Goal: Task Accomplishment & Management: Use online tool/utility

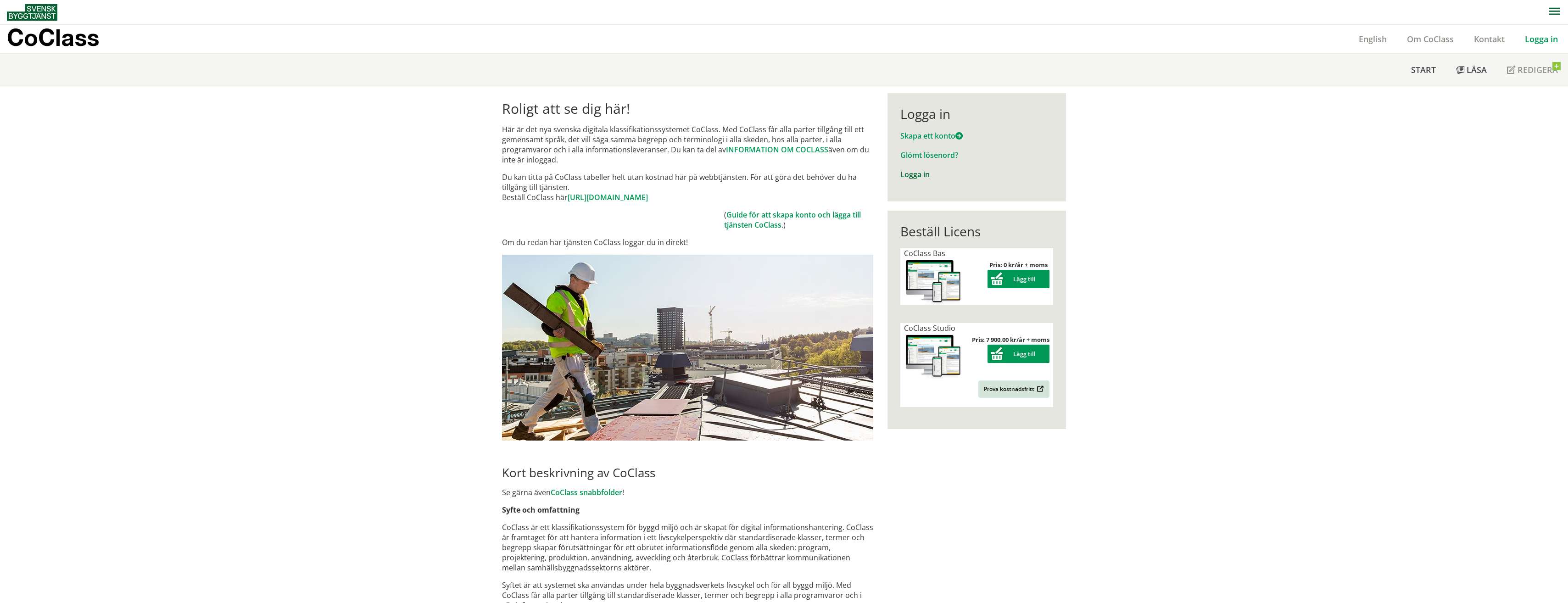
click at [916, 174] on link "Logga in" at bounding box center [915, 174] width 29 height 10
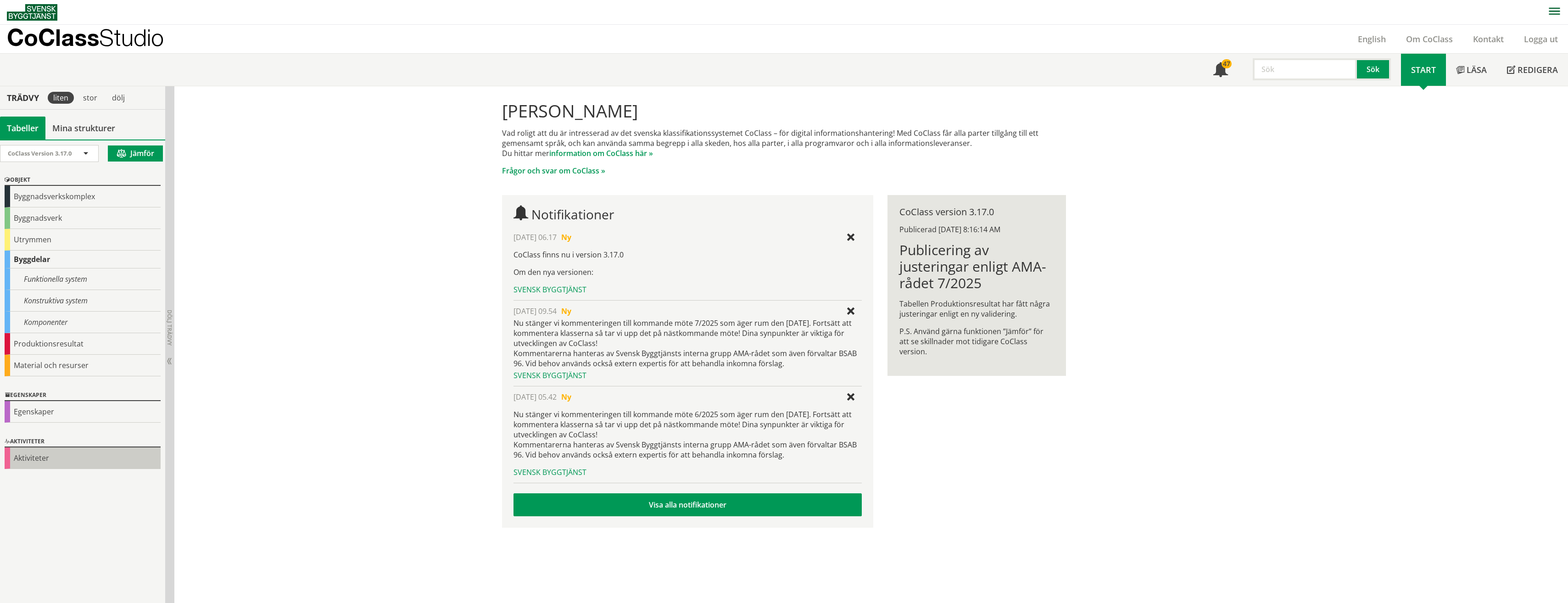
click at [44, 463] on div "Aktiviteter" at bounding box center [83, 458] width 156 height 21
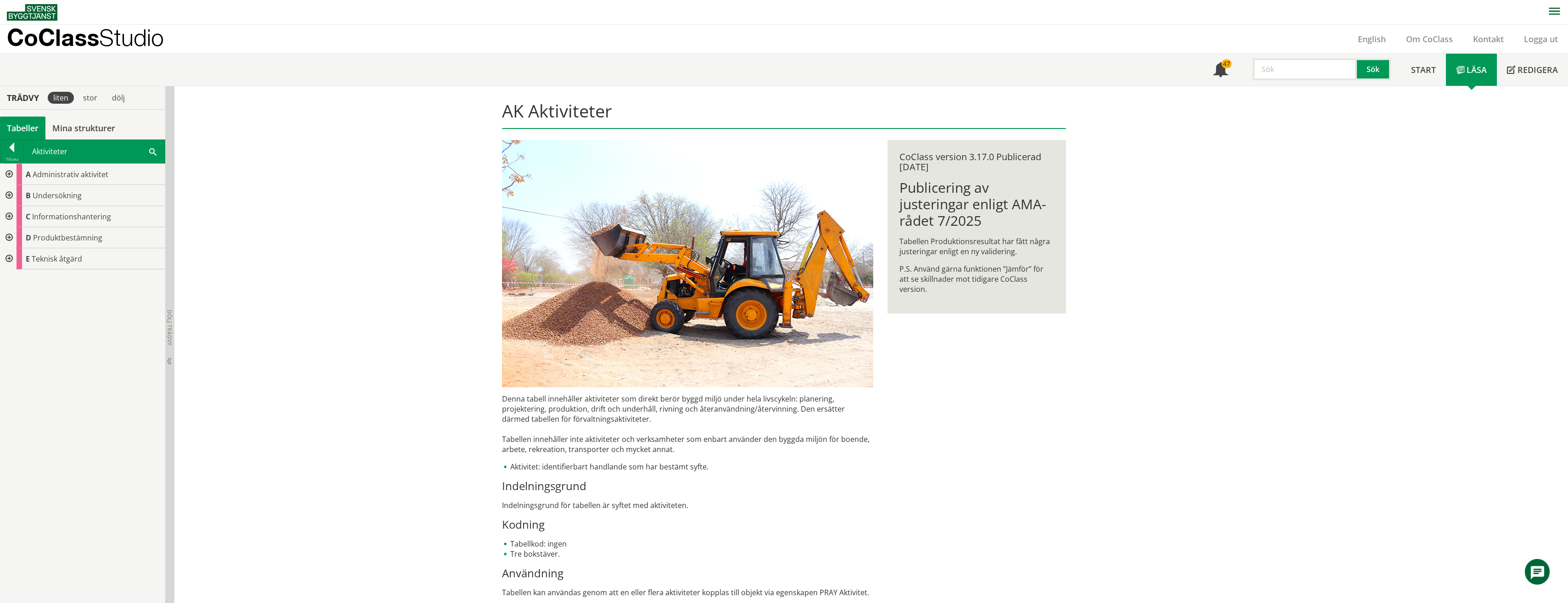
scroll to position [1, 0]
click at [1431, 74] on span "Start" at bounding box center [1423, 69] width 25 height 11
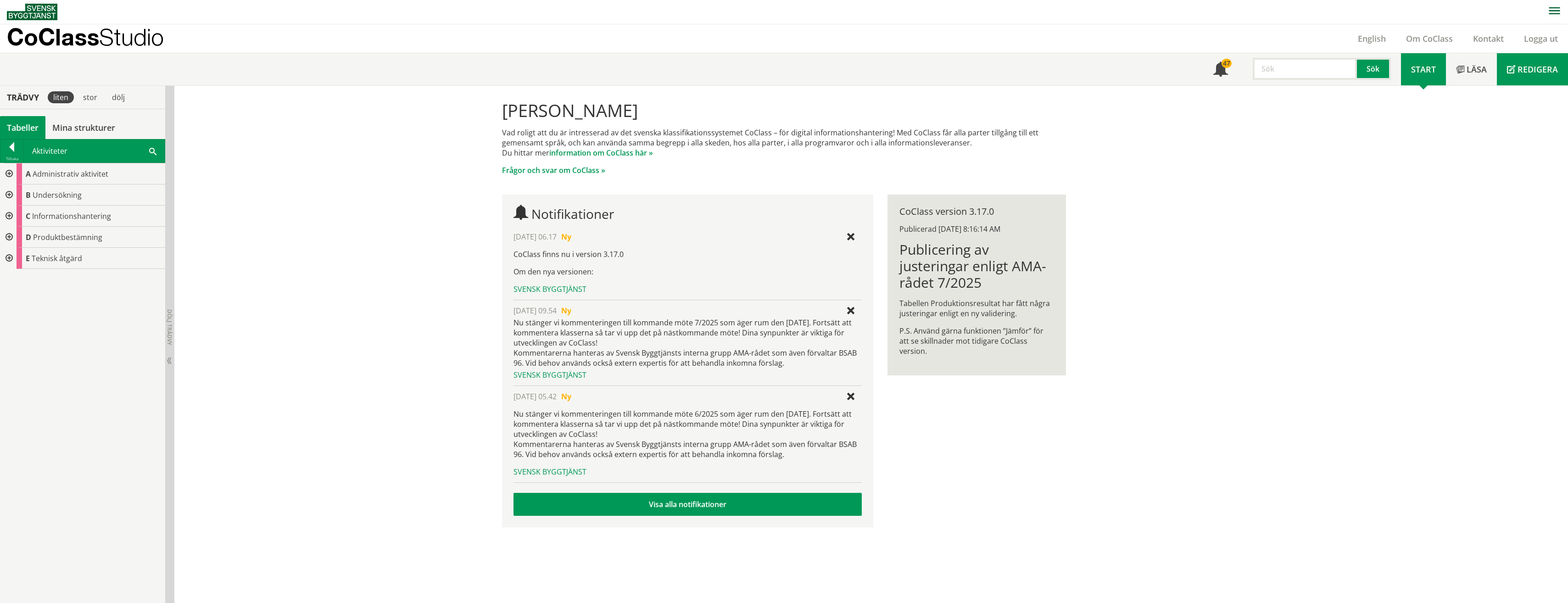
click at [1539, 68] on span "Redigera" at bounding box center [1538, 69] width 40 height 11
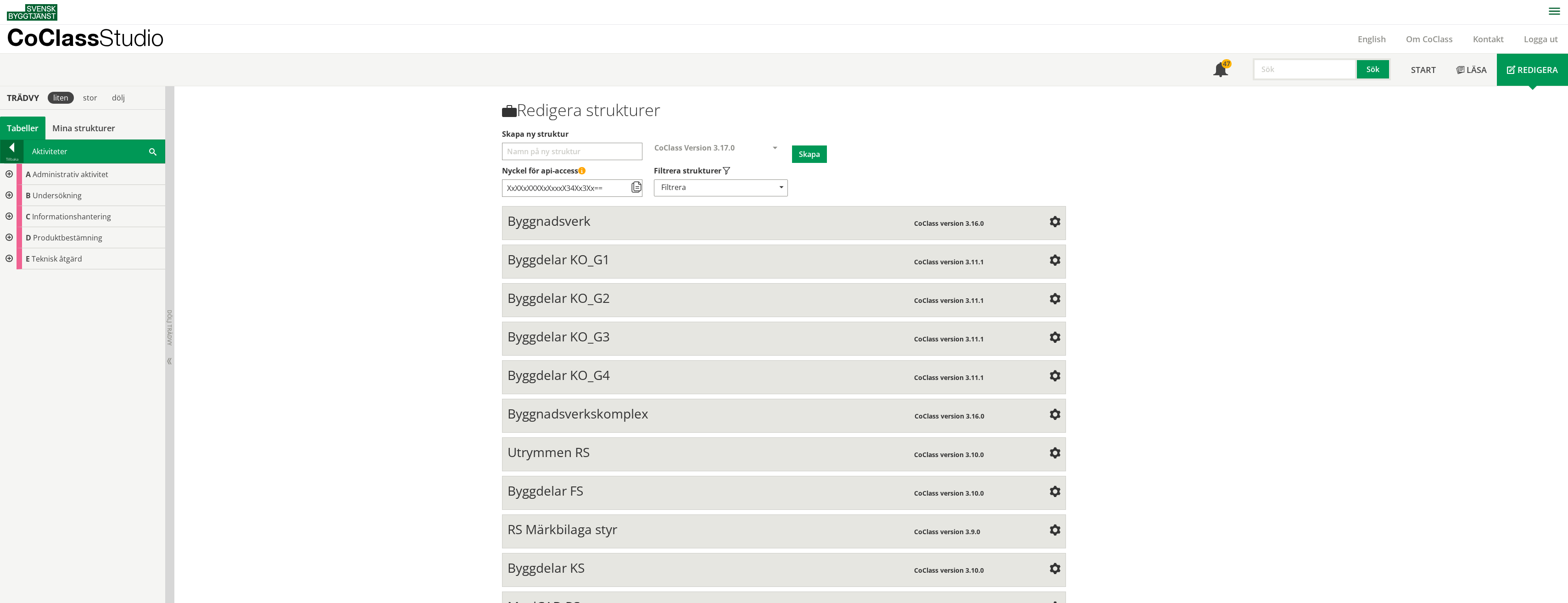
click at [8, 151] on div at bounding box center [12, 148] width 23 height 13
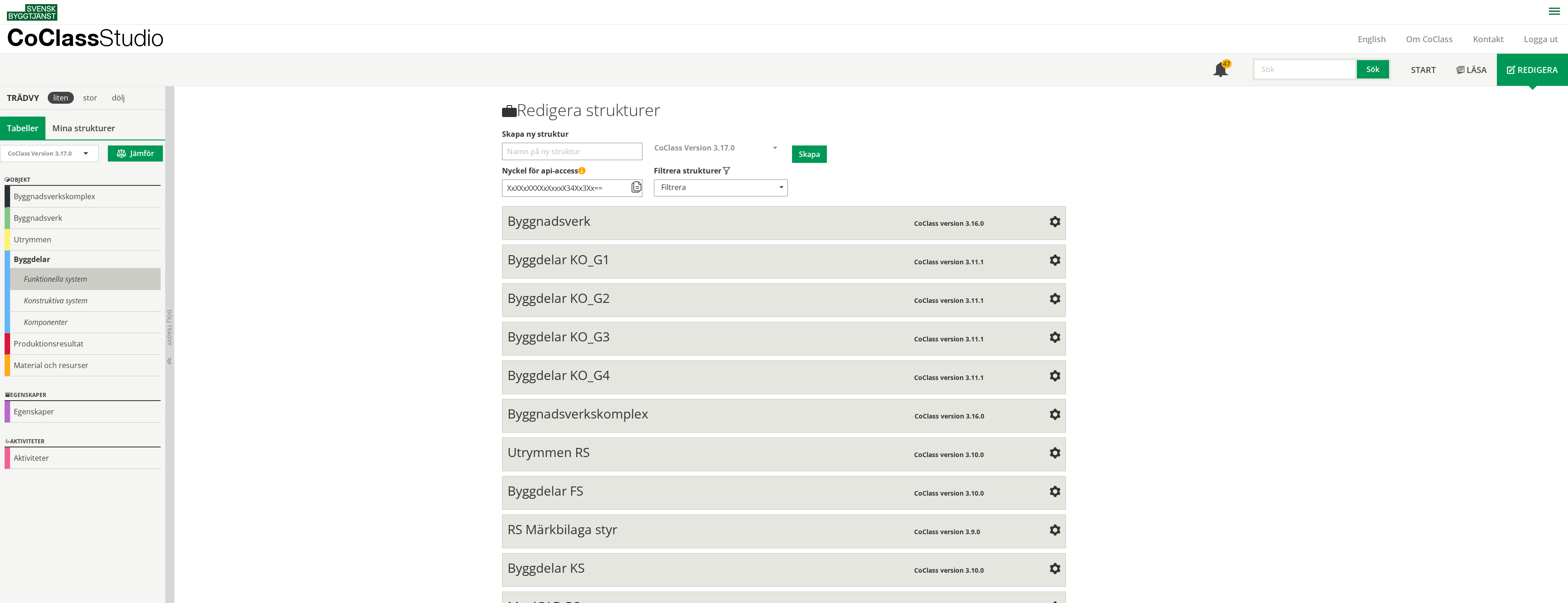
click at [19, 278] on div "Funktionella system" at bounding box center [83, 279] width 156 height 21
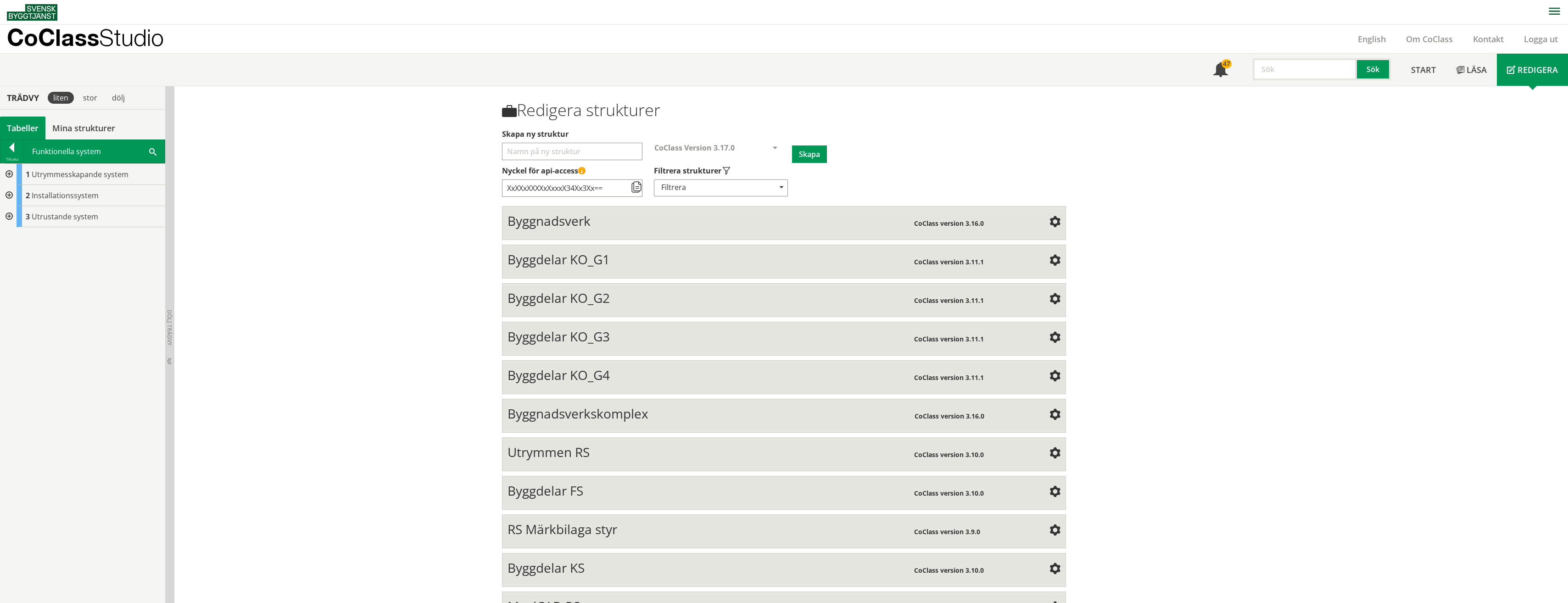
click at [7, 197] on div at bounding box center [8, 195] width 16 height 21
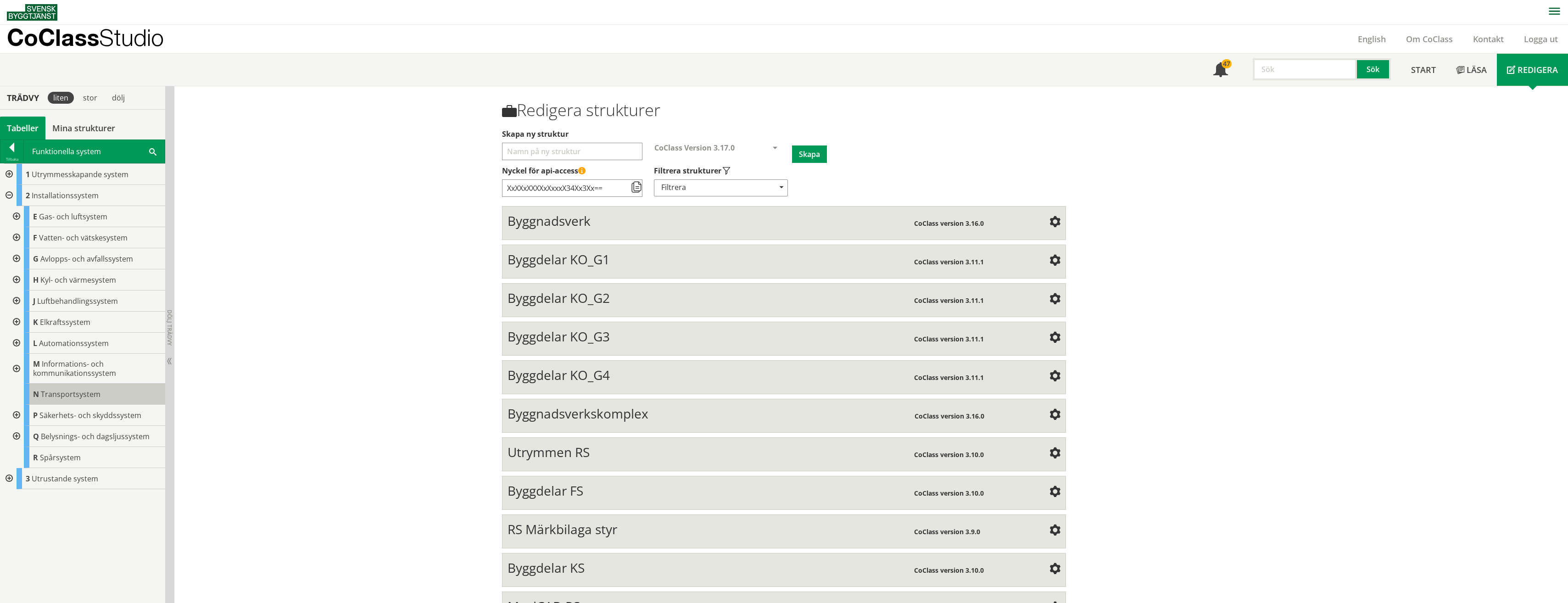
click at [35, 395] on span "N" at bounding box center [36, 394] width 6 height 10
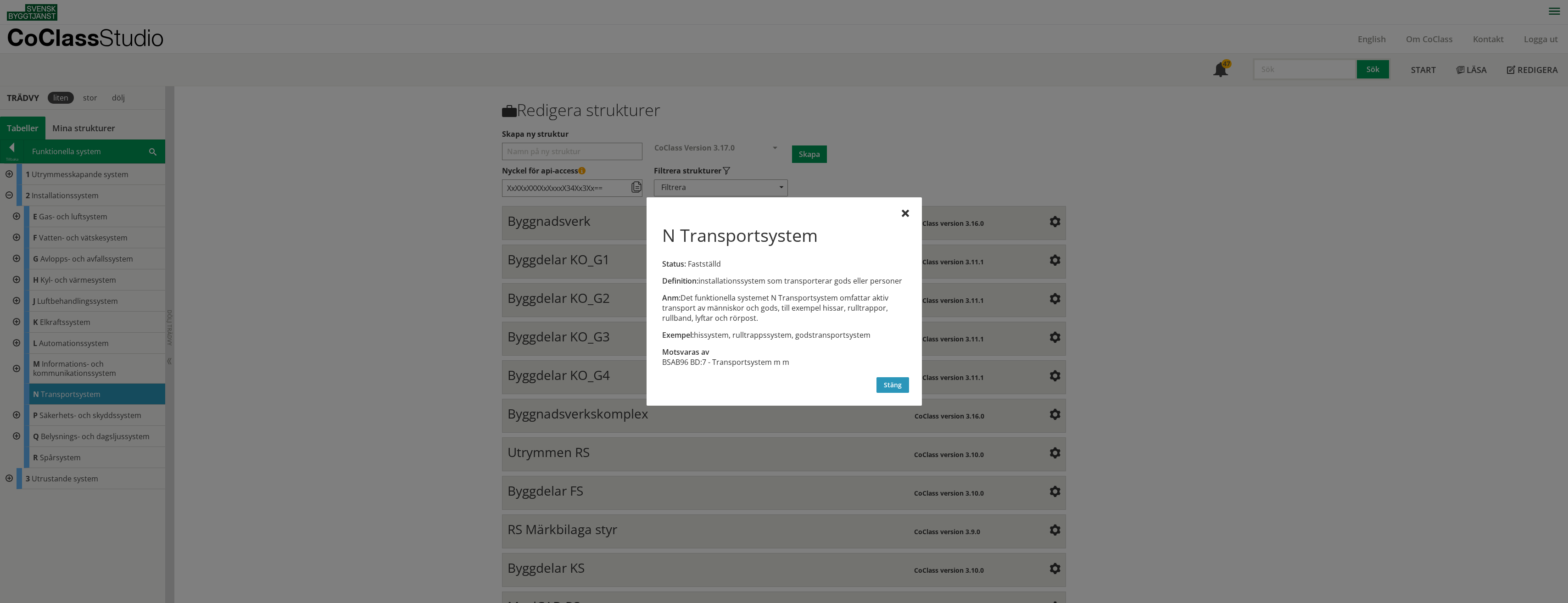
click at [891, 385] on button "Stäng" at bounding box center [893, 385] width 33 height 16
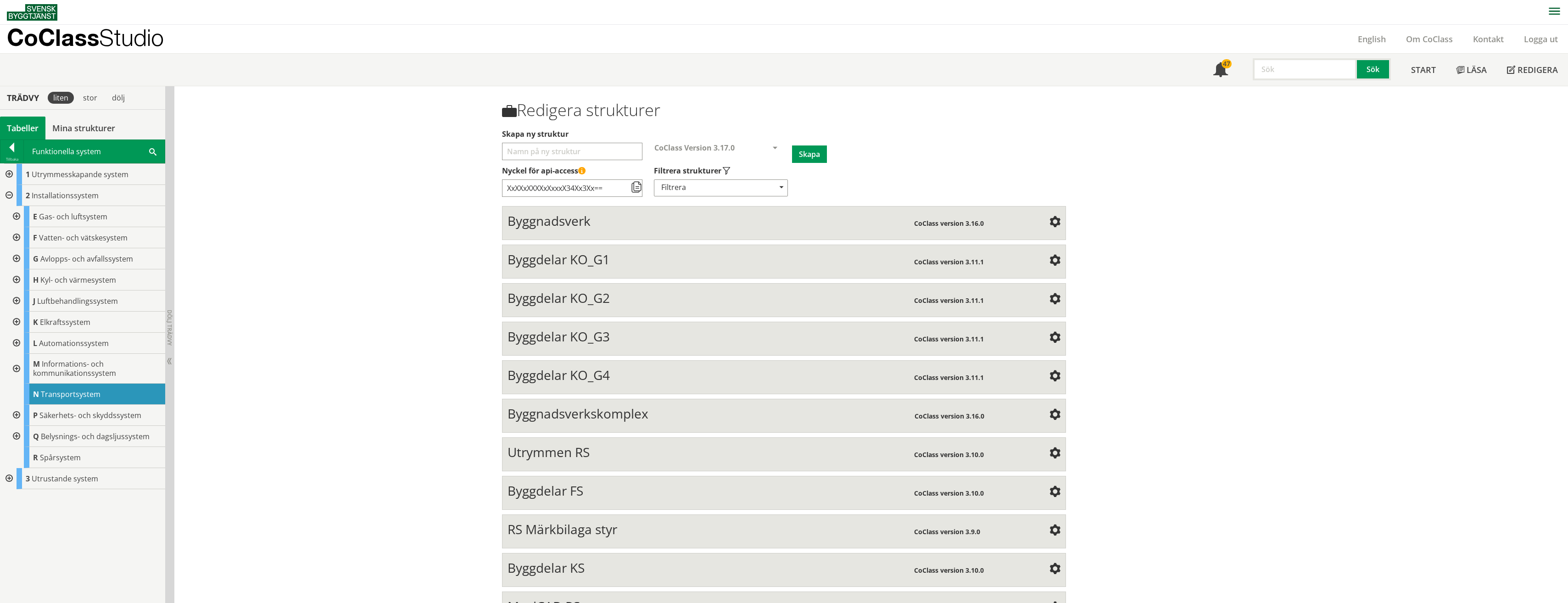
click at [13, 369] on div at bounding box center [15, 368] width 16 height 30
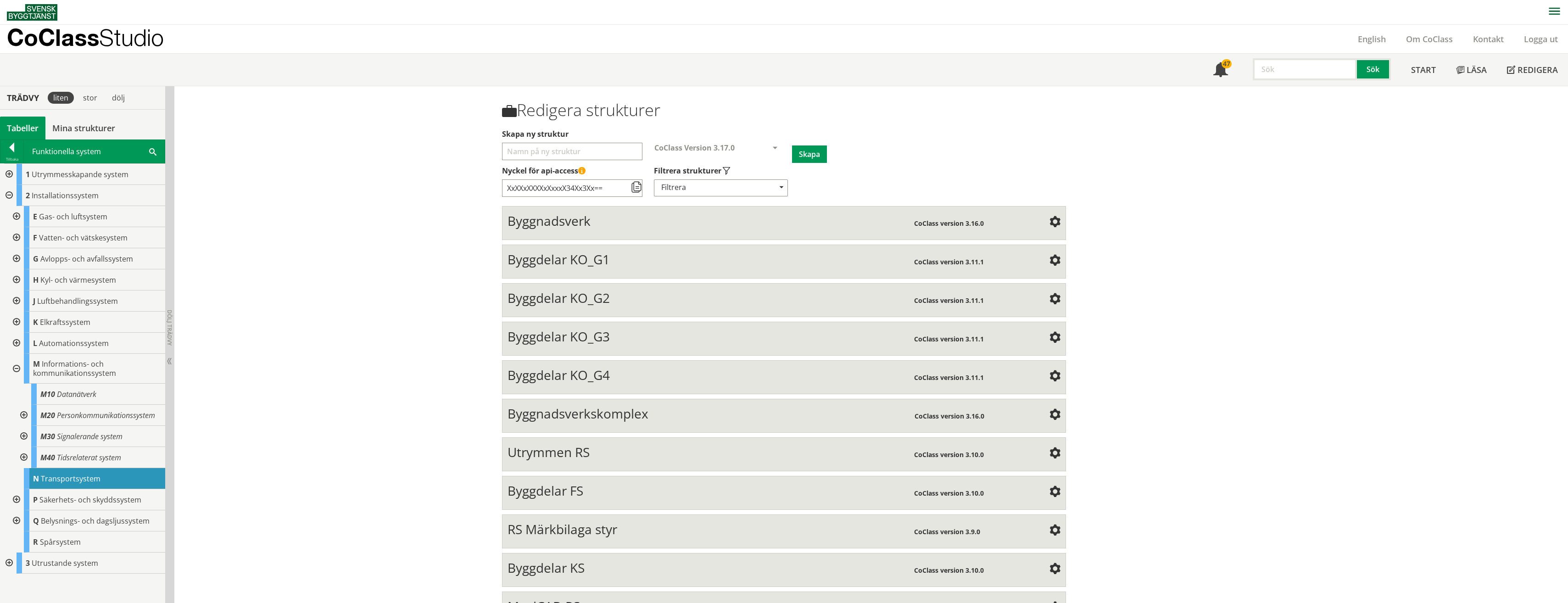
click at [18, 413] on div at bounding box center [23, 415] width 16 height 21
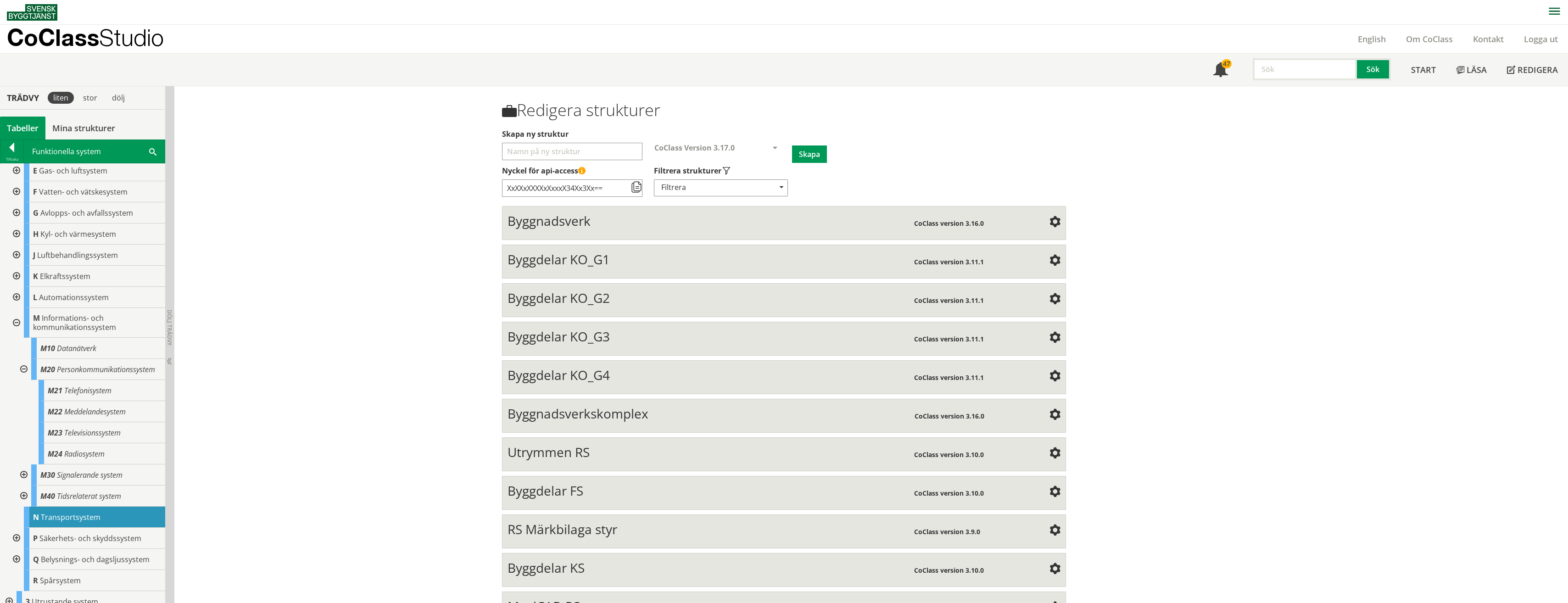
scroll to position [64, 0]
click at [9, 596] on div at bounding box center [8, 592] width 16 height 21
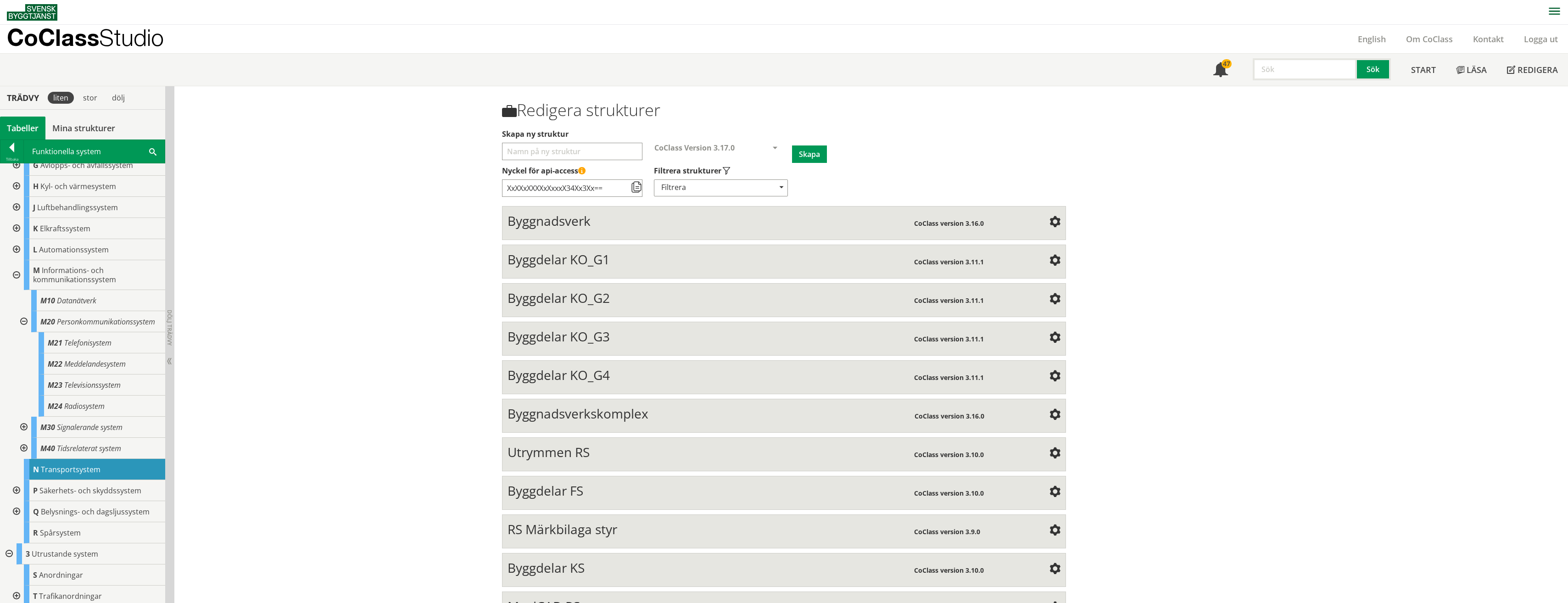
scroll to position [106, 0]
click at [15, 593] on div at bounding box center [15, 592] width 16 height 21
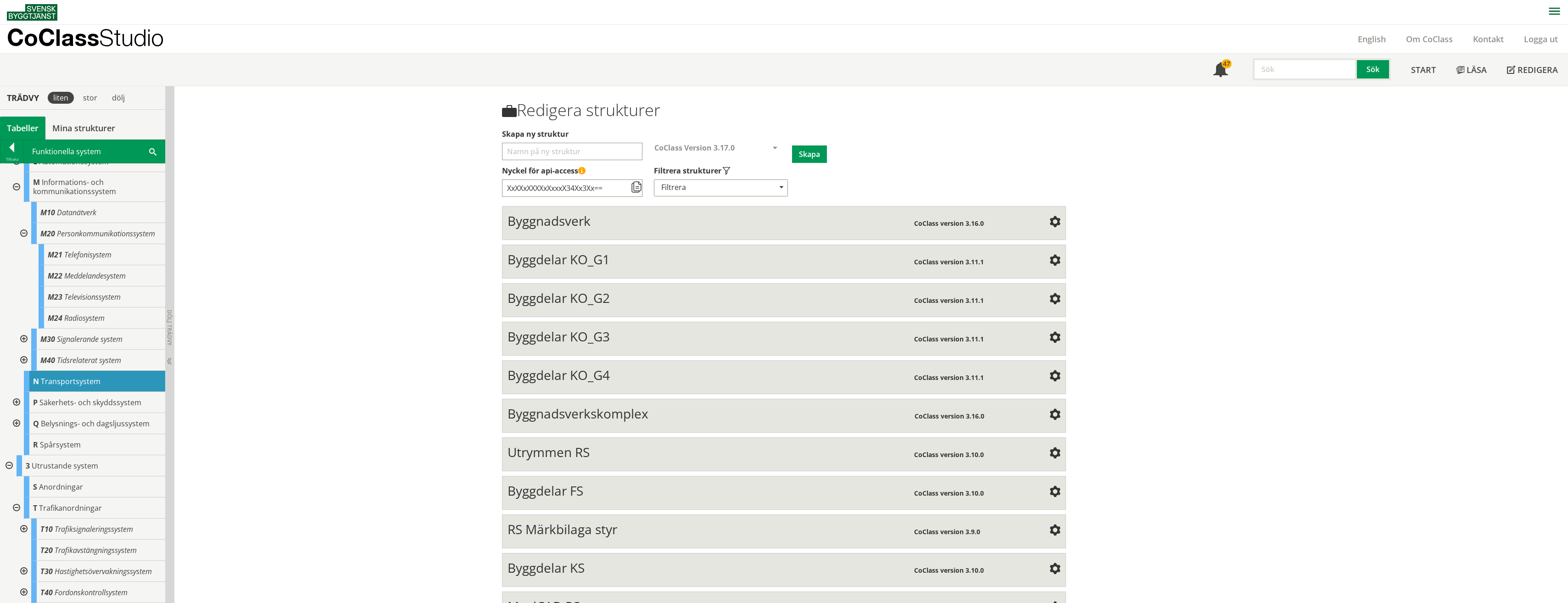
scroll to position [0, 0]
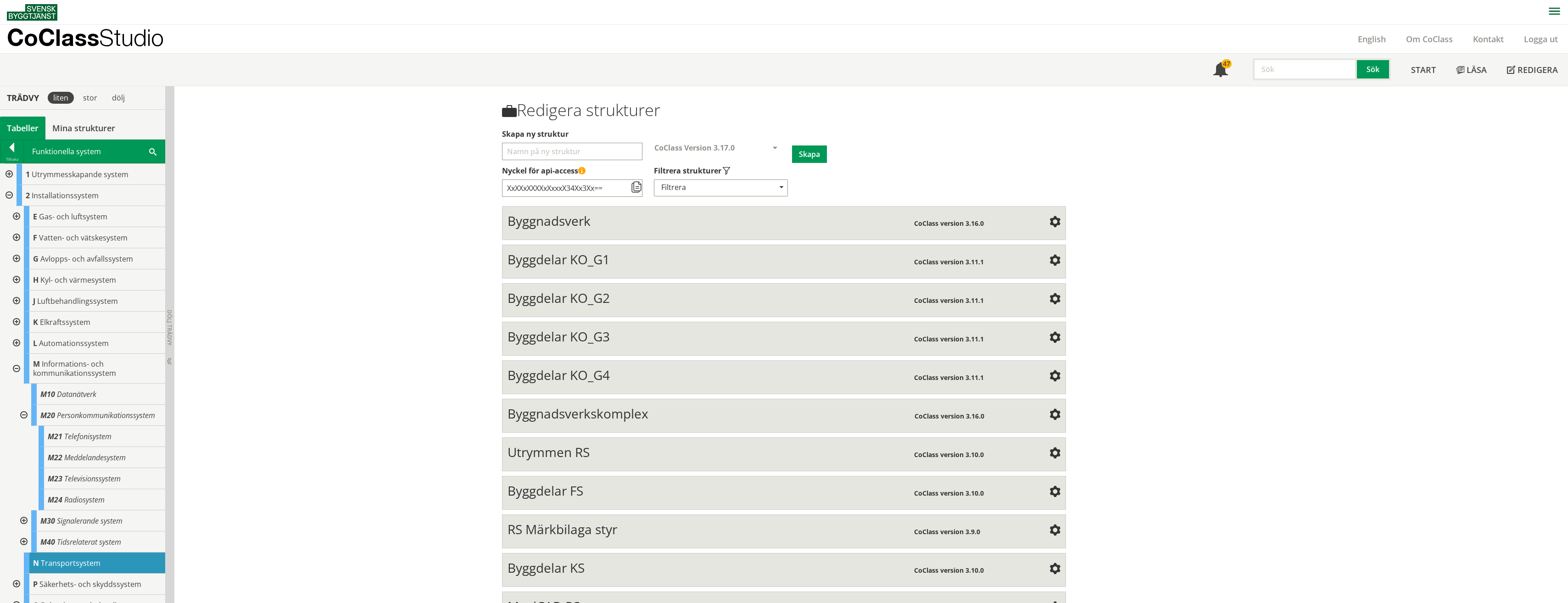
click at [8, 172] on div at bounding box center [8, 174] width 16 height 21
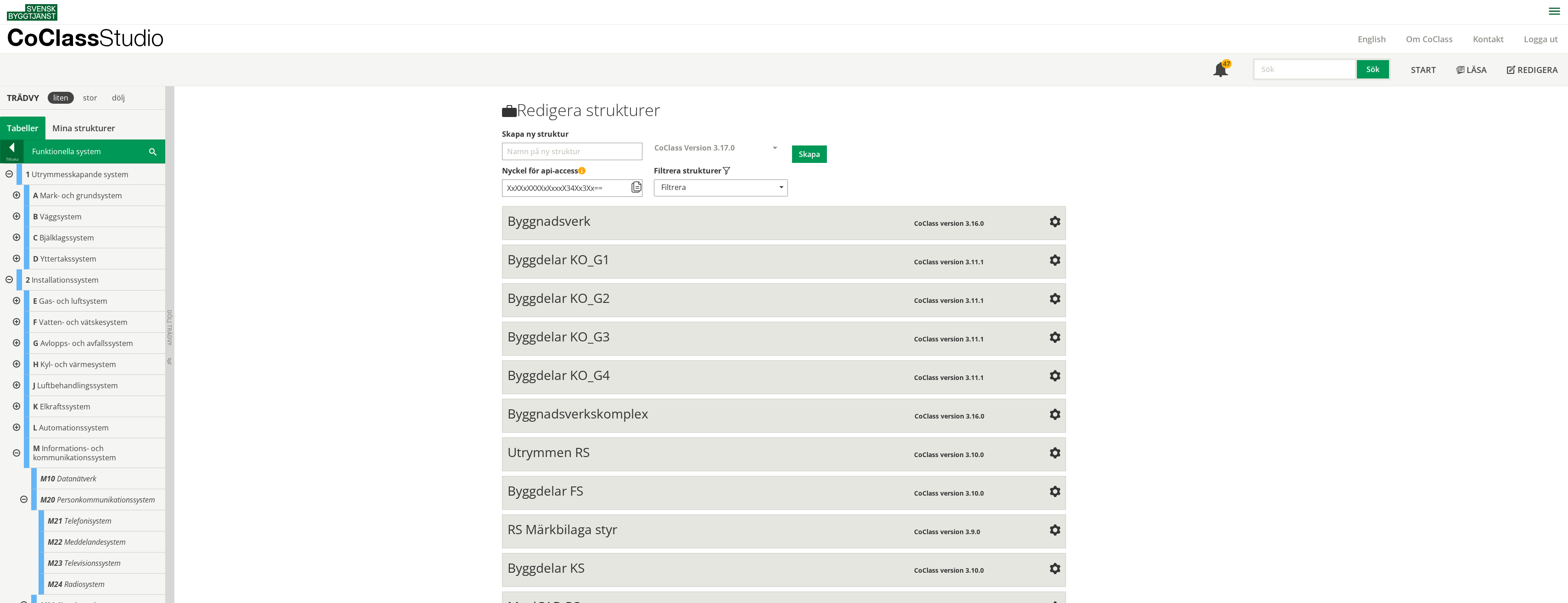
click at [10, 152] on div at bounding box center [12, 148] width 23 height 13
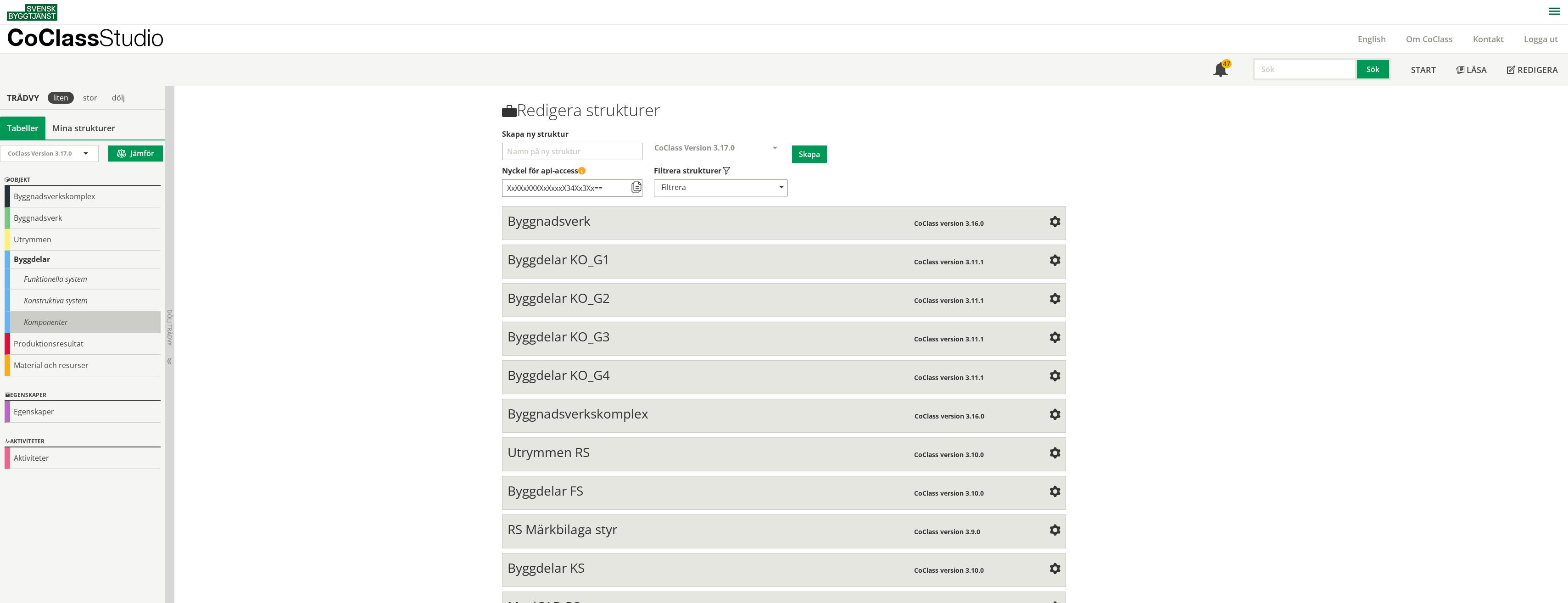
click at [33, 314] on div "Komponenter" at bounding box center [83, 322] width 156 height 21
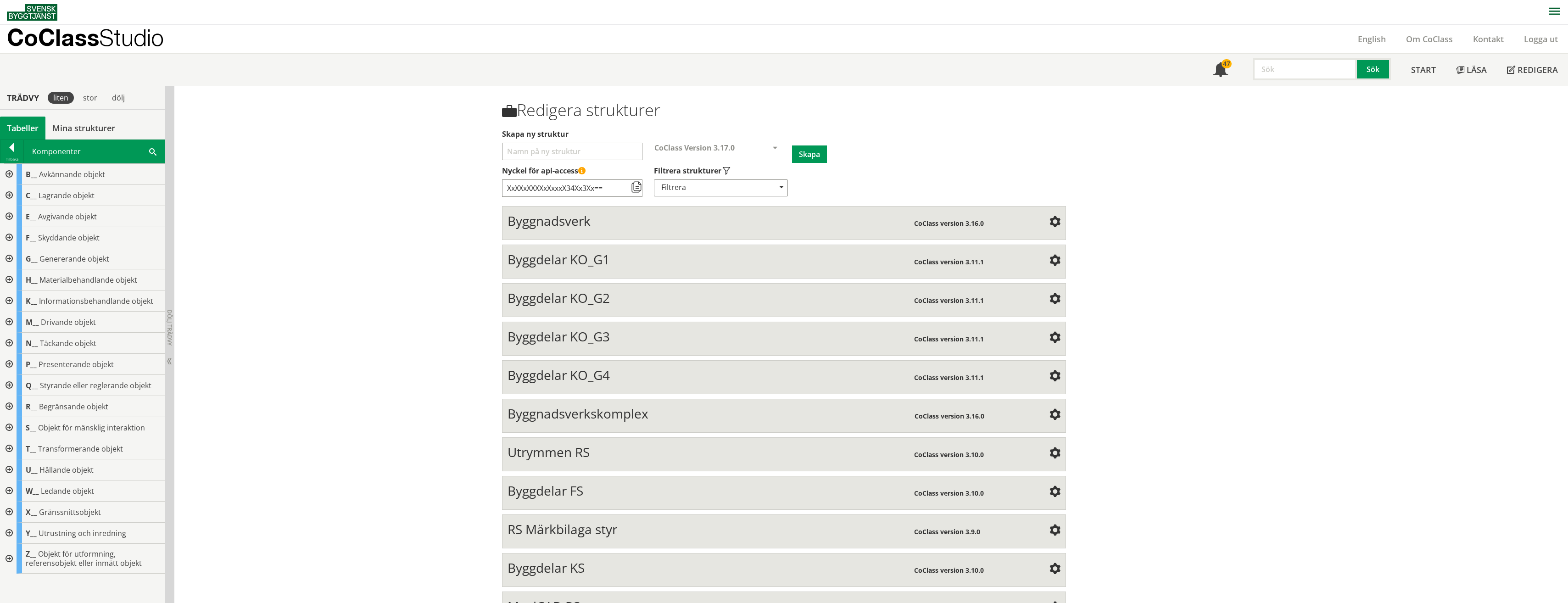
click at [14, 425] on div at bounding box center [8, 427] width 16 height 21
click at [9, 426] on div at bounding box center [8, 427] width 16 height 21
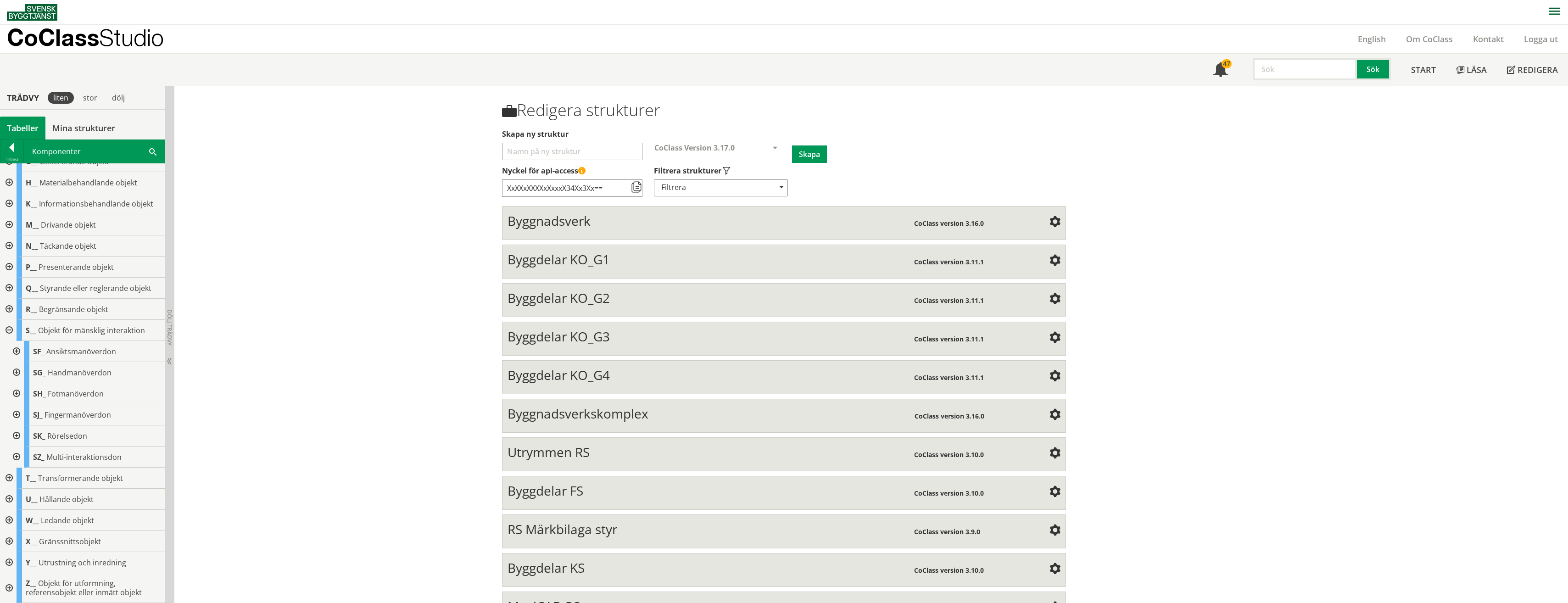
click at [8, 525] on div at bounding box center [8, 520] width 16 height 21
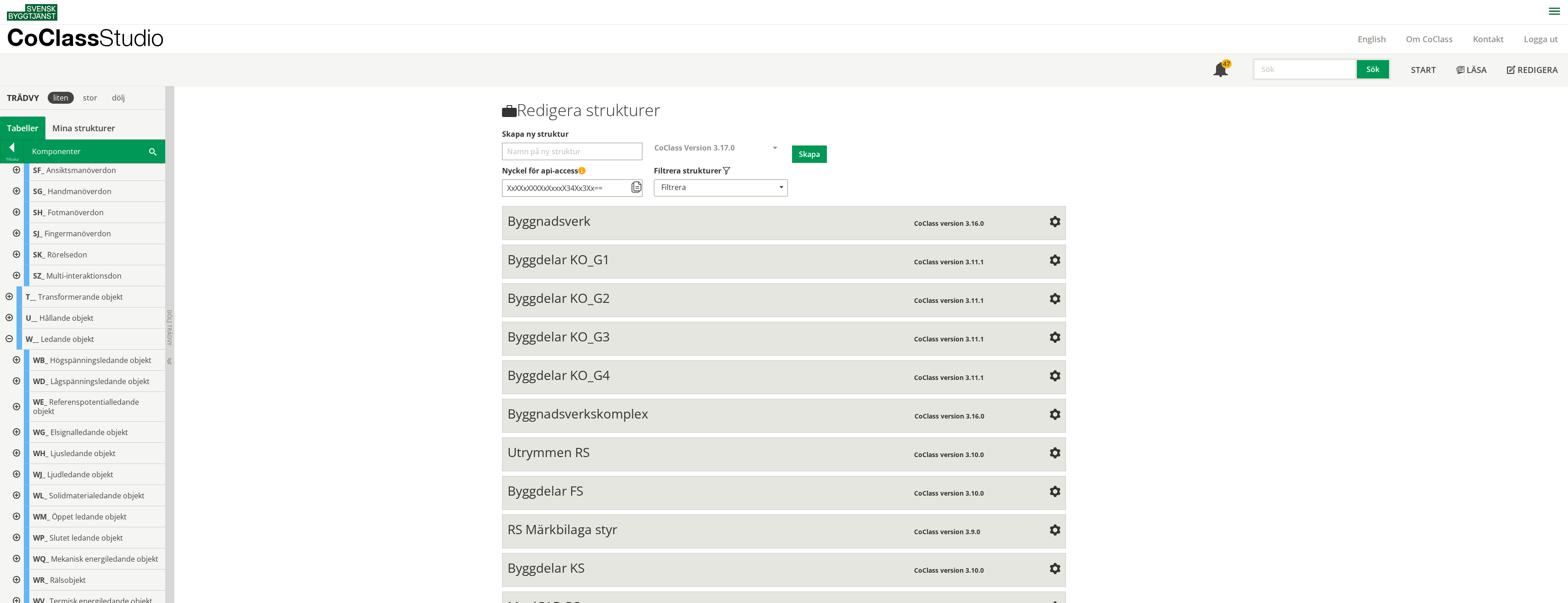
scroll to position [260, 0]
click at [10, 355] on div at bounding box center [8, 357] width 16 height 21
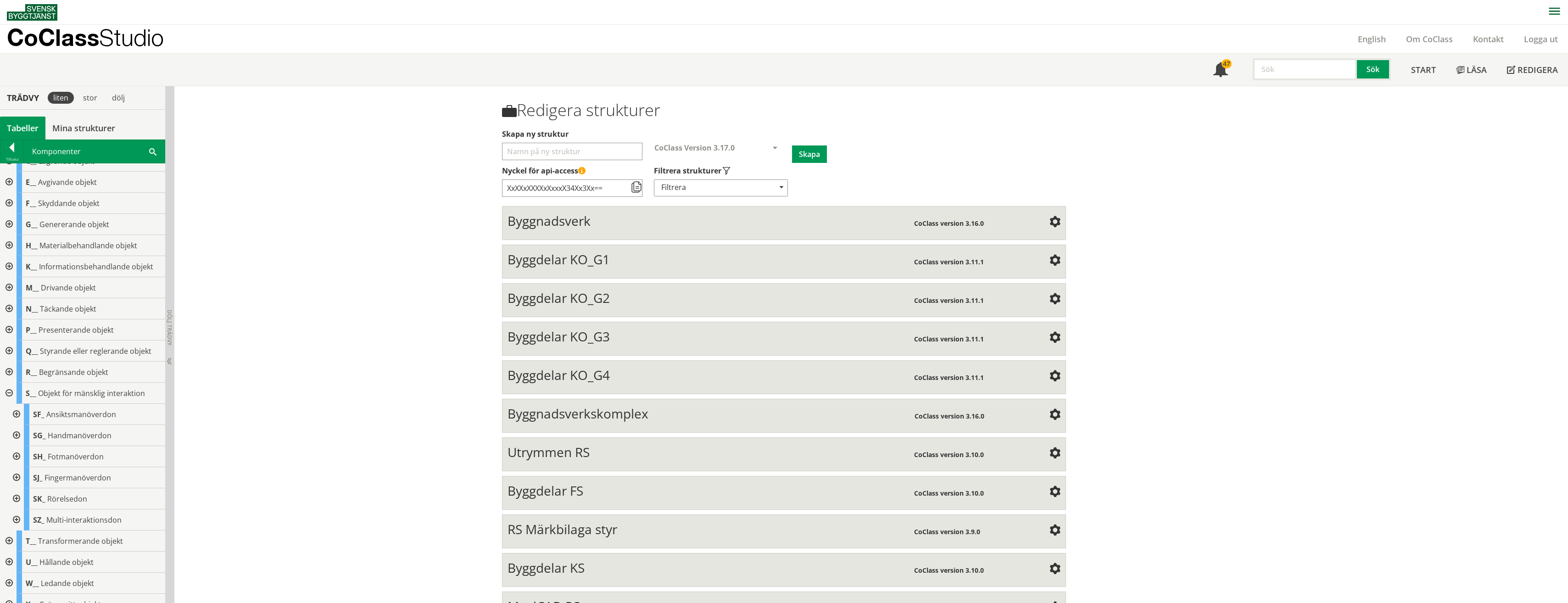
scroll to position [0, 0]
click at [154, 152] on span at bounding box center [153, 151] width 7 height 10
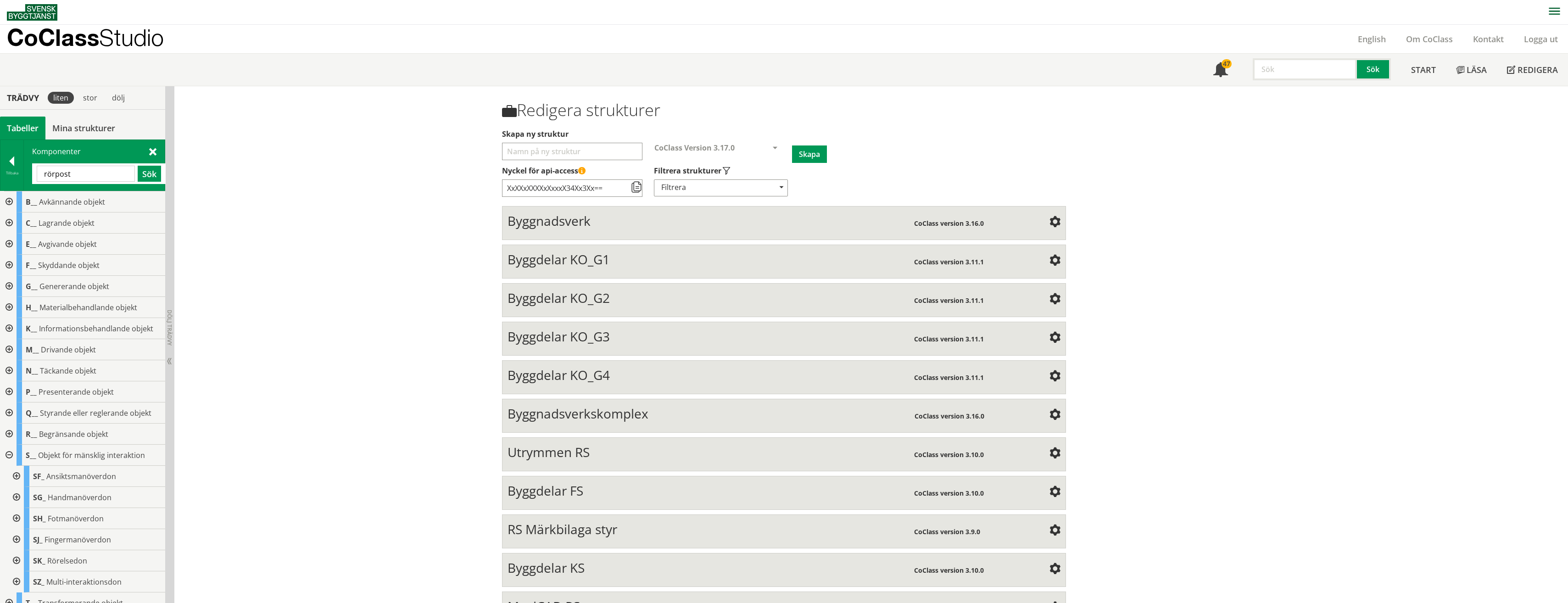
type input "rörpost"
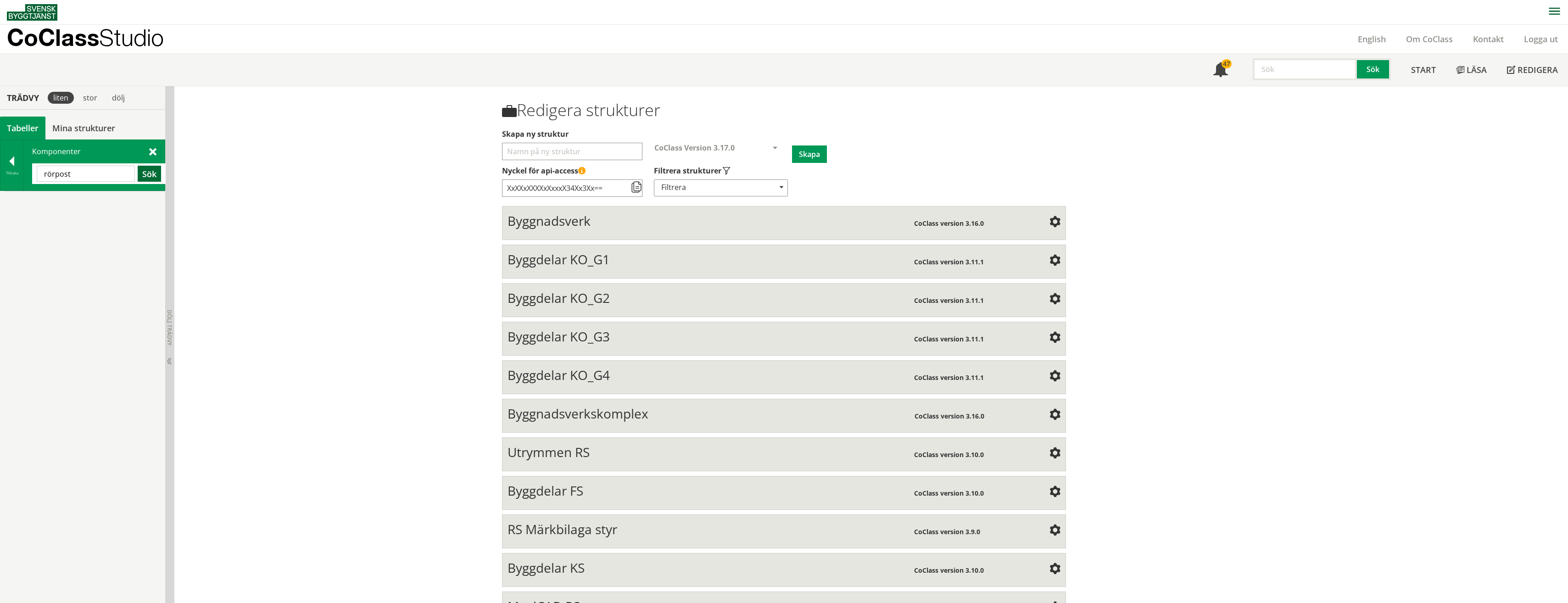
click at [142, 171] on button "Sök" at bounding box center [149, 173] width 23 height 16
click at [13, 162] on div at bounding box center [12, 162] width 23 height 13
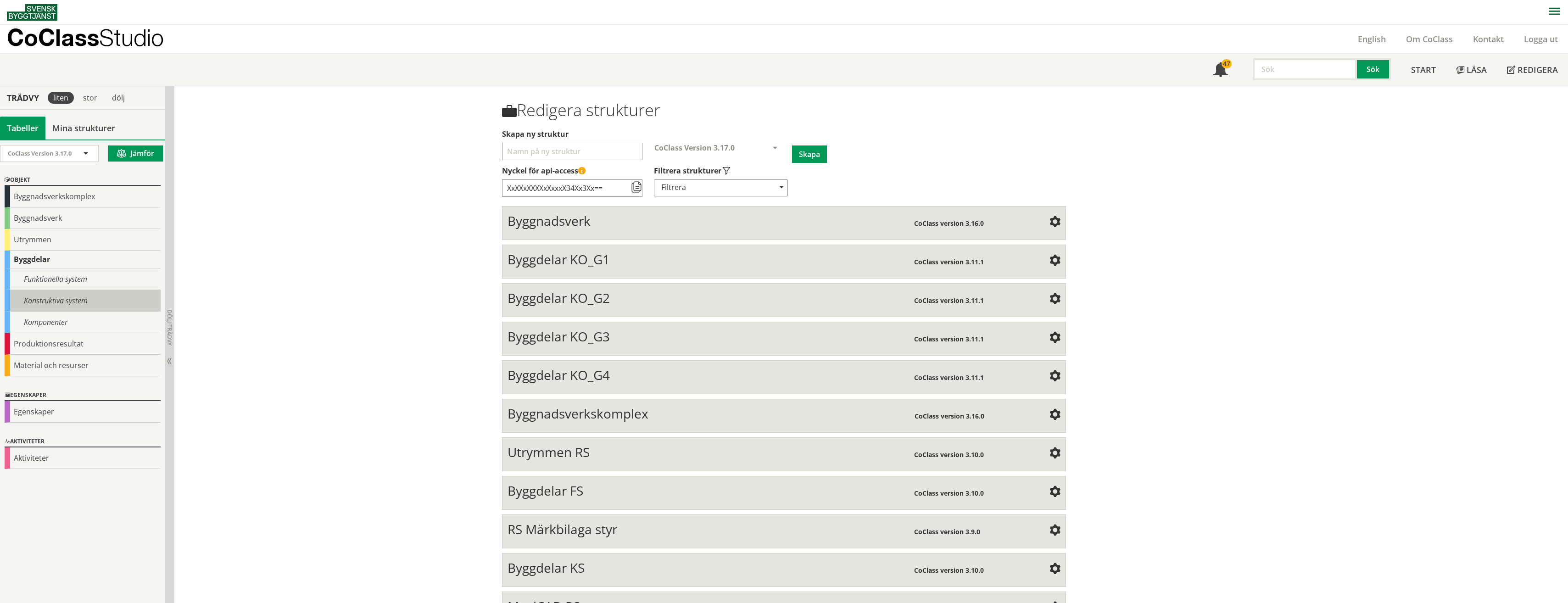
click at [64, 307] on div "Konstruktiva system" at bounding box center [83, 300] width 156 height 21
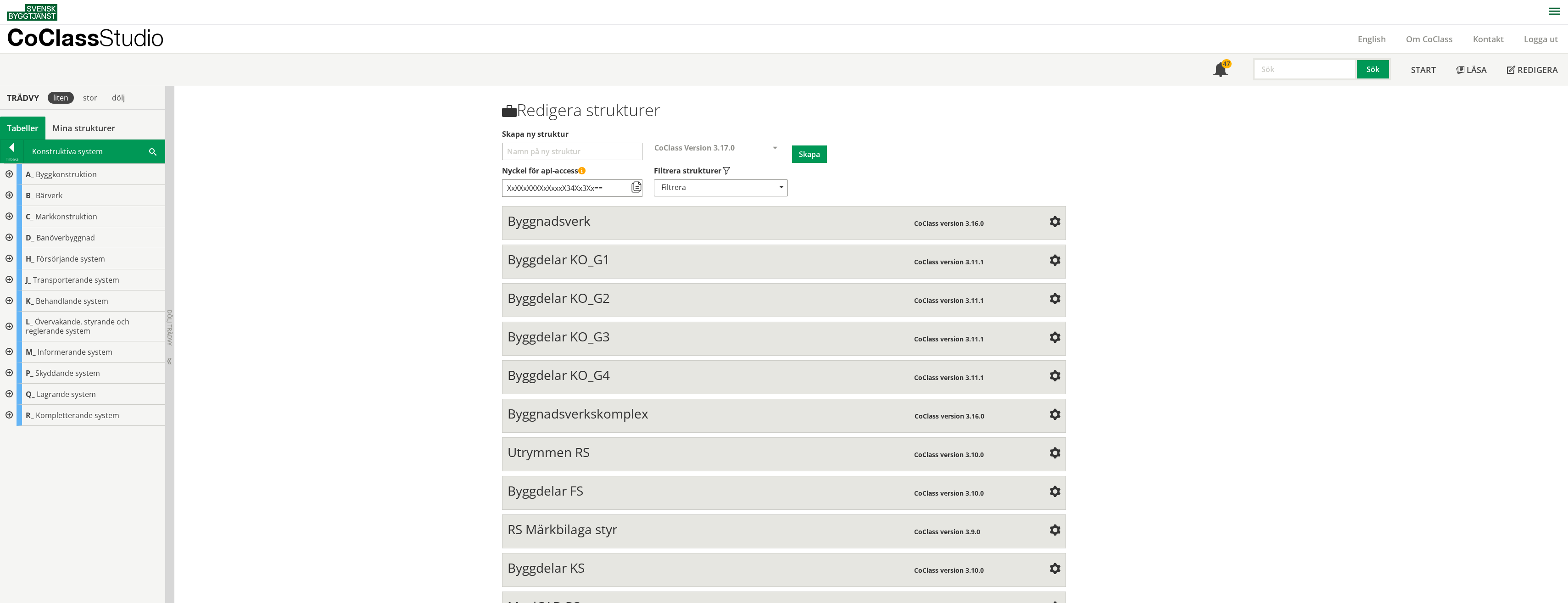
click at [9, 279] on div at bounding box center [8, 280] width 16 height 21
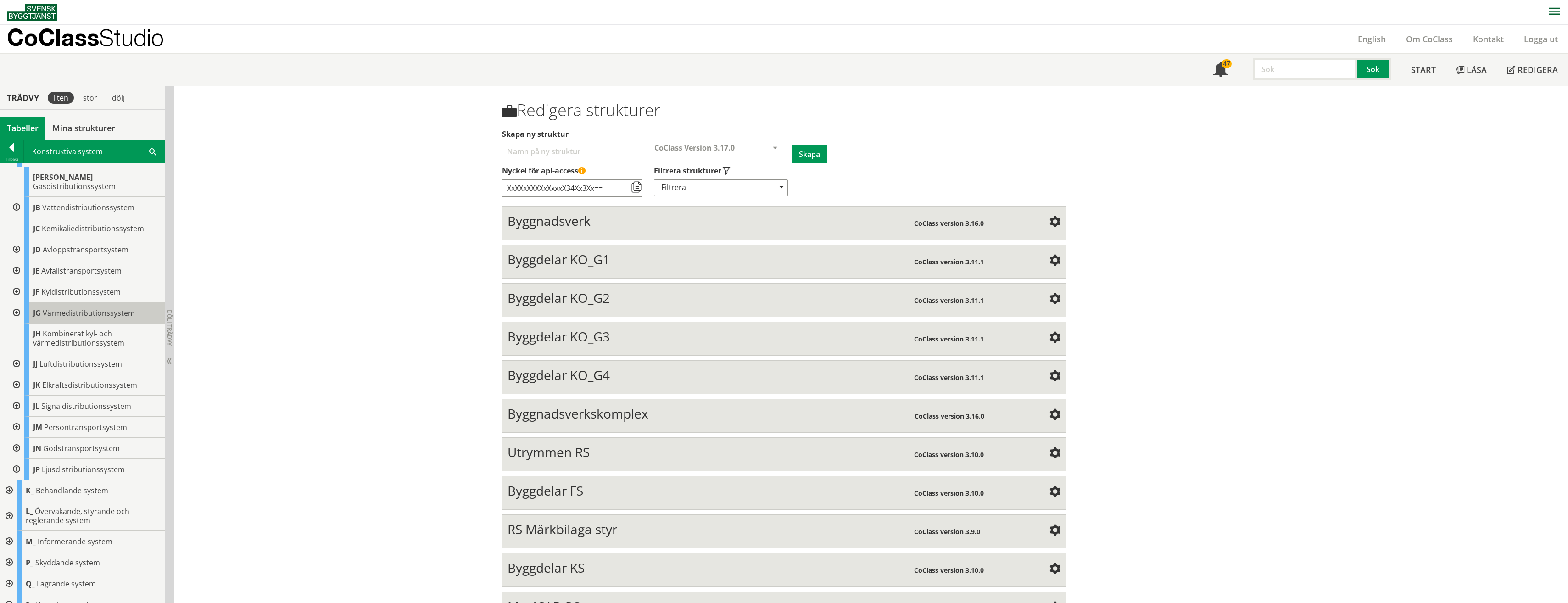
scroll to position [127, 0]
click at [16, 435] on div at bounding box center [15, 444] width 16 height 21
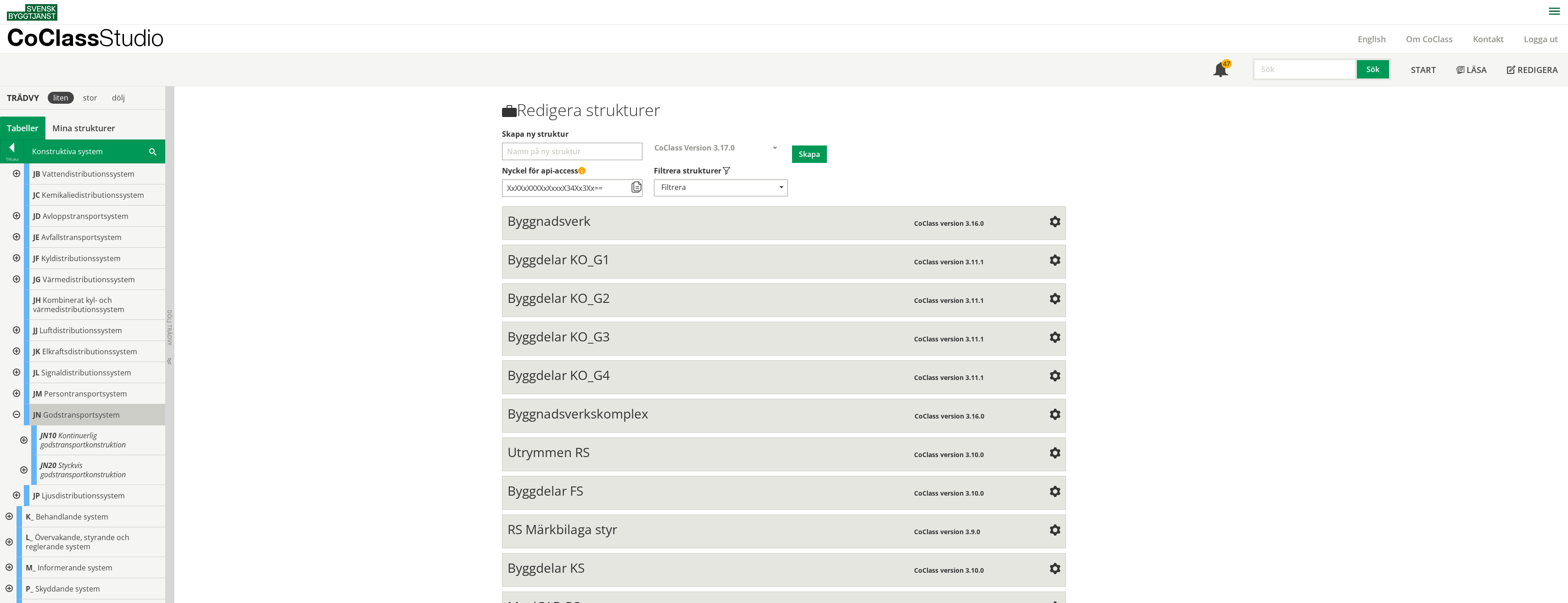
scroll to position [187, 0]
click at [21, 434] on div at bounding box center [23, 440] width 16 height 30
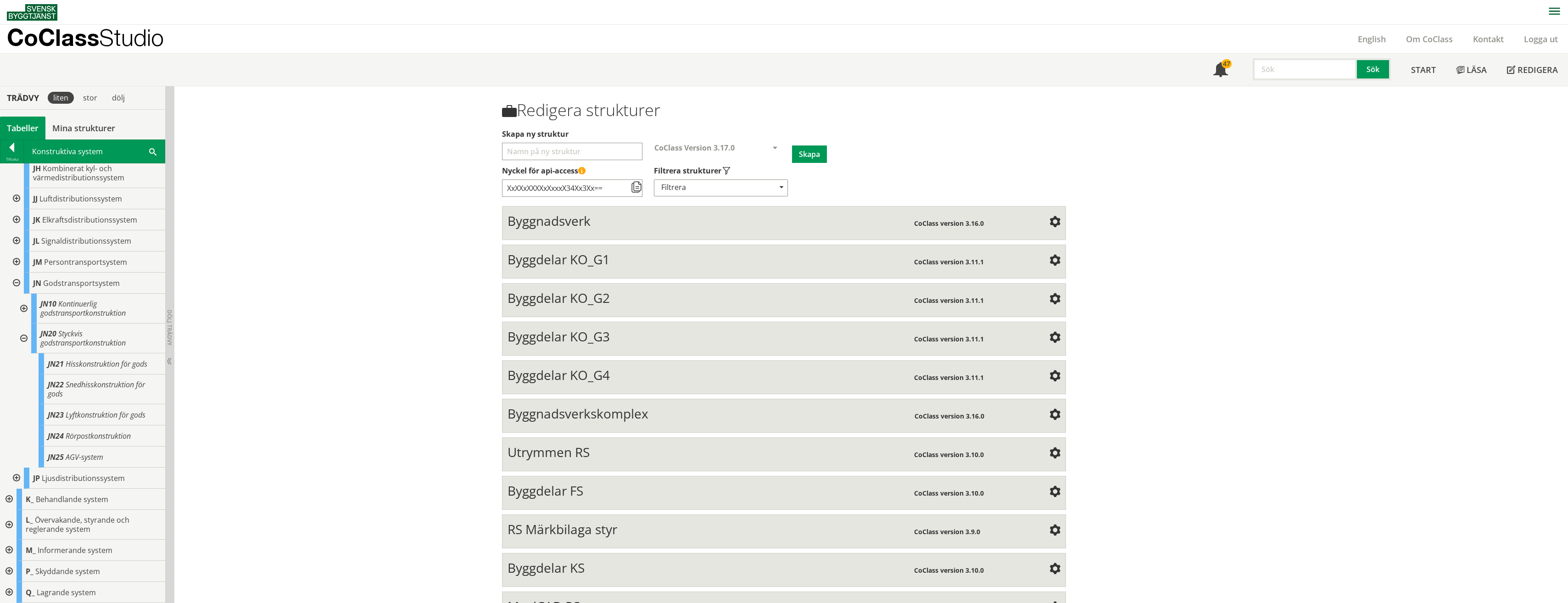
scroll to position [301, 0]
click at [88, 419] on span "Rörpostkonstruktion" at bounding box center [98, 423] width 65 height 10
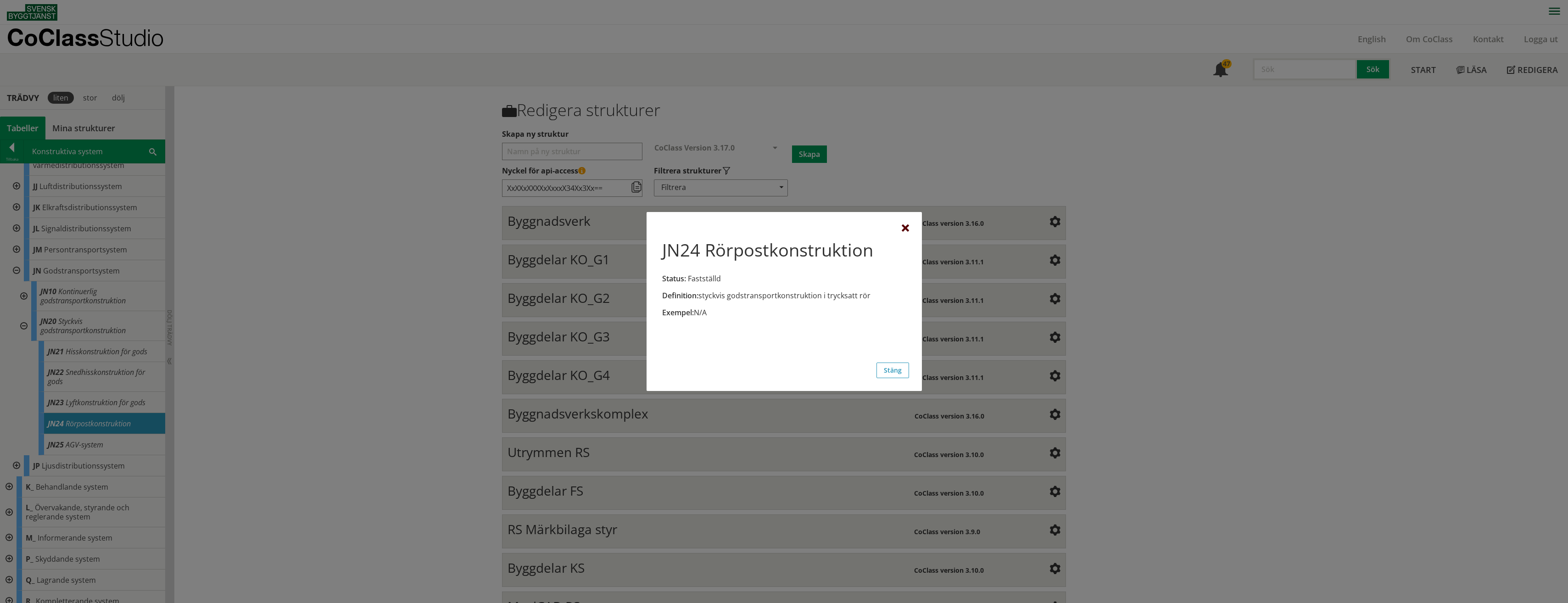
click at [904, 229] on div at bounding box center [905, 228] width 7 height 7
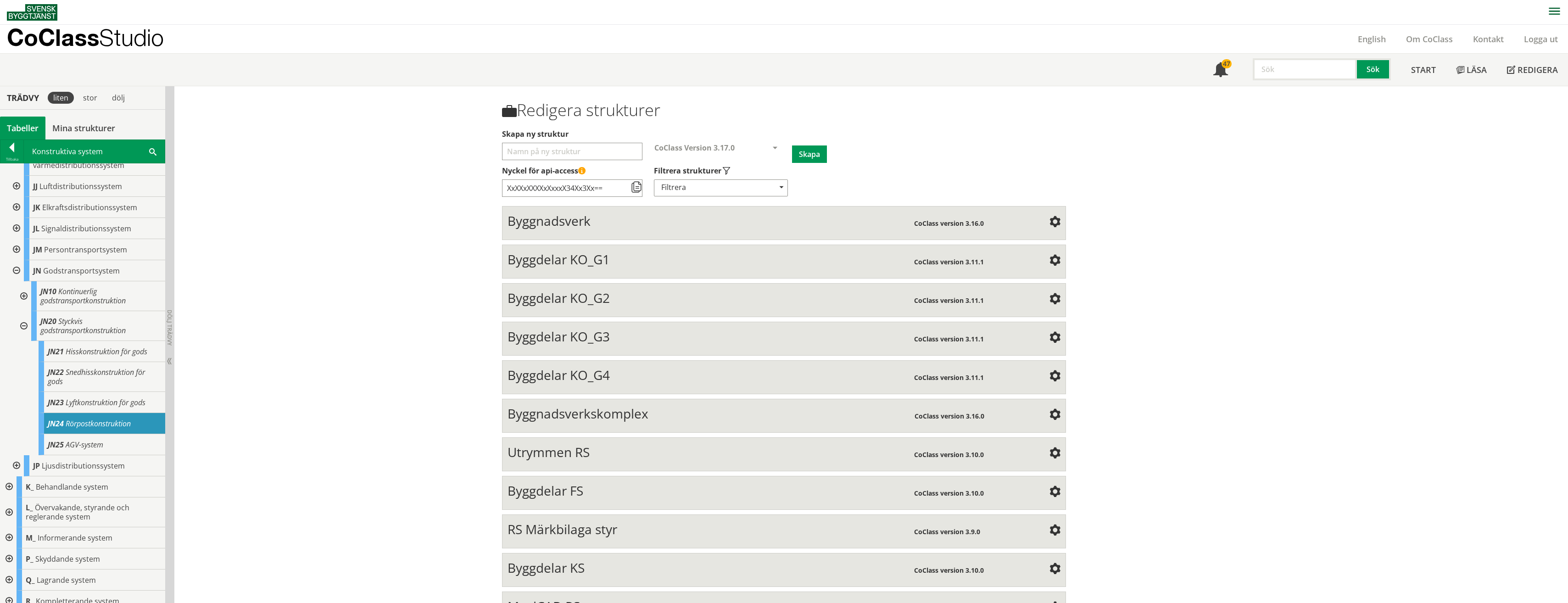
click at [113, 419] on span "Rörpostkonstruktion" at bounding box center [98, 423] width 65 height 10
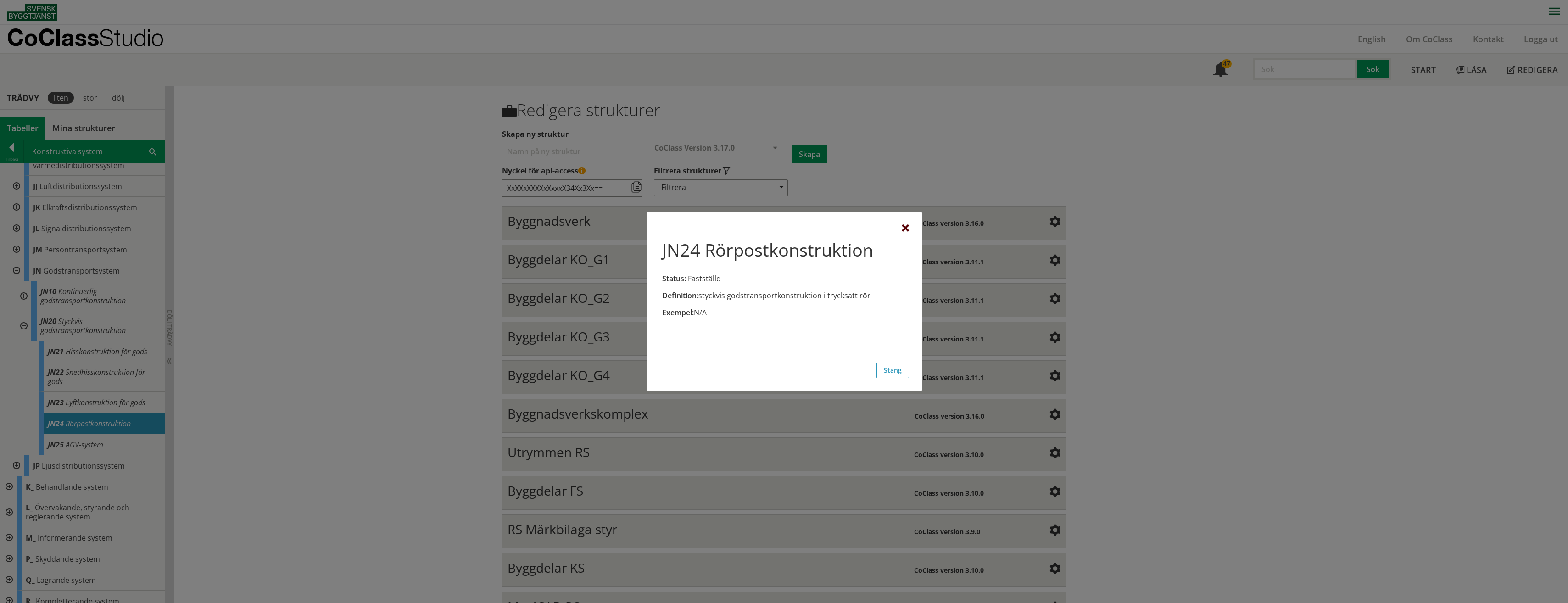
click at [905, 226] on div at bounding box center [905, 228] width 7 height 7
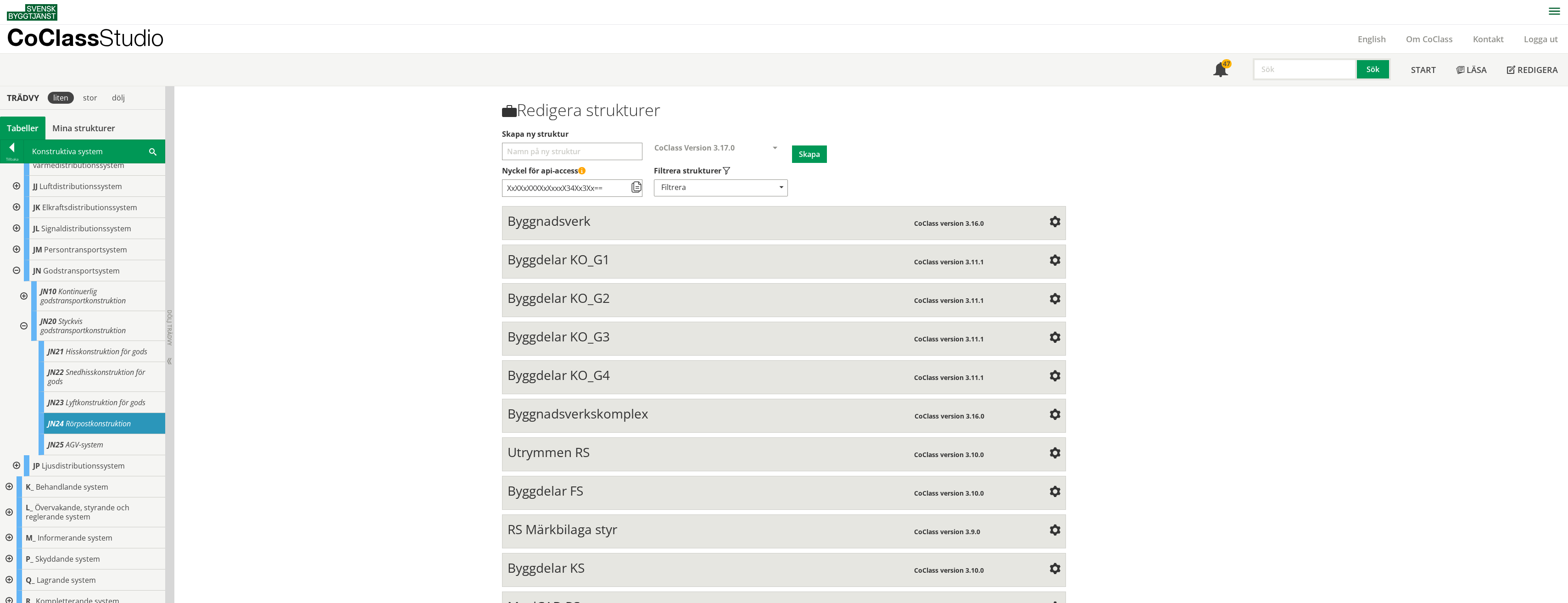
click at [551, 150] on input "Skapa ny struktur" at bounding box center [572, 151] width 141 height 18
type input "Rörpost"
click at [808, 159] on button "Skapa" at bounding box center [809, 154] width 35 height 18
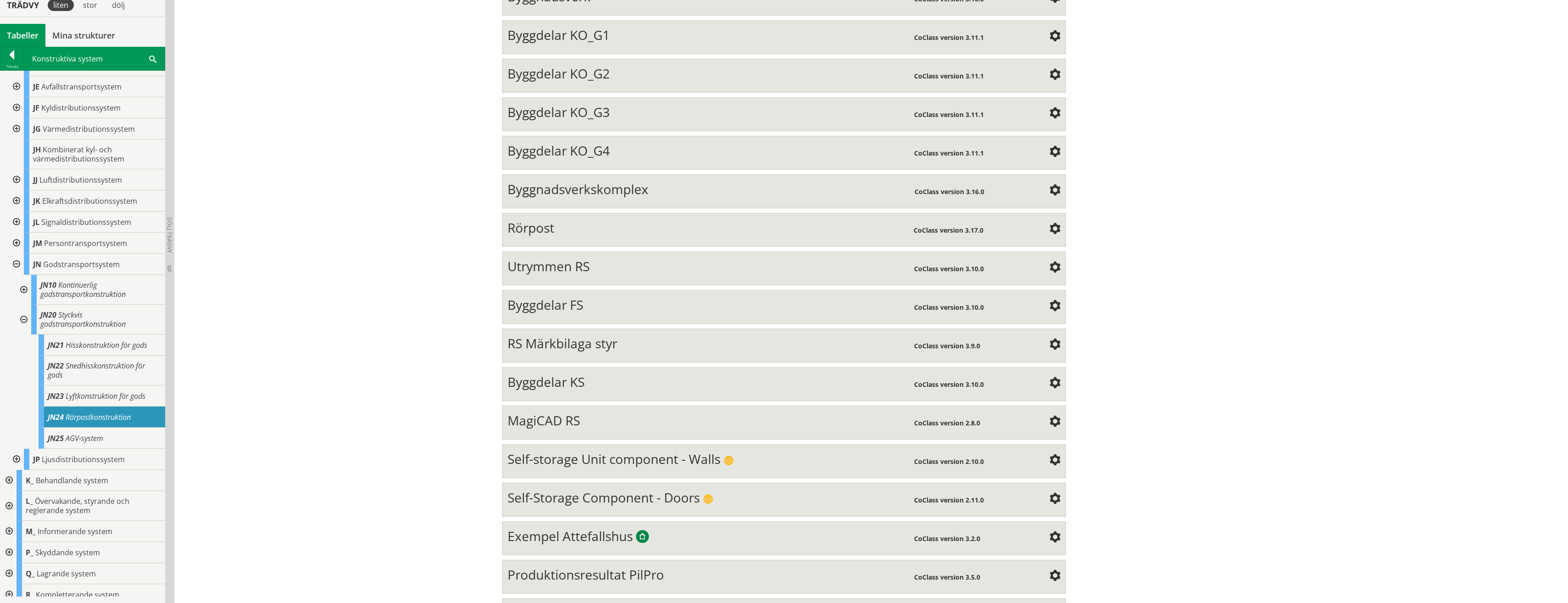
scroll to position [202, 0]
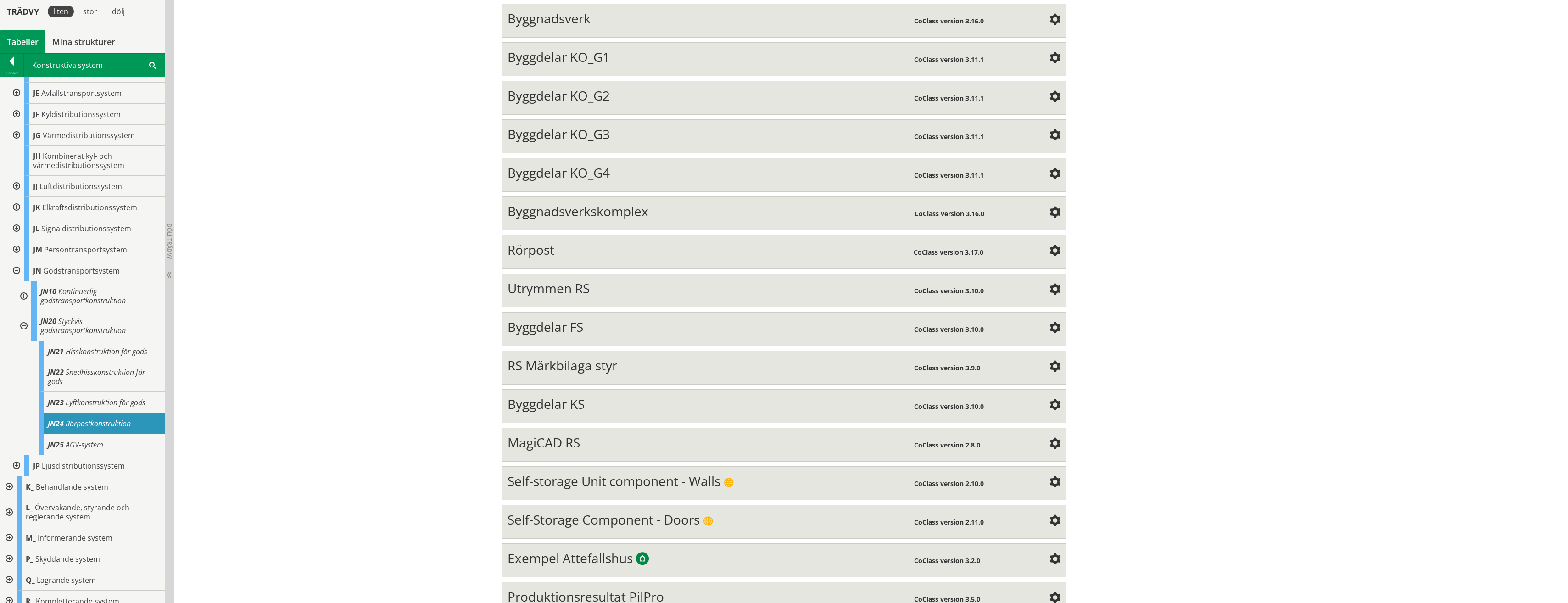
click at [1054, 249] on span at bounding box center [1055, 251] width 11 height 11
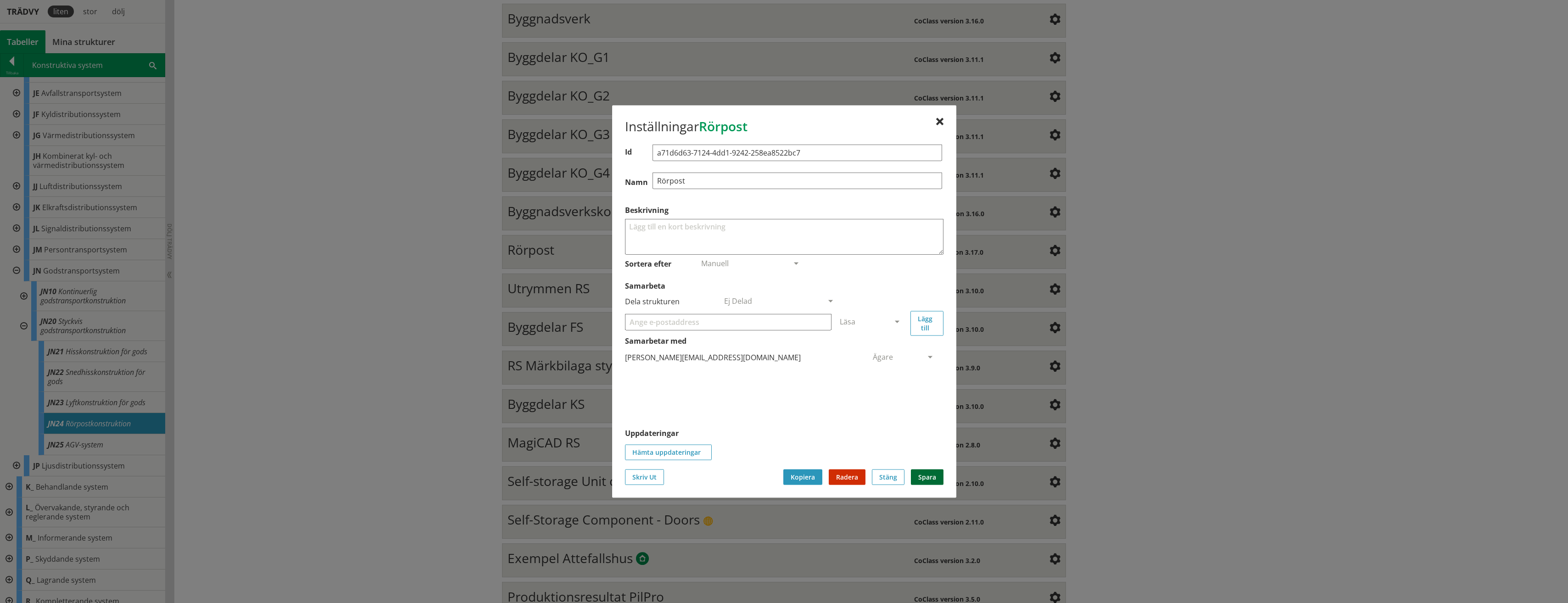
click at [926, 473] on button "Spara" at bounding box center [927, 476] width 33 height 16
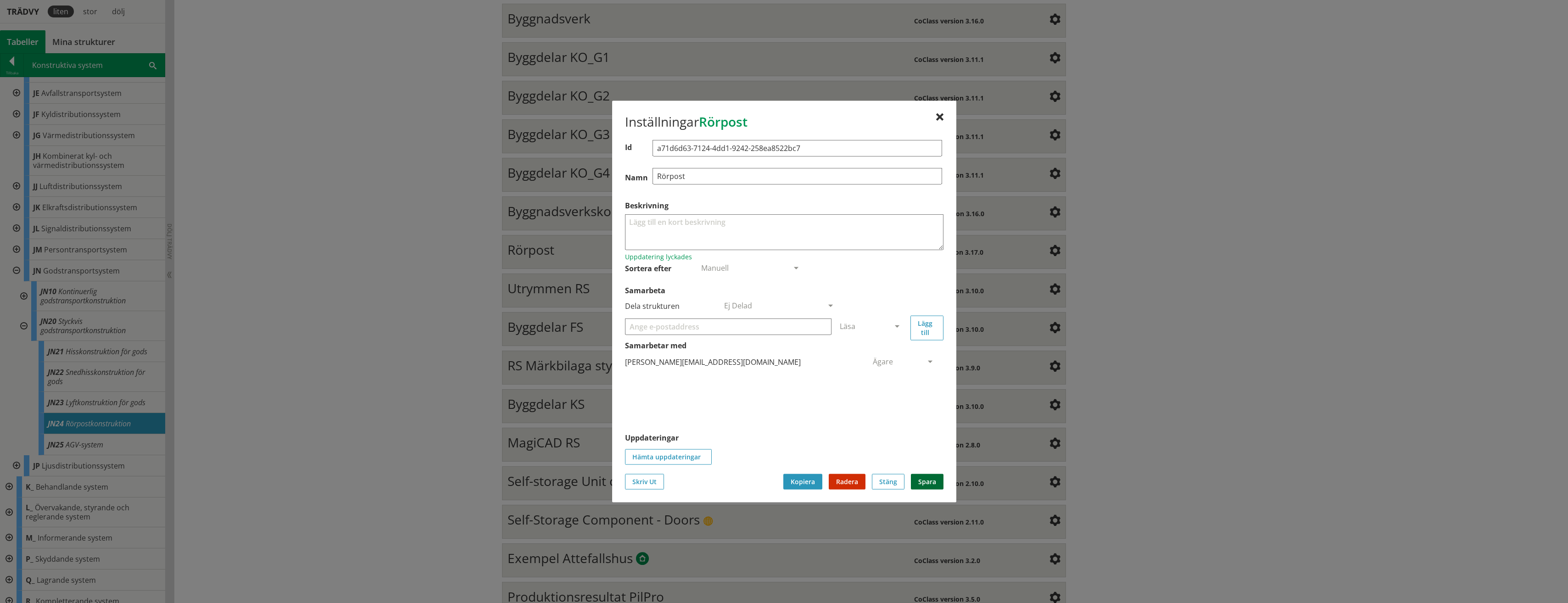
click at [928, 484] on button "Spara" at bounding box center [927, 481] width 33 height 16
click at [944, 118] on div "Inställningar Rörpost Id a71d6d63-7124-4dd1-9242-258ea8522bc7 [GEOGRAPHIC_DATA]…" at bounding box center [784, 302] width 344 height 402
click at [936, 114] on div at bounding box center [940, 117] width 7 height 7
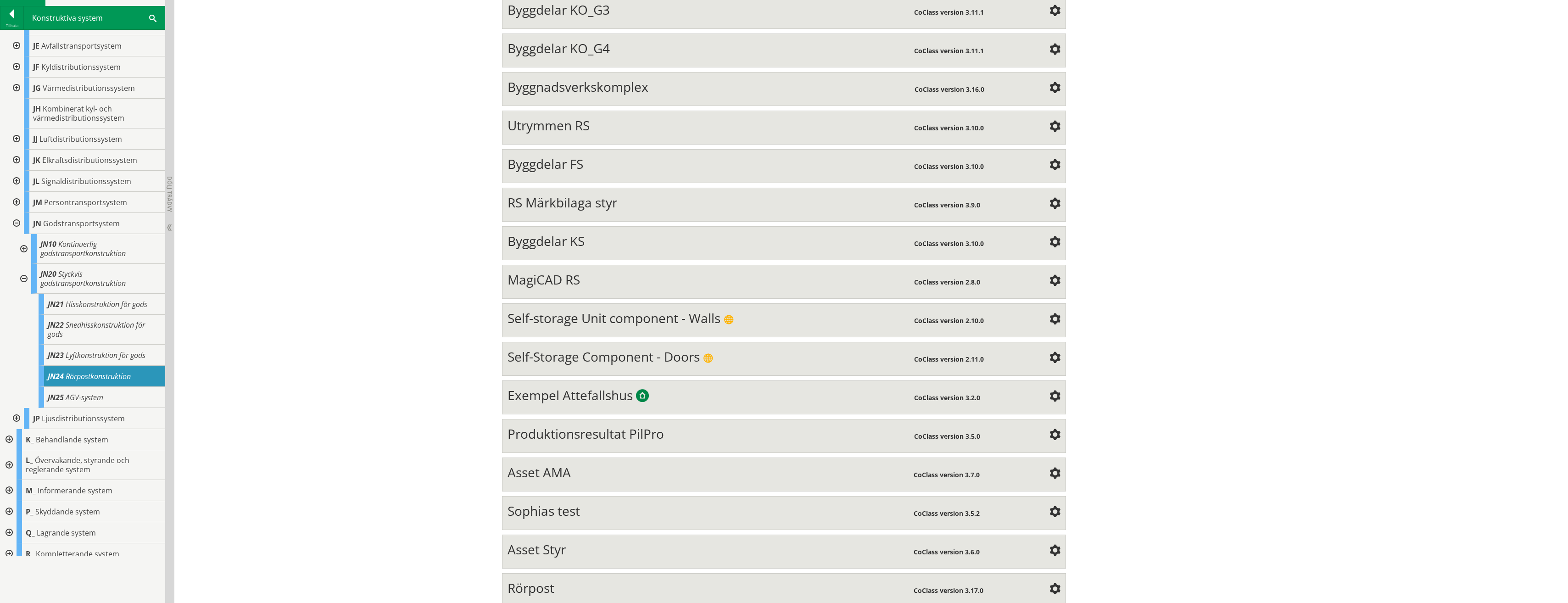
scroll to position [340, 0]
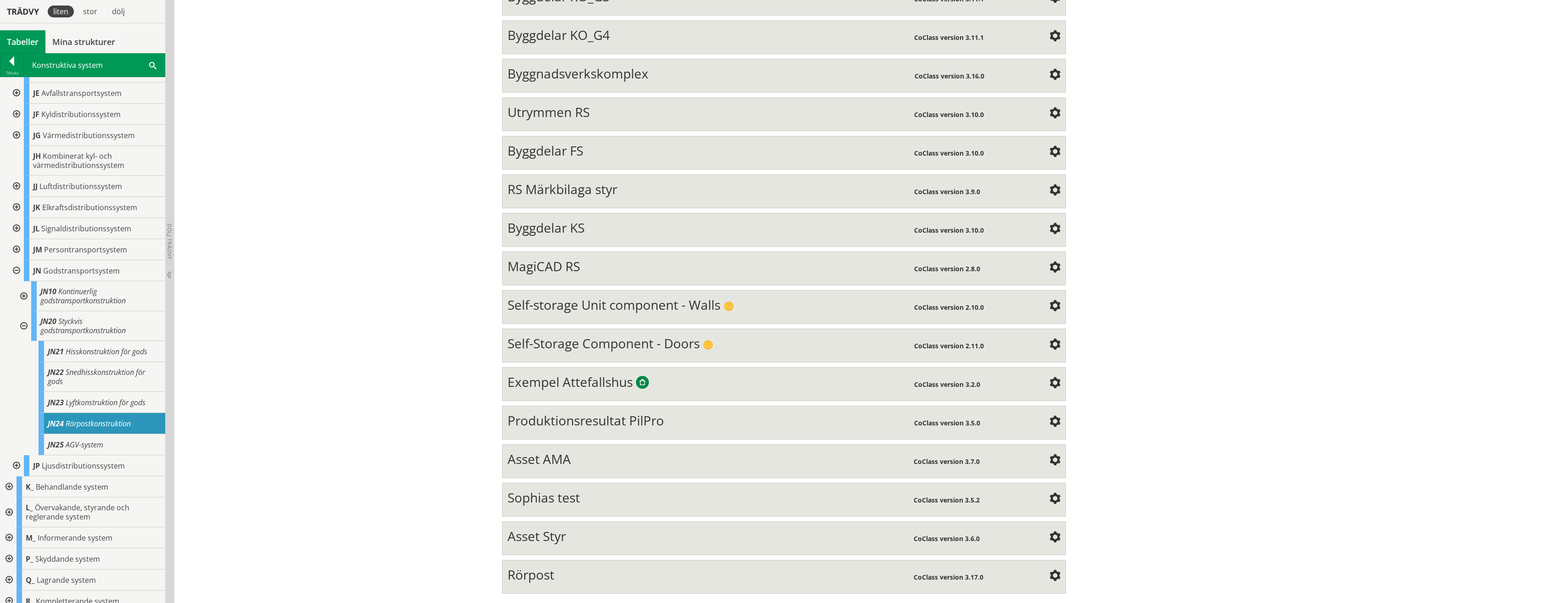
click at [530, 565] on div "Rörpost CoClass version 3.17.0 Structure Mind Map Property" at bounding box center [784, 577] width 564 height 34
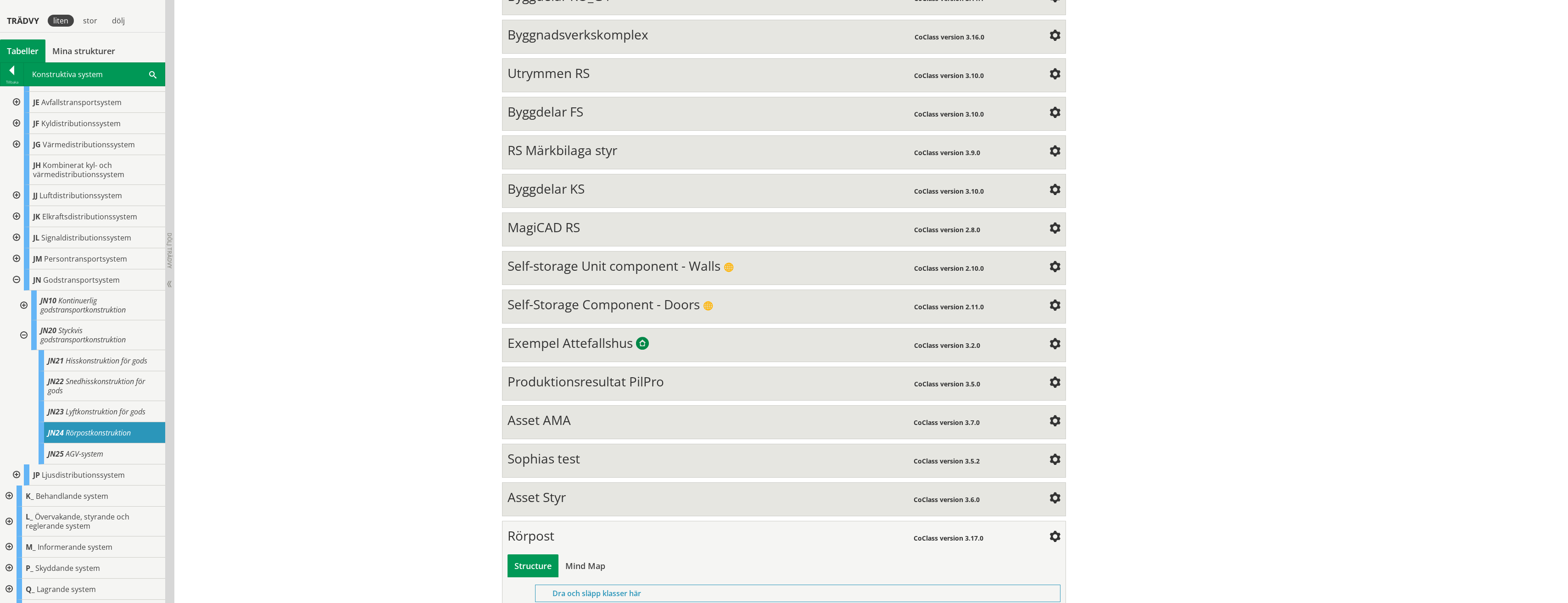
scroll to position [408, 0]
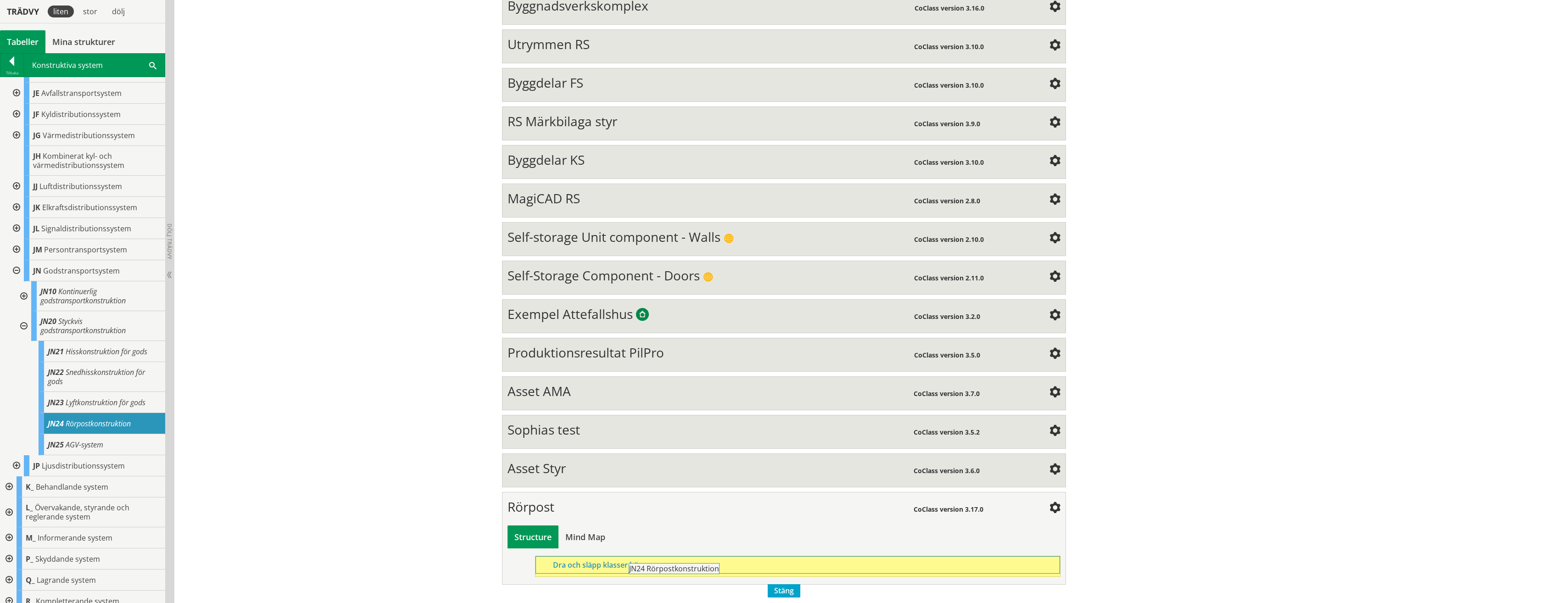
drag, startPoint x: 77, startPoint y: 411, endPoint x: 684, endPoint y: 570, distance: 627.5
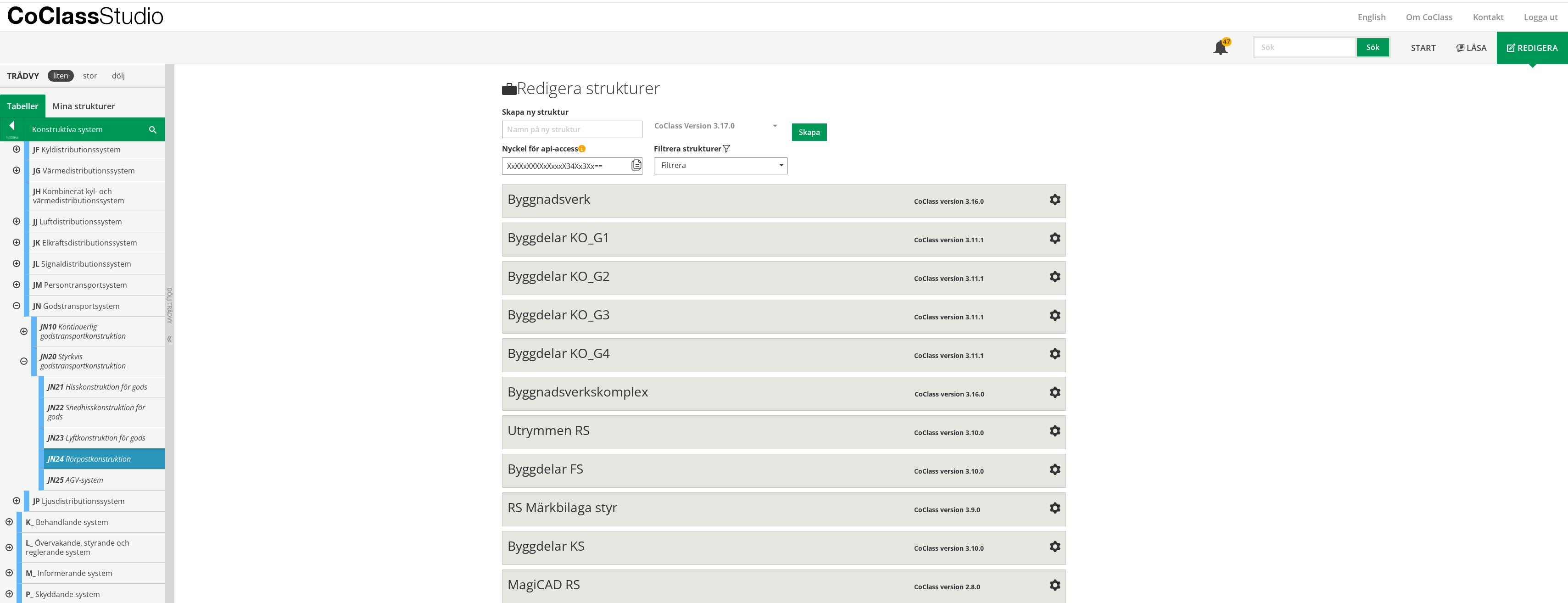
scroll to position [18, 0]
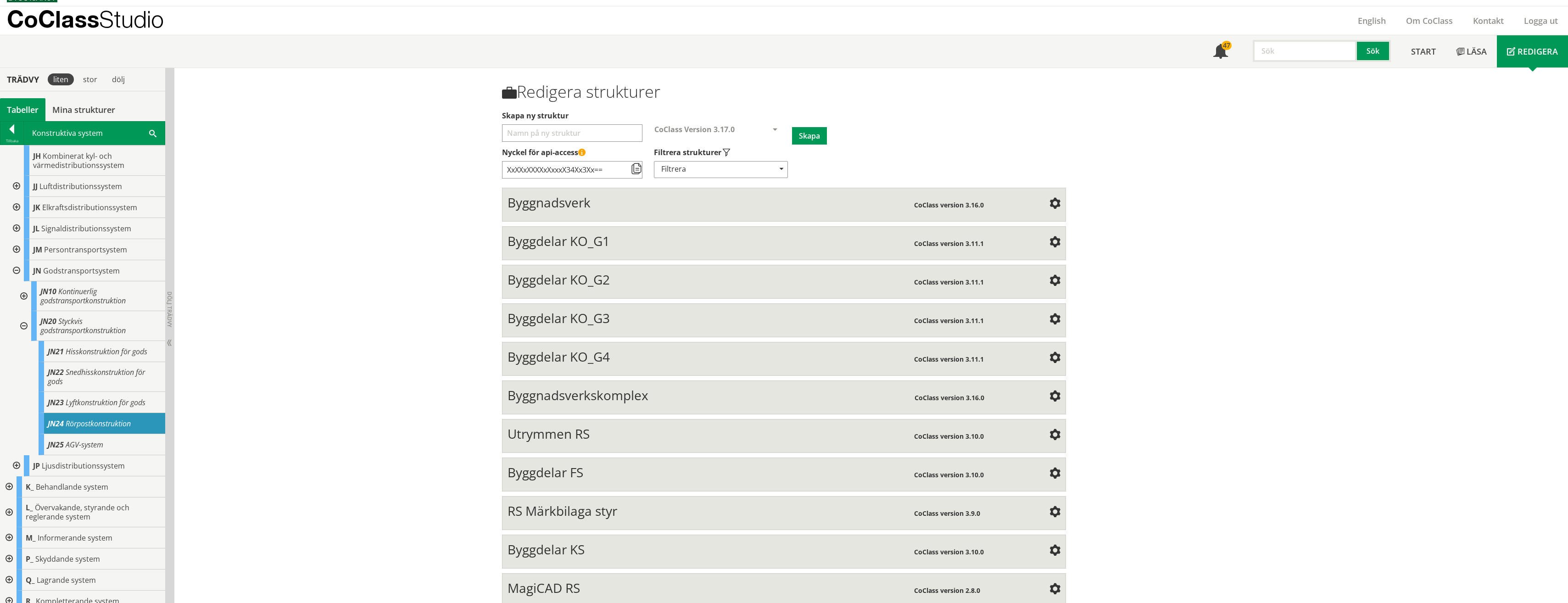
click at [511, 211] on span "Byggnadsverk" at bounding box center [549, 202] width 83 height 18
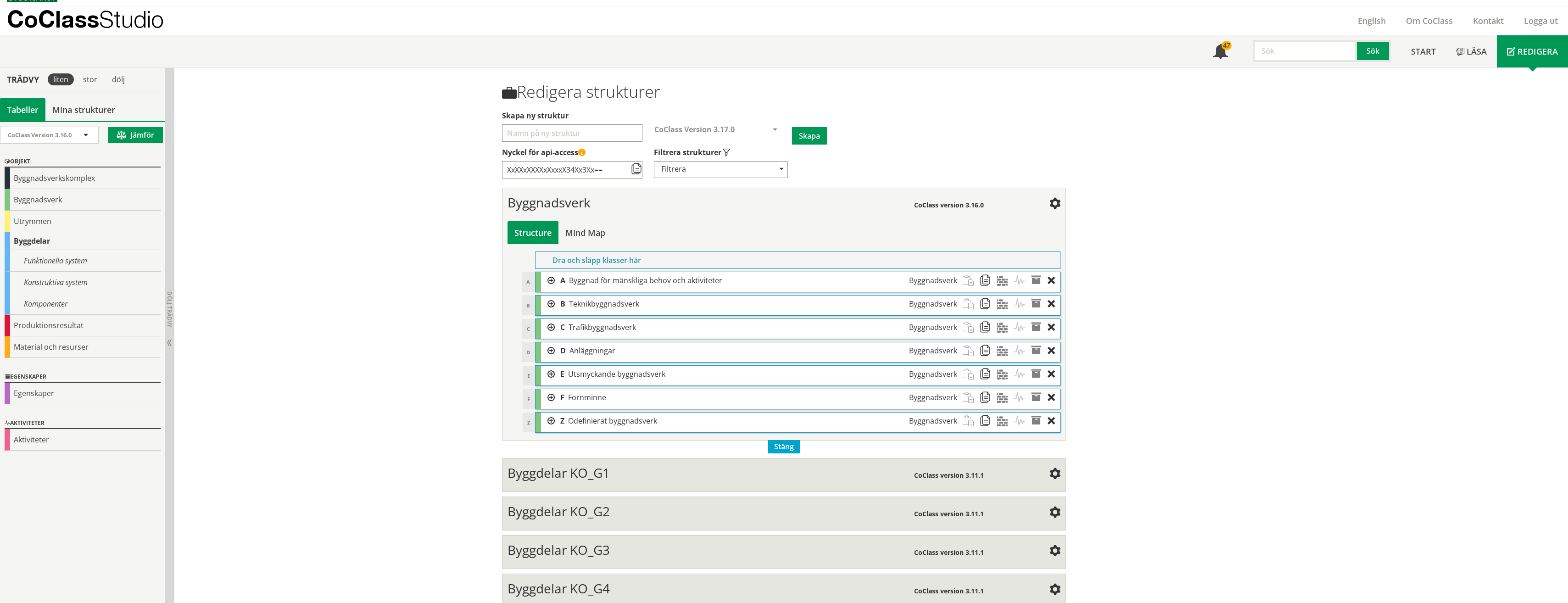
click at [547, 280] on div at bounding box center [548, 281] width 14 height 17
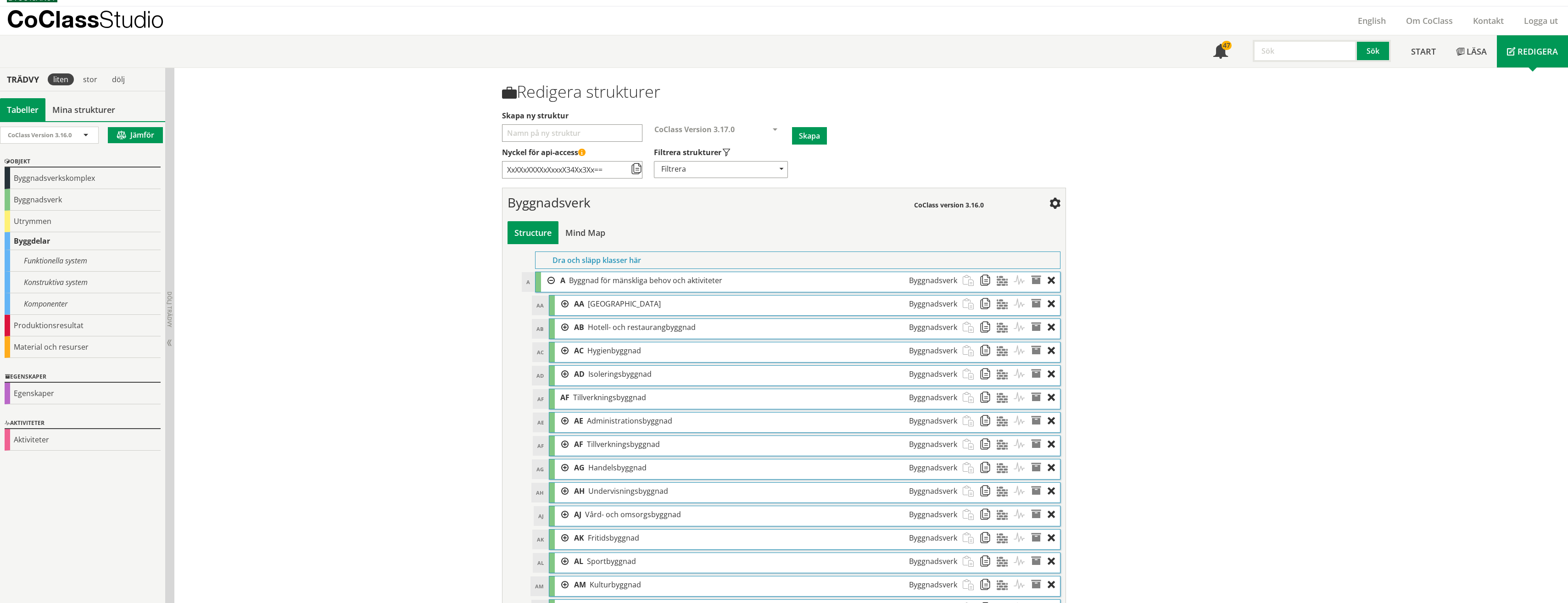
click at [546, 279] on div at bounding box center [548, 281] width 14 height 17
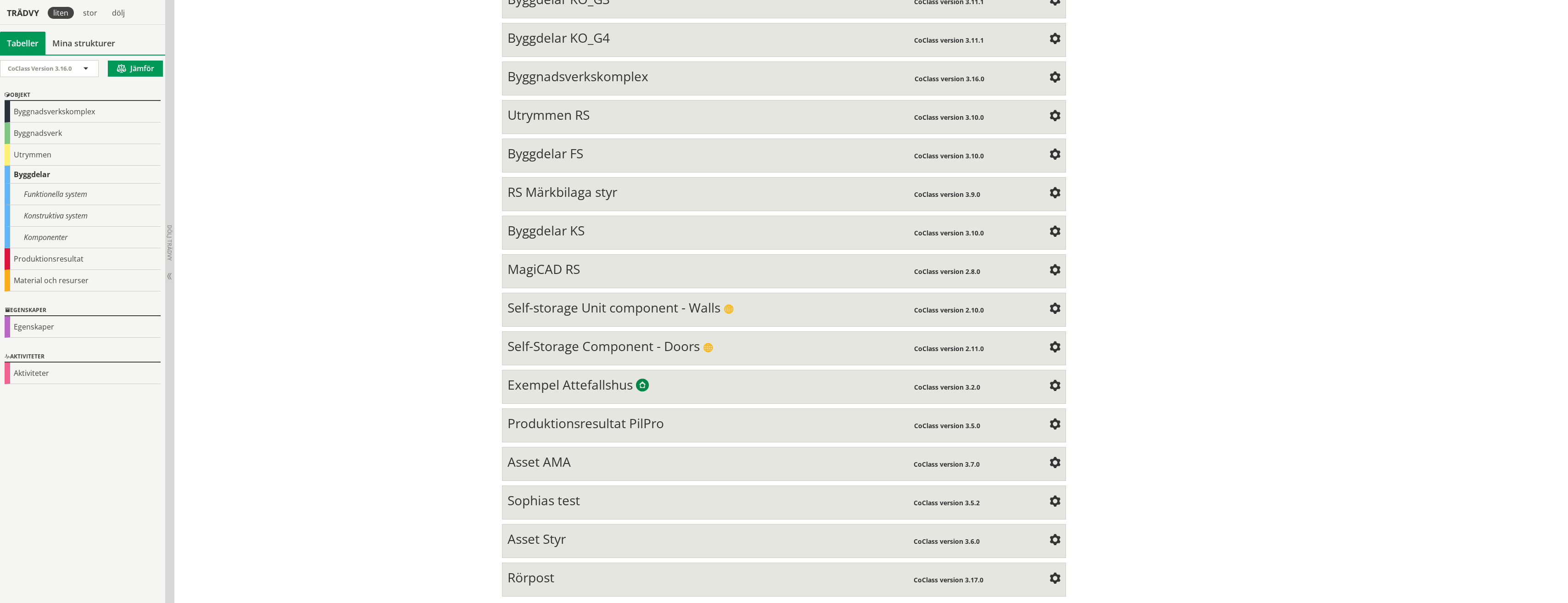
scroll to position [571, 0]
click at [526, 430] on div "Produktionsresultat PilPro" at bounding box center [711, 422] width 407 height 18
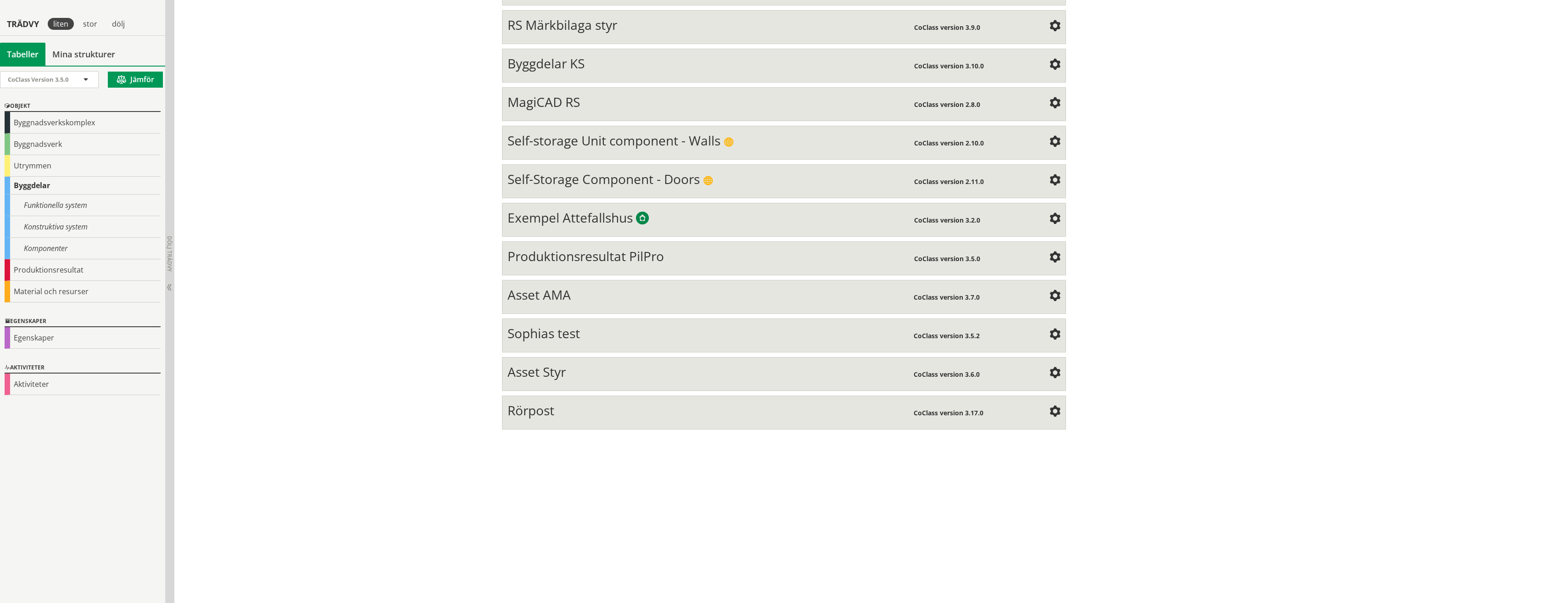
scroll to position [480, 0]
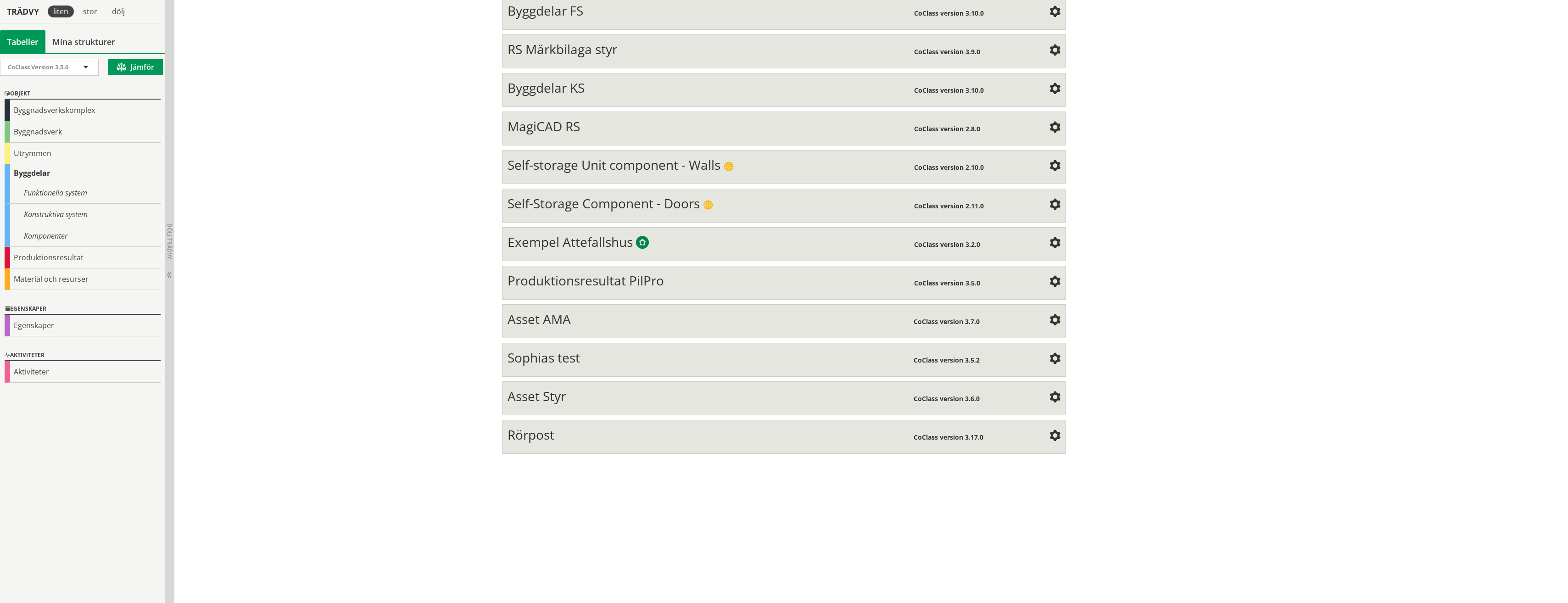
click at [564, 270] on div "Produktionsresultat PilPro CoClass version 3.5.0 Structure Mind Map Property" at bounding box center [784, 282] width 564 height 34
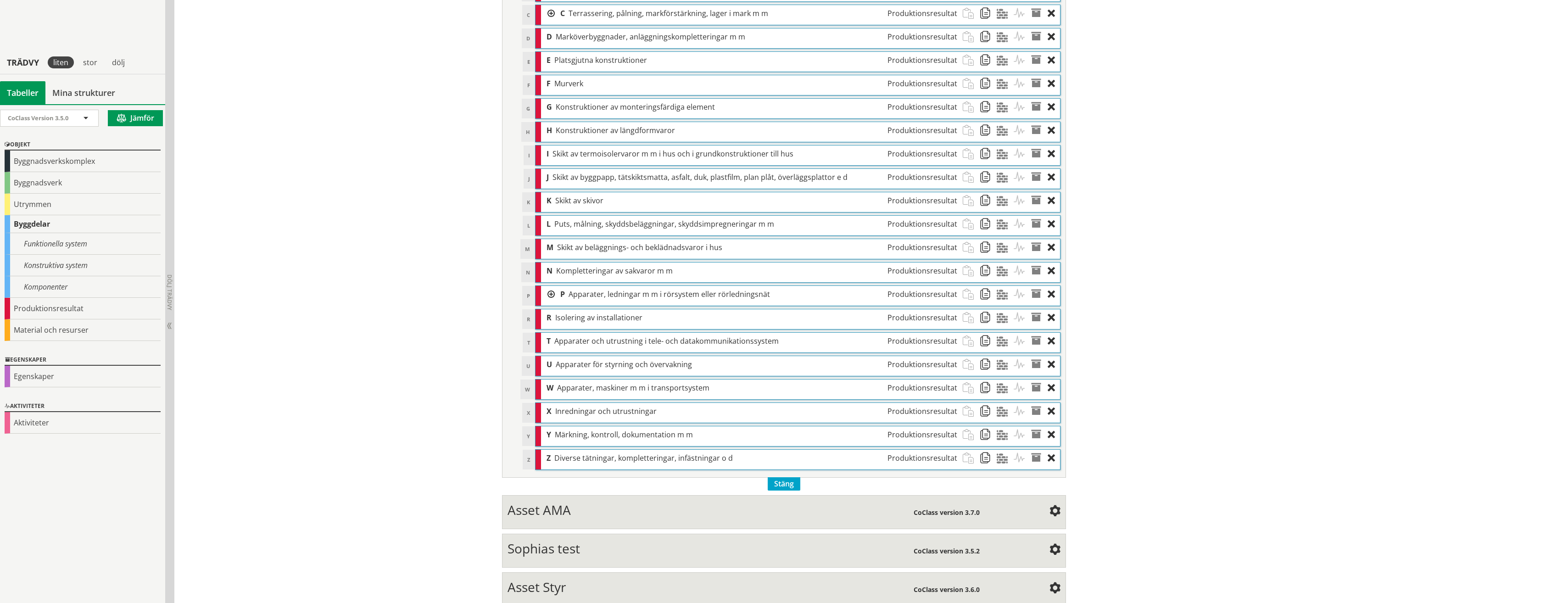
scroll to position [1504, 0]
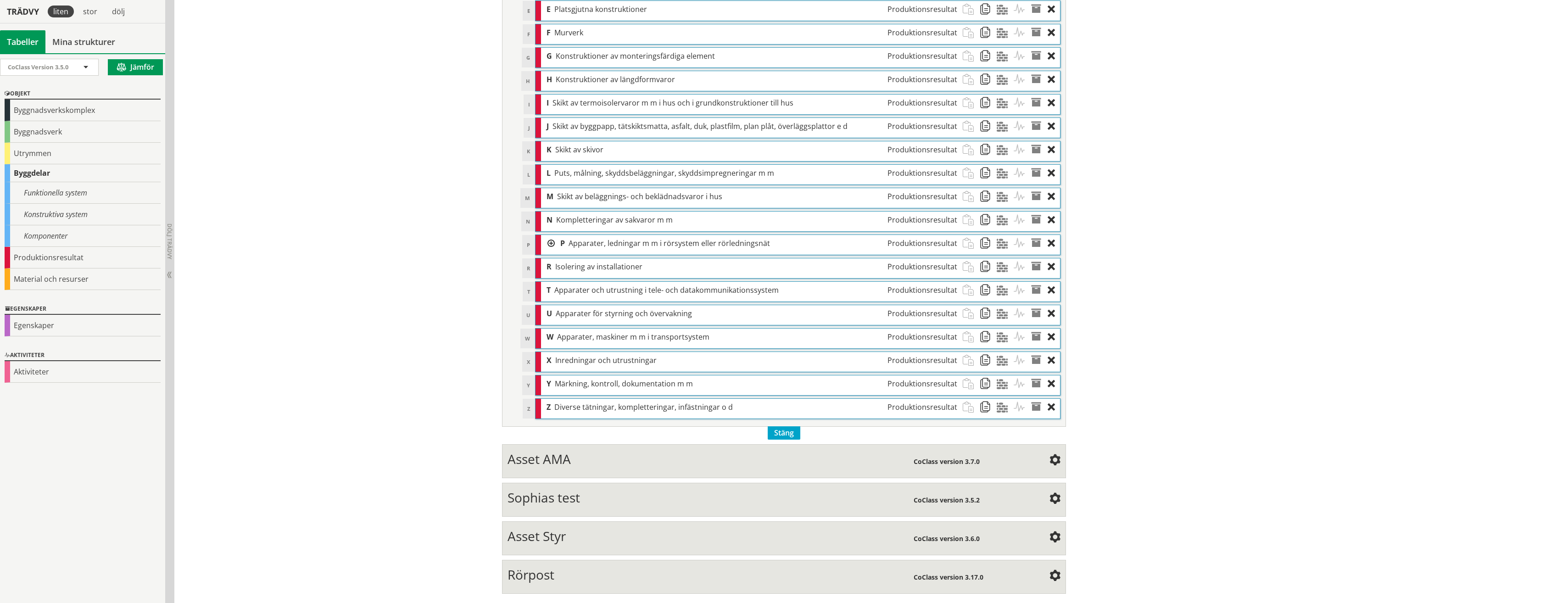
click at [544, 577] on span "Rörpost" at bounding box center [531, 574] width 47 height 18
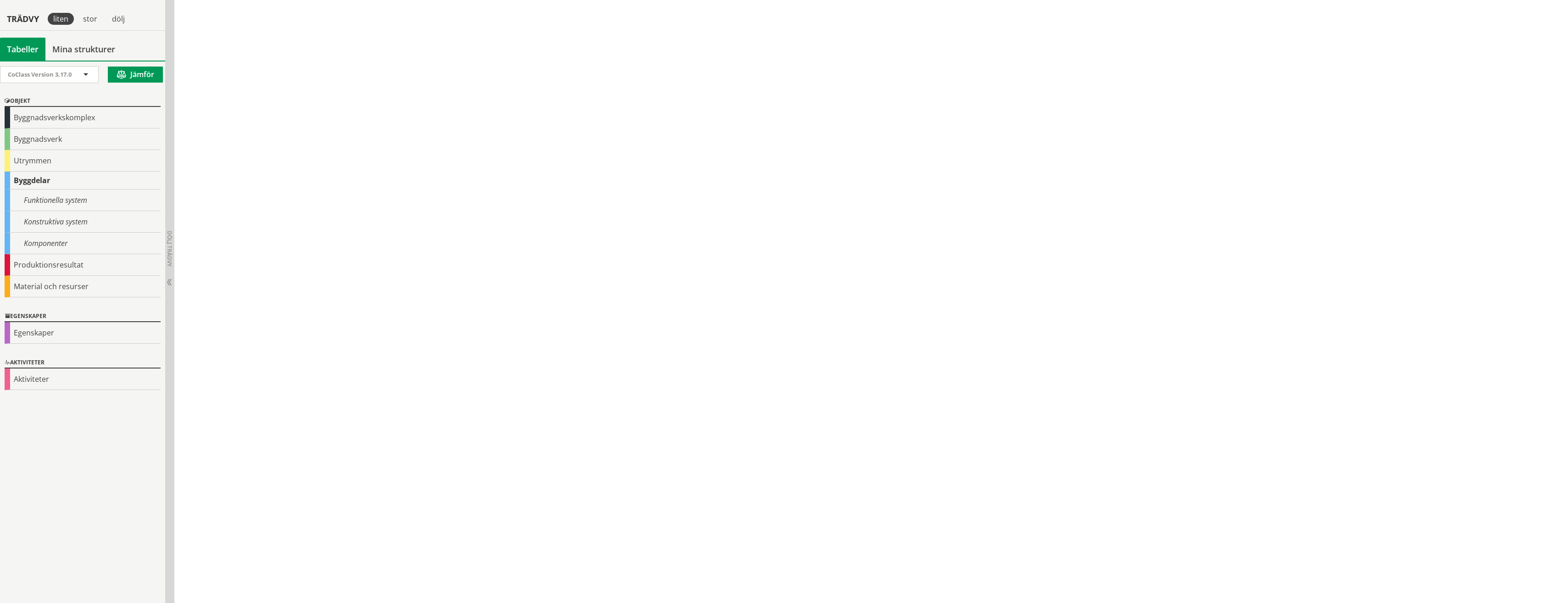
scroll to position [1000, 0]
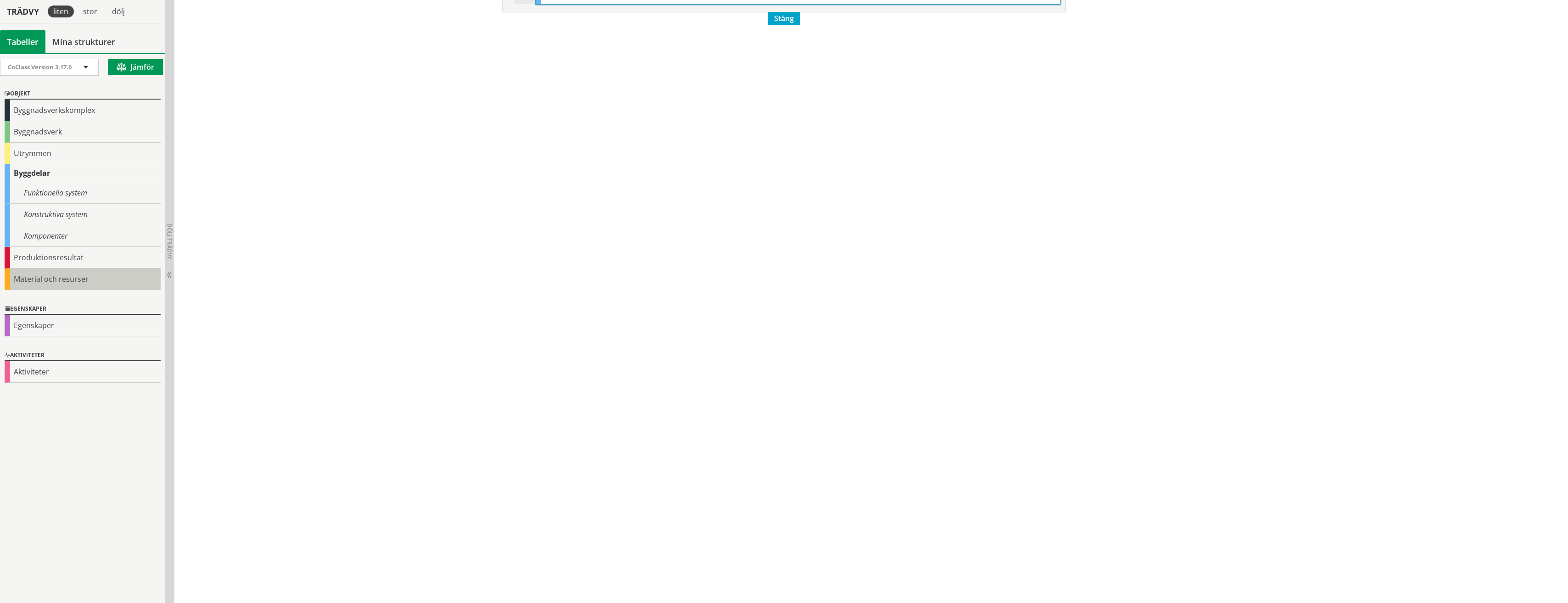
click at [49, 289] on div "Material och resurser" at bounding box center [83, 279] width 156 height 21
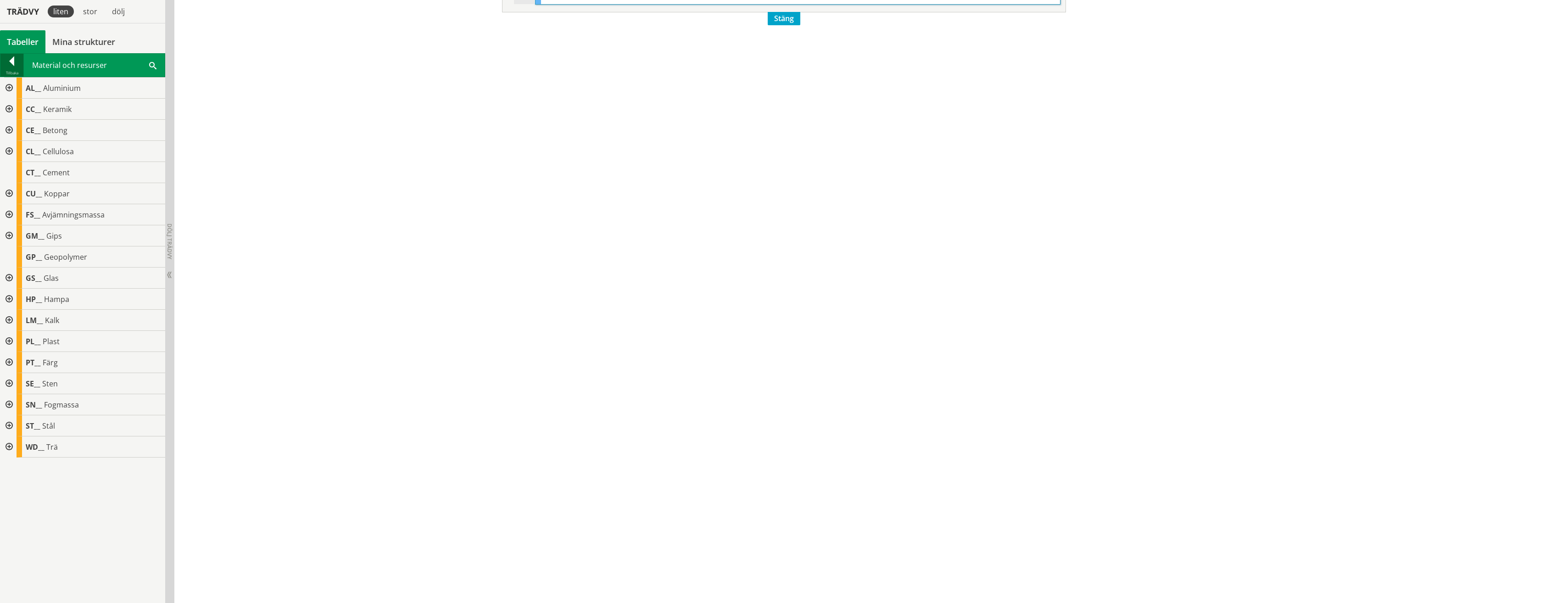
click at [9, 61] on div at bounding box center [12, 63] width 23 height 13
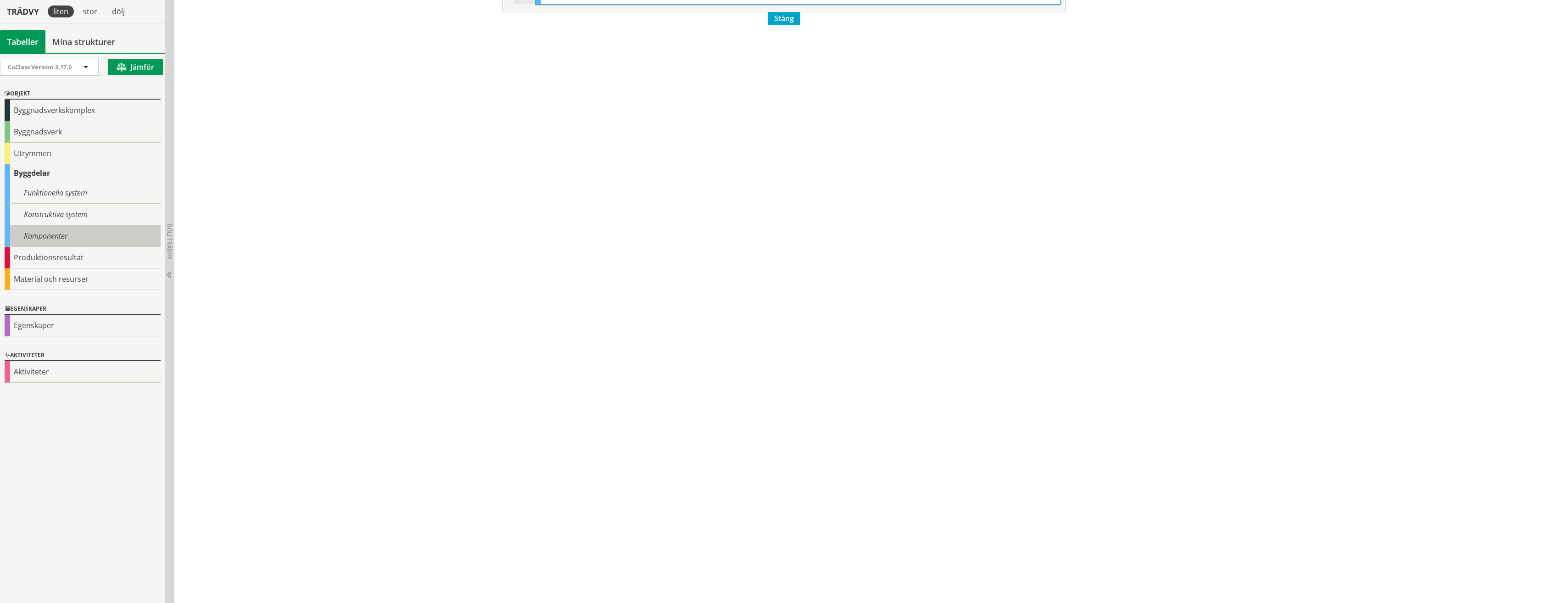
click at [69, 243] on div "Komponenter" at bounding box center [83, 235] width 156 height 21
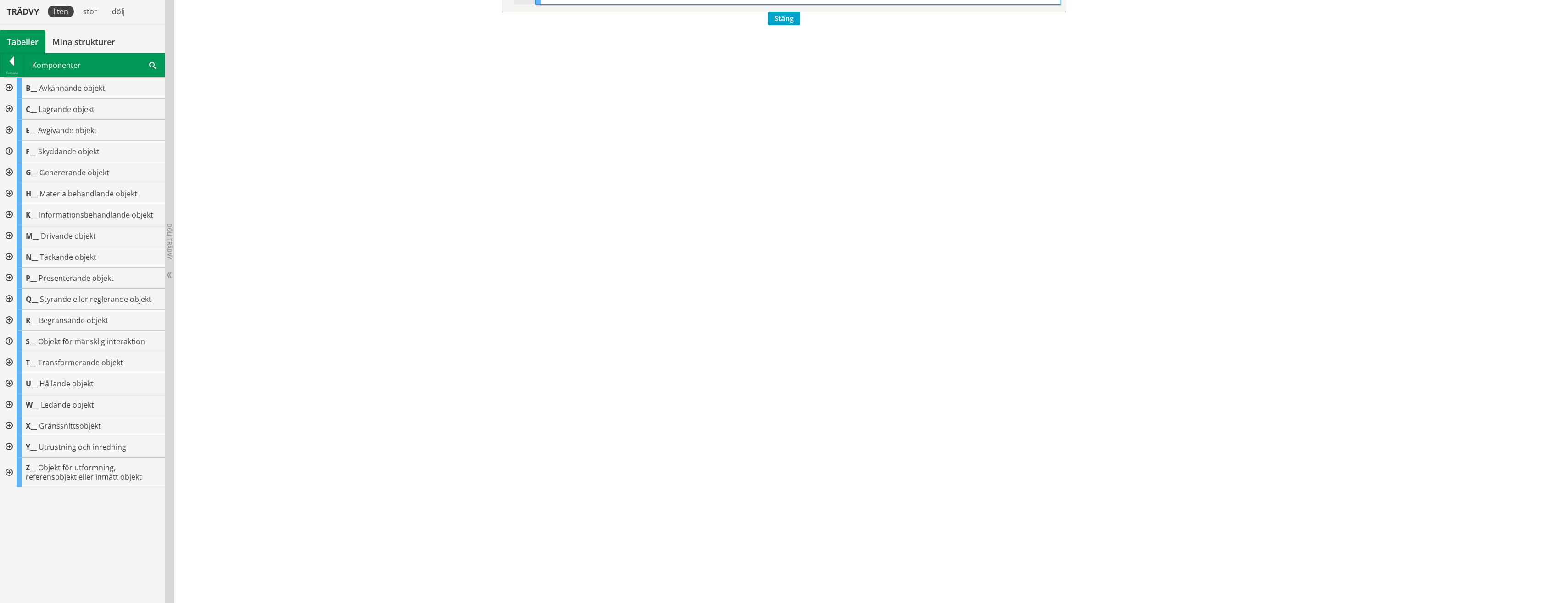
click at [10, 447] on div at bounding box center [8, 447] width 16 height 21
click at [16, 469] on div at bounding box center [15, 468] width 16 height 21
click at [16, 529] on div at bounding box center [15, 531] width 16 height 21
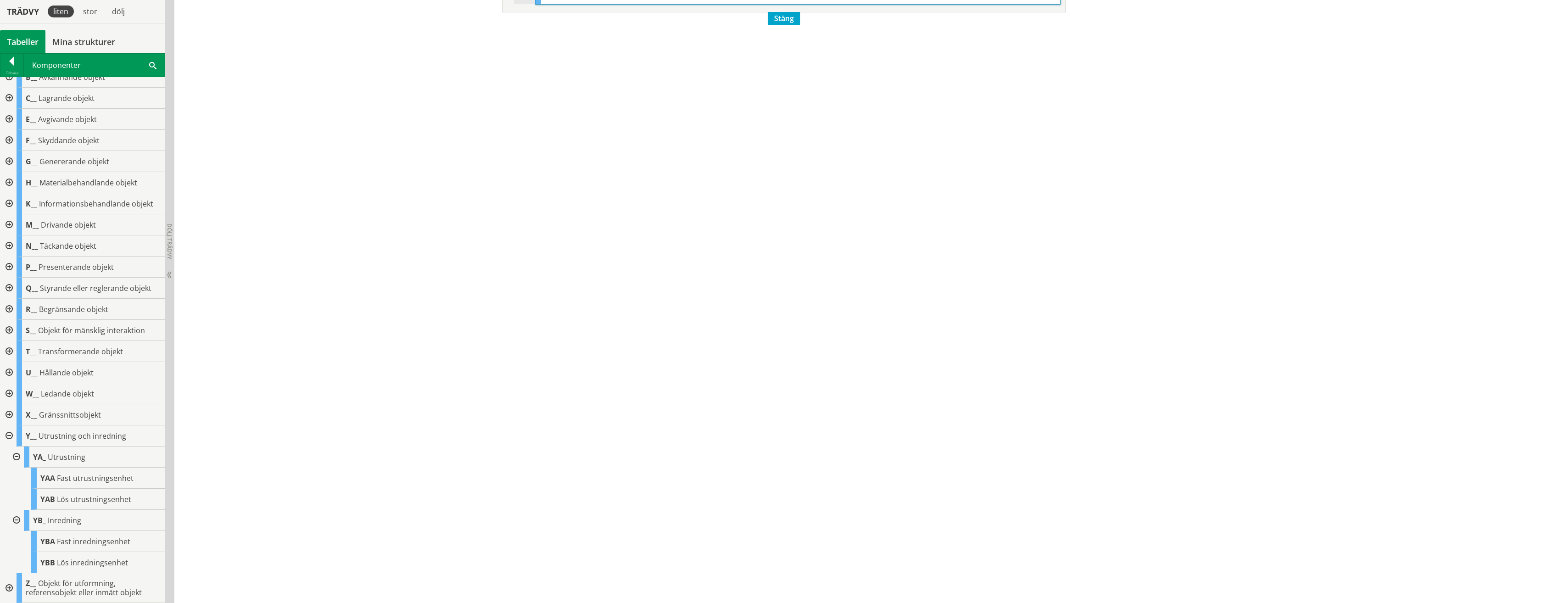
click at [14, 528] on div at bounding box center [15, 520] width 16 height 21
click at [17, 462] on div at bounding box center [15, 468] width 16 height 21
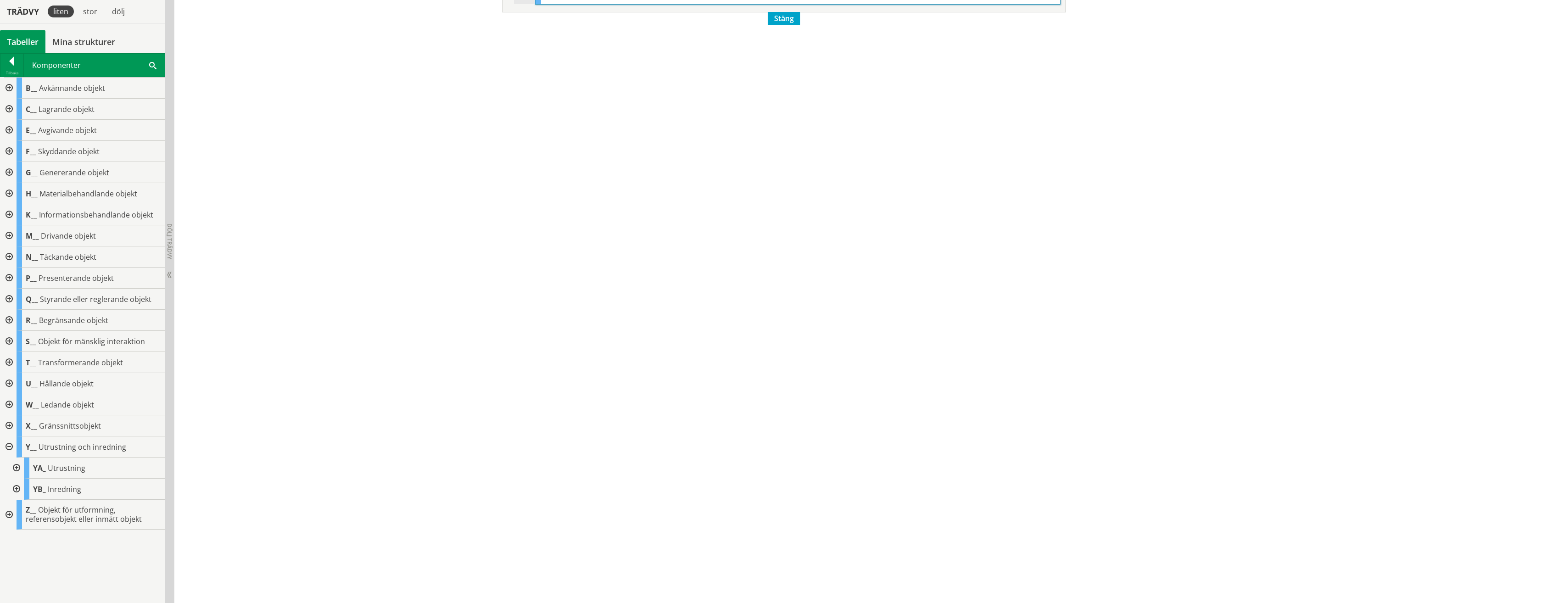
click at [7, 448] on div at bounding box center [8, 447] width 16 height 21
click at [9, 419] on div at bounding box center [8, 425] width 16 height 21
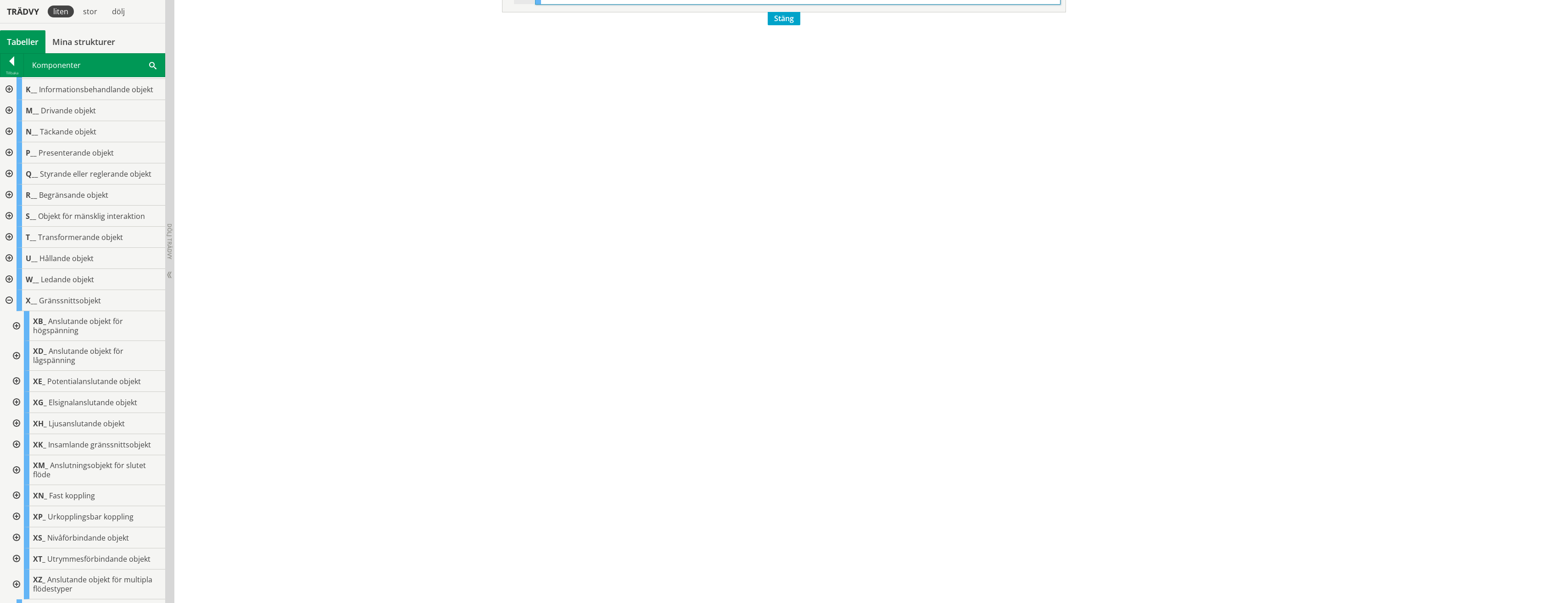
scroll to position [81, 0]
click at [9, 340] on div at bounding box center [8, 345] width 16 height 21
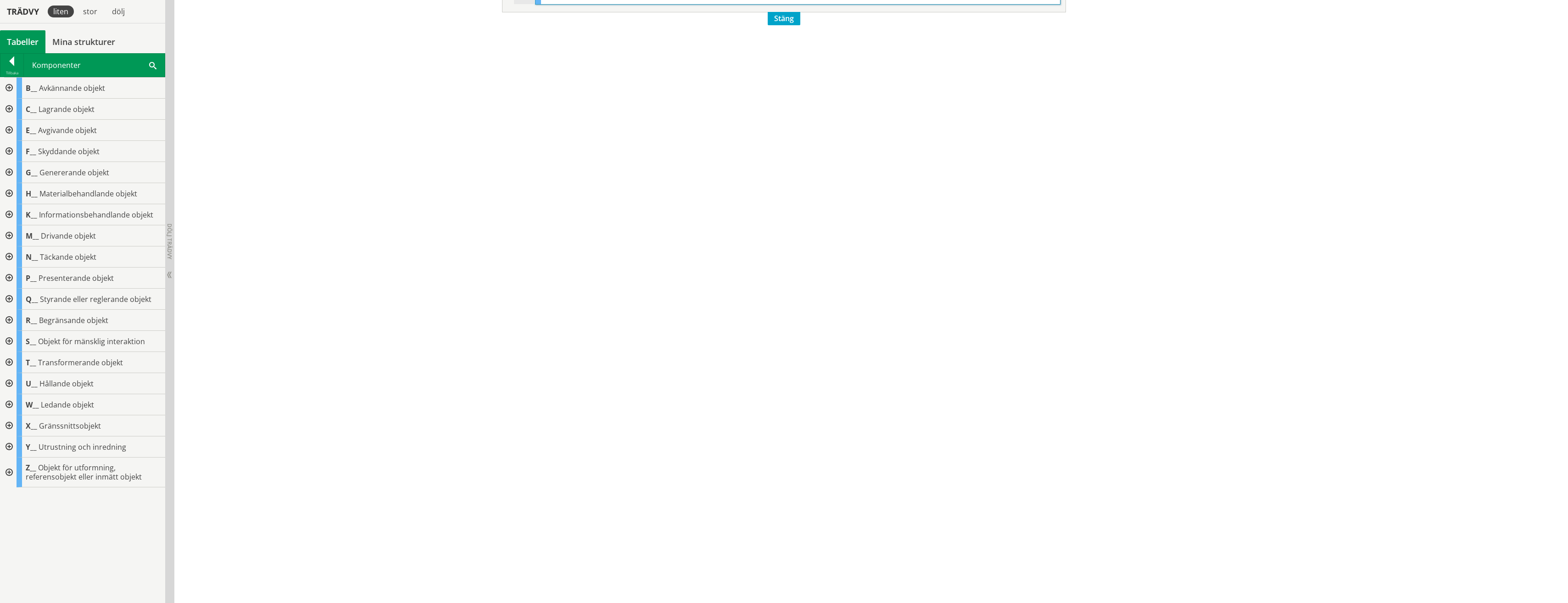
scroll to position [0, 0]
click at [9, 385] on div at bounding box center [8, 383] width 16 height 21
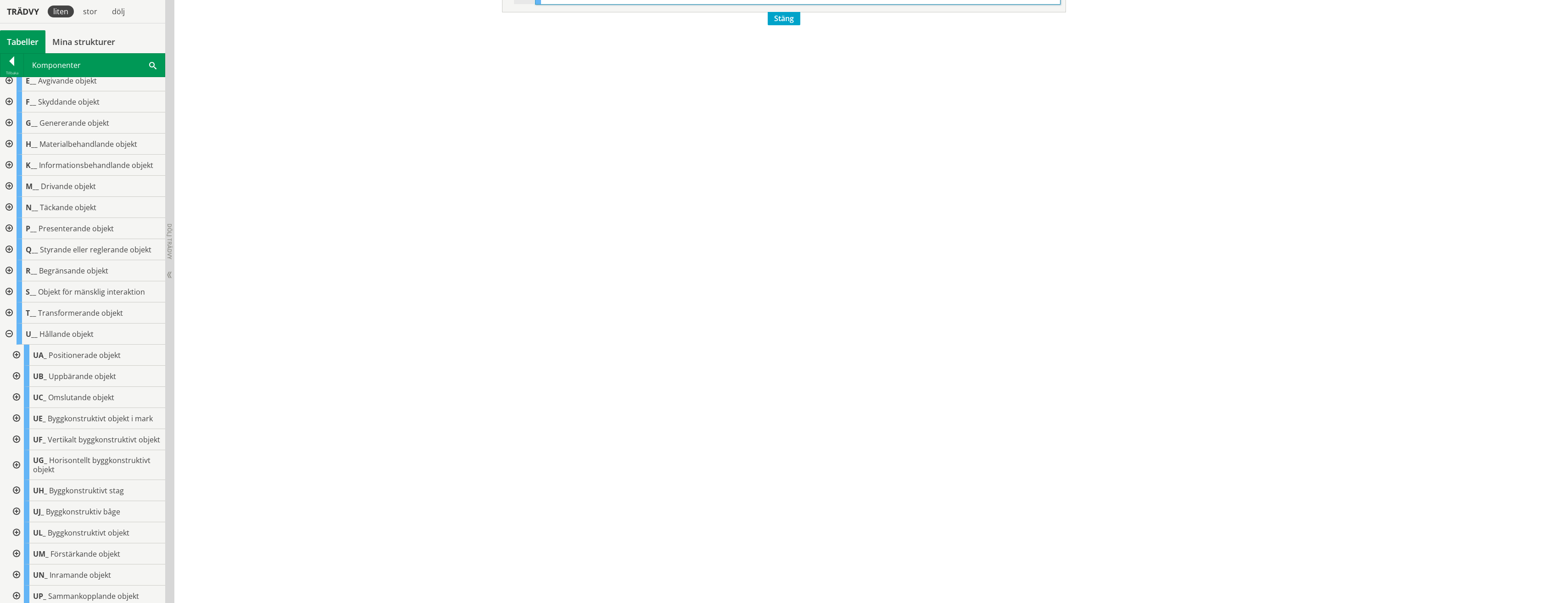
scroll to position [138, 0]
click at [17, 307] on div at bounding box center [15, 309] width 16 height 21
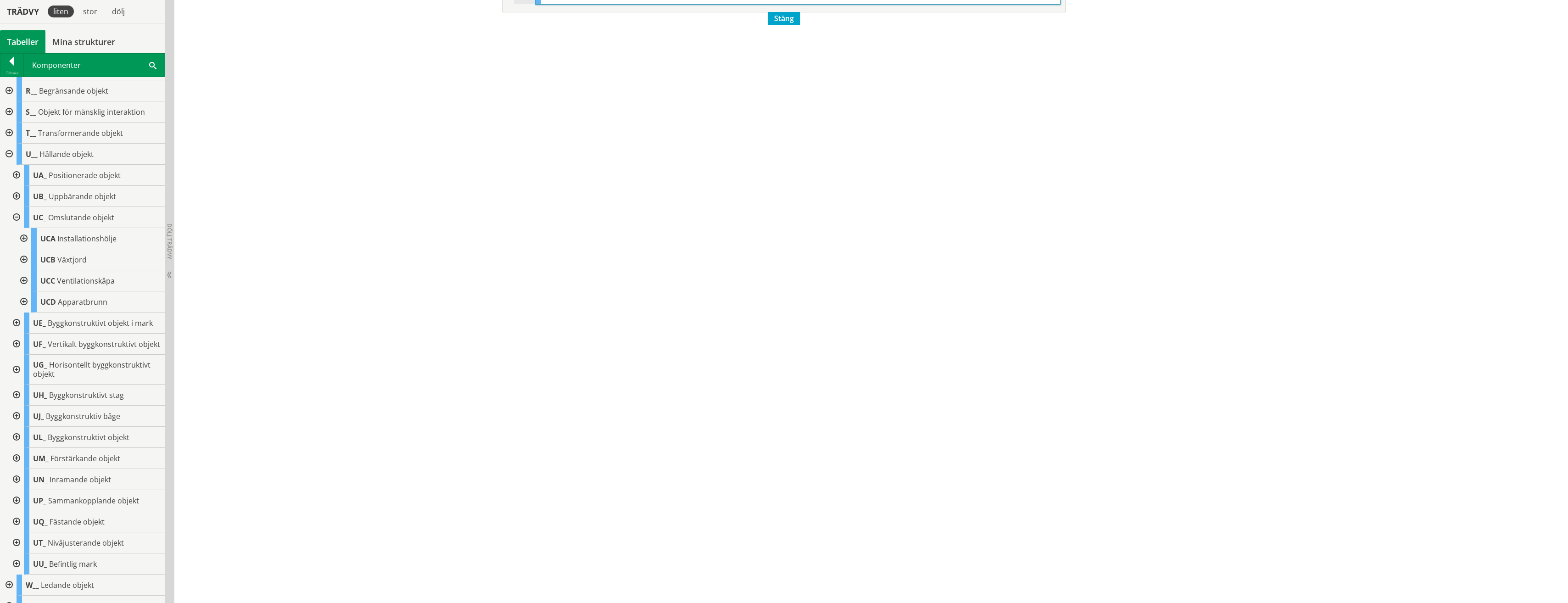
scroll to position [275, 0]
click at [25, 193] on div at bounding box center [23, 192] width 16 height 21
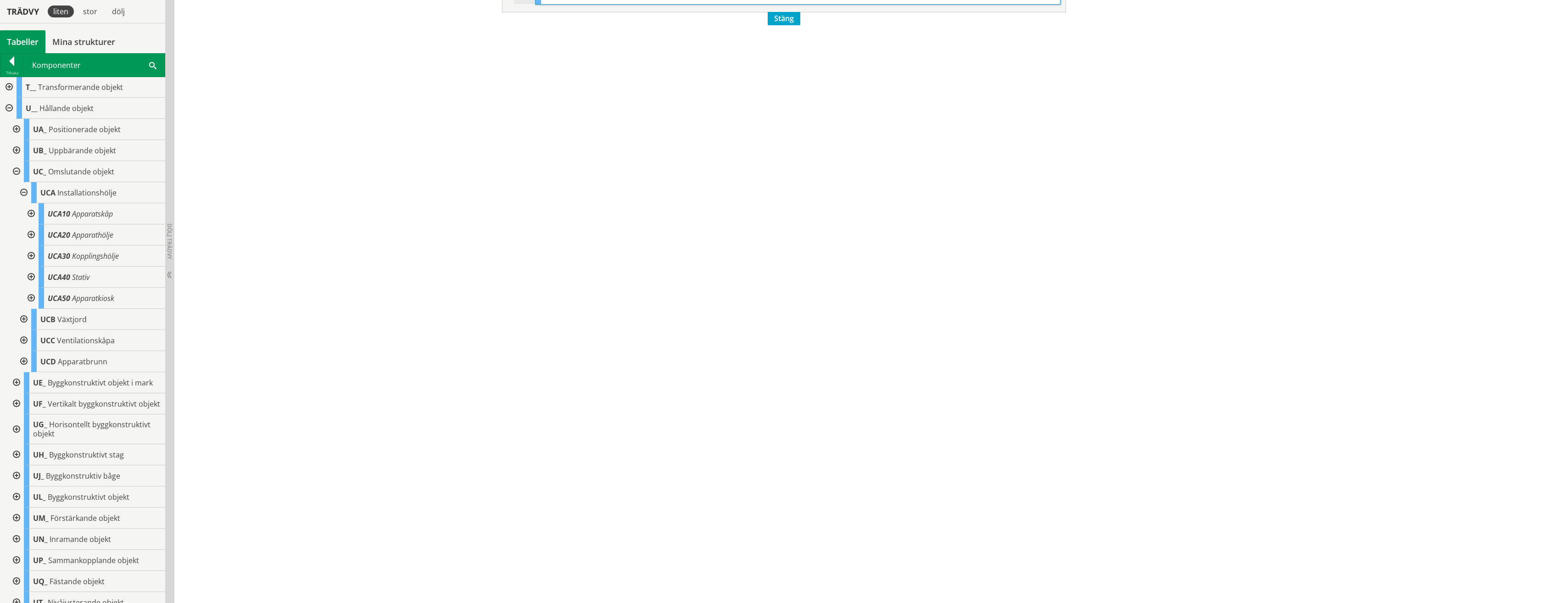
click at [25, 193] on div at bounding box center [23, 192] width 16 height 21
click at [6, 199] on div at bounding box center [8, 200] width 16 height 21
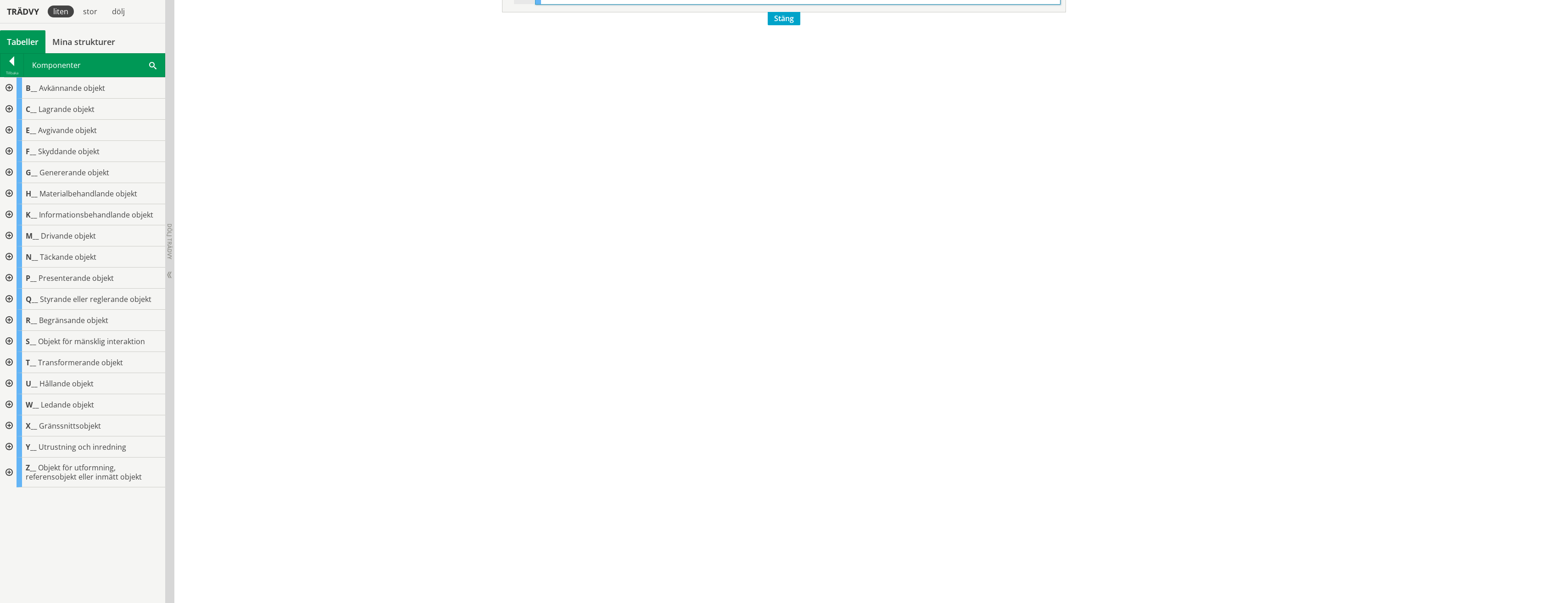
click at [10, 363] on div at bounding box center [8, 362] width 16 height 21
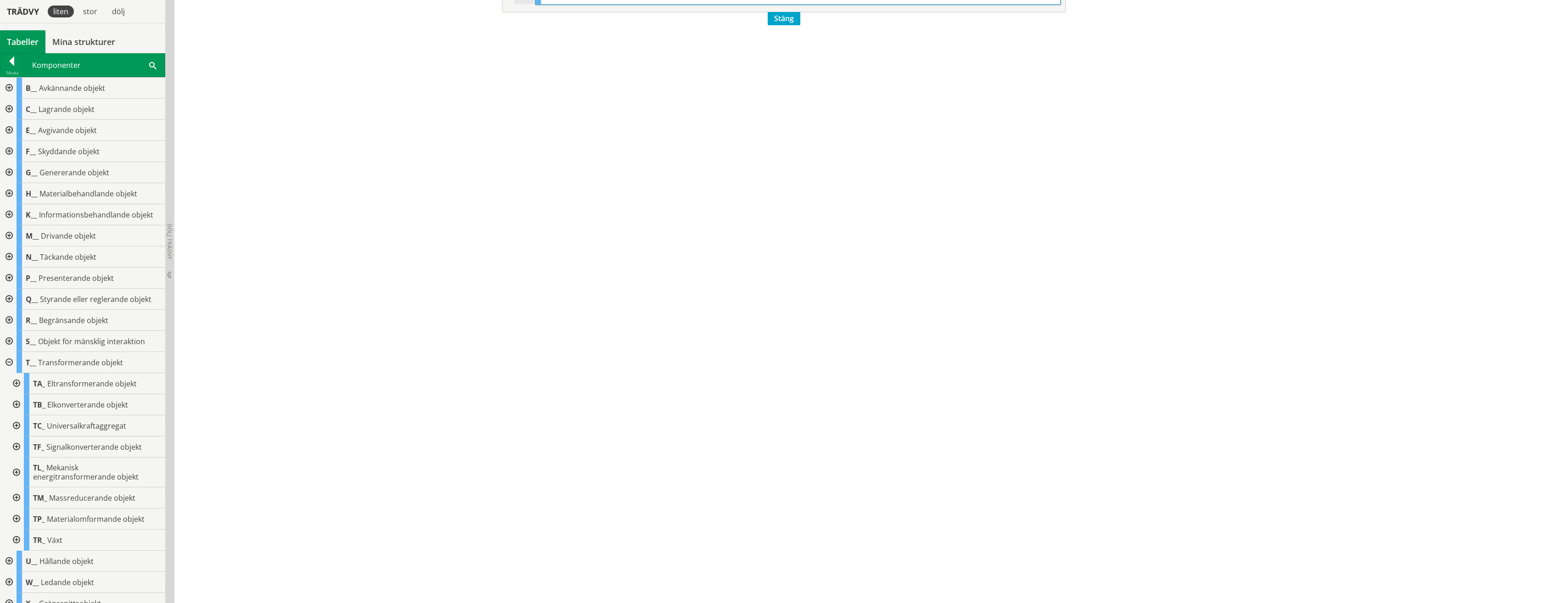
click at [9, 363] on div at bounding box center [8, 362] width 16 height 21
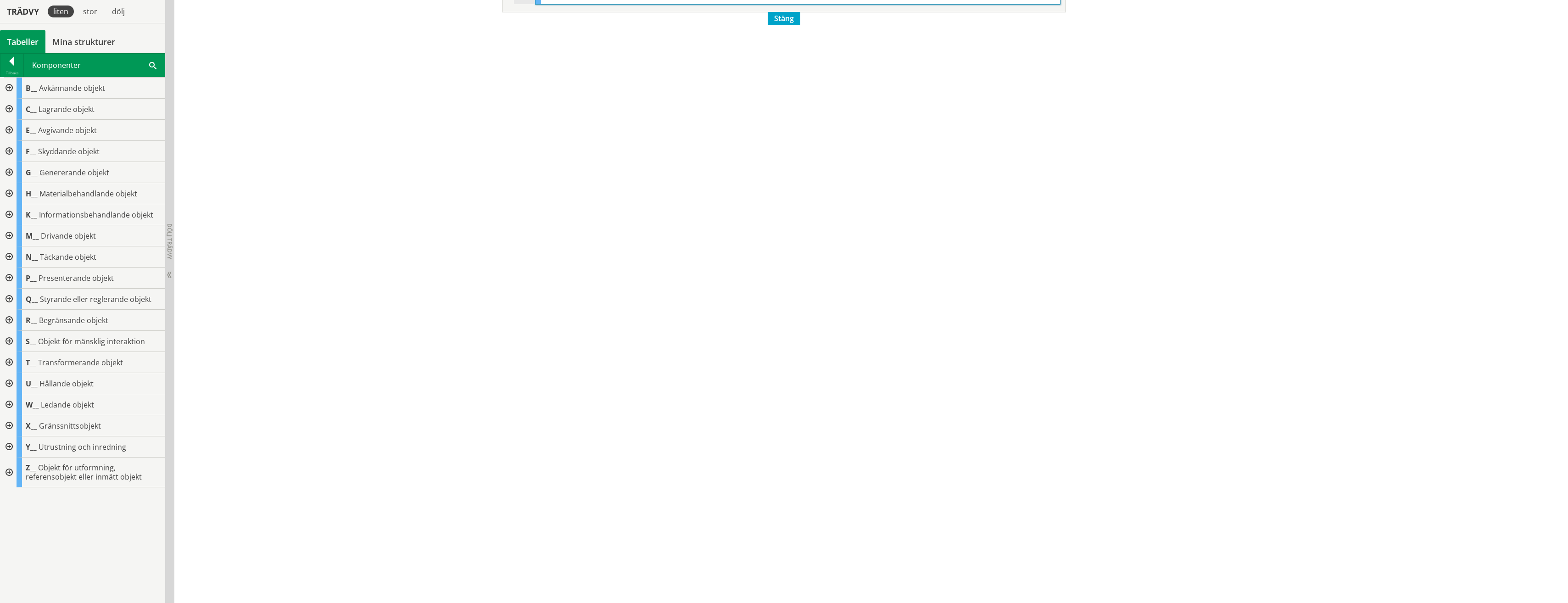
click at [7, 342] on div at bounding box center [8, 341] width 16 height 21
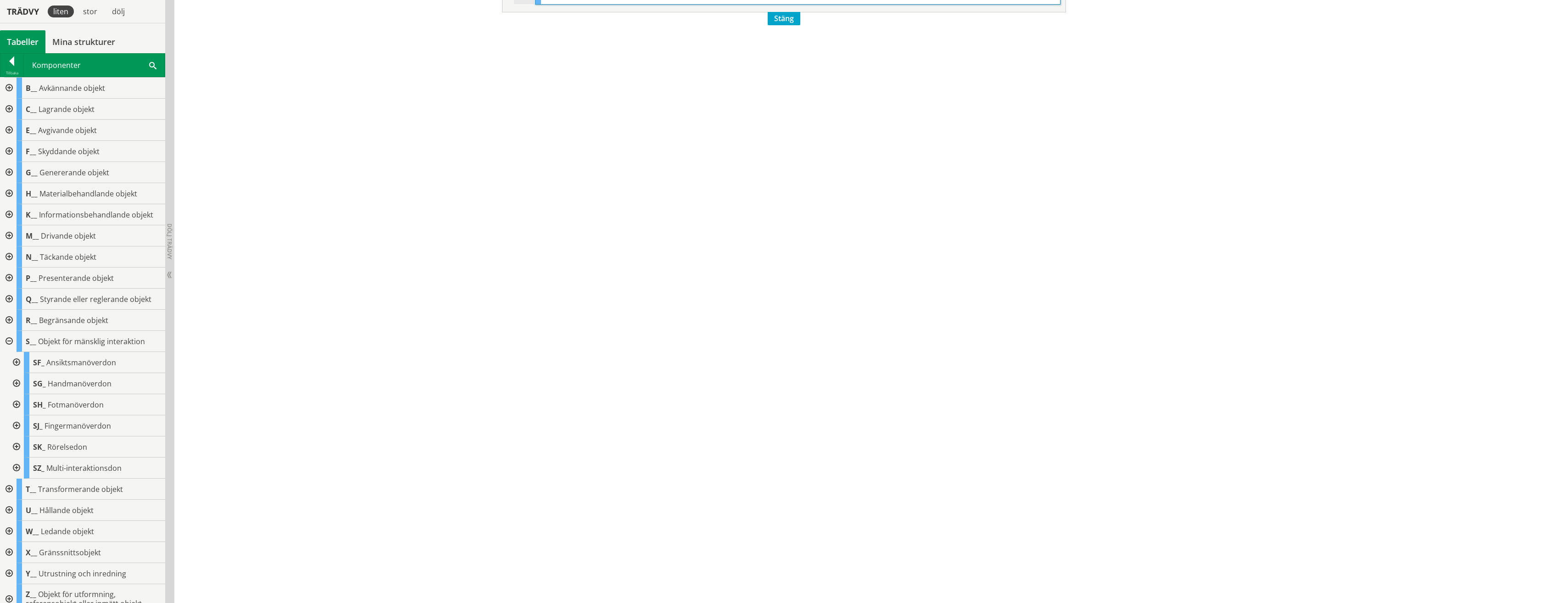
click at [16, 363] on div at bounding box center [15, 362] width 16 height 21
click at [16, 379] on div at bounding box center [15, 383] width 16 height 21
click at [9, 318] on div at bounding box center [8, 320] width 16 height 21
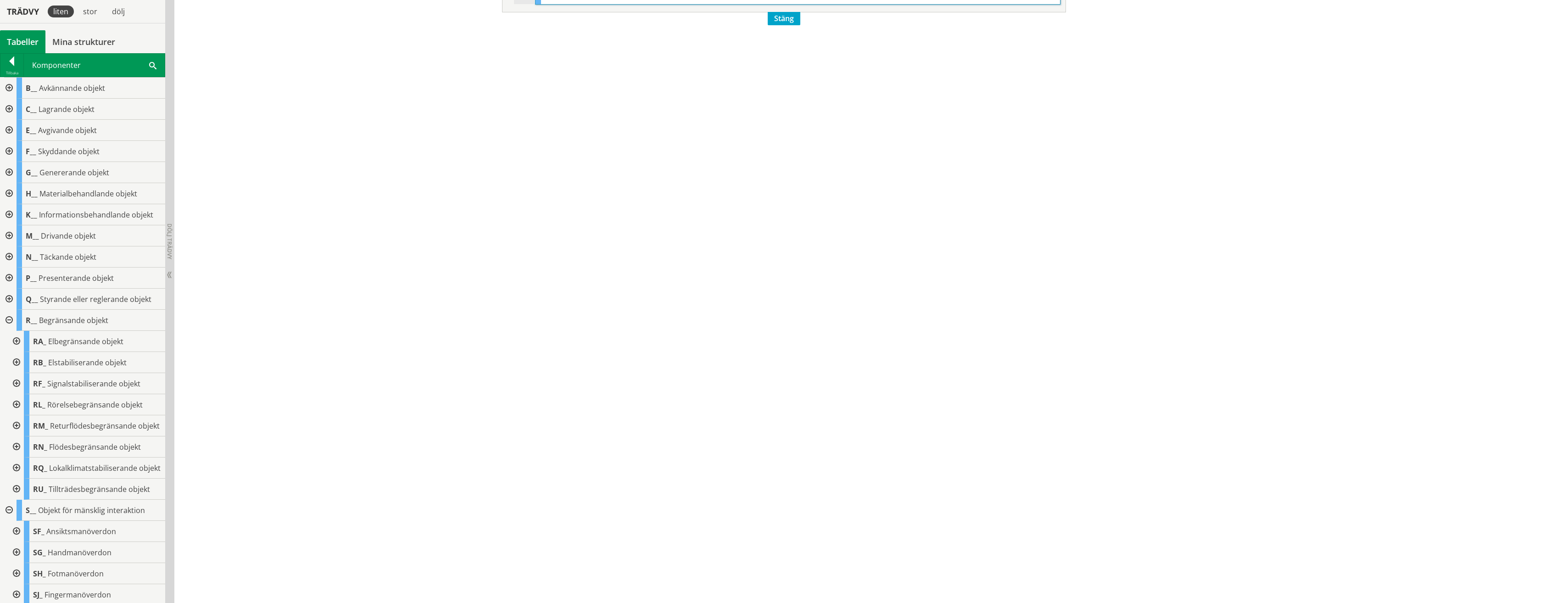
click at [9, 318] on div at bounding box center [8, 320] width 16 height 21
click at [7, 302] on div at bounding box center [8, 299] width 16 height 21
click at [9, 277] on div at bounding box center [8, 278] width 16 height 21
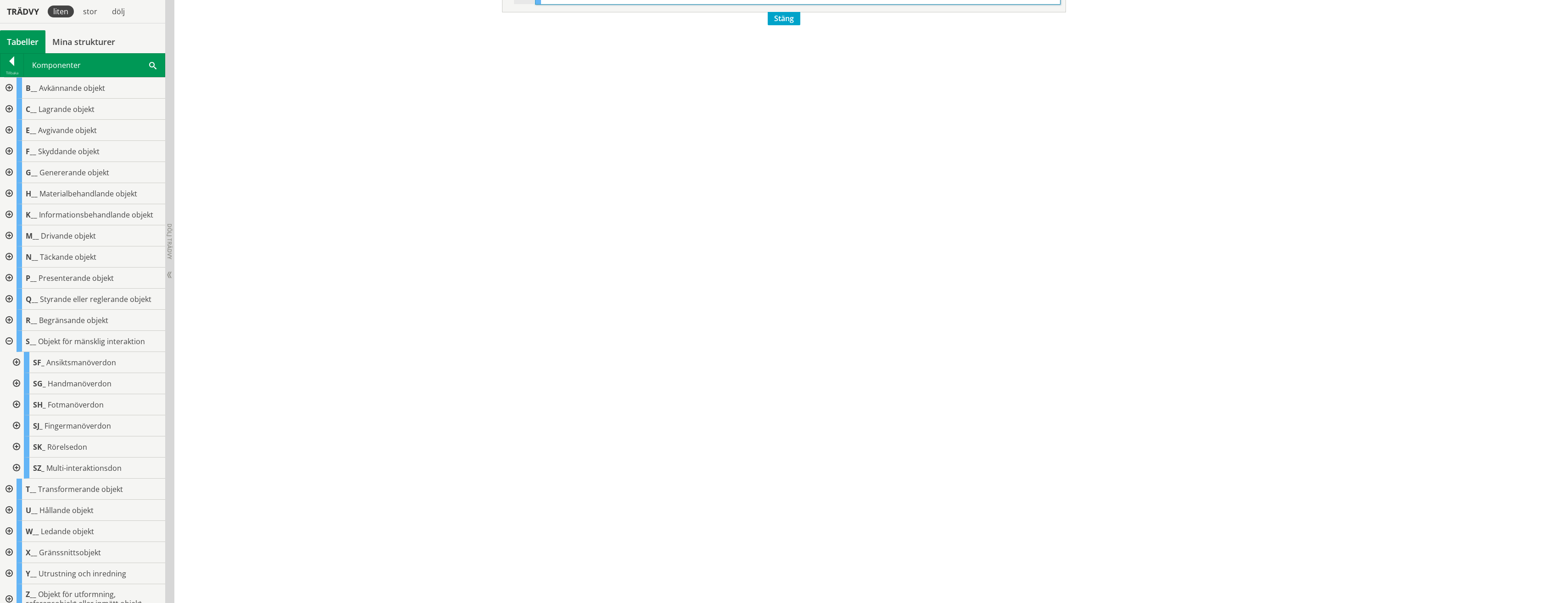
click at [9, 196] on div at bounding box center [8, 193] width 16 height 21
click at [5, 108] on div at bounding box center [8, 109] width 16 height 21
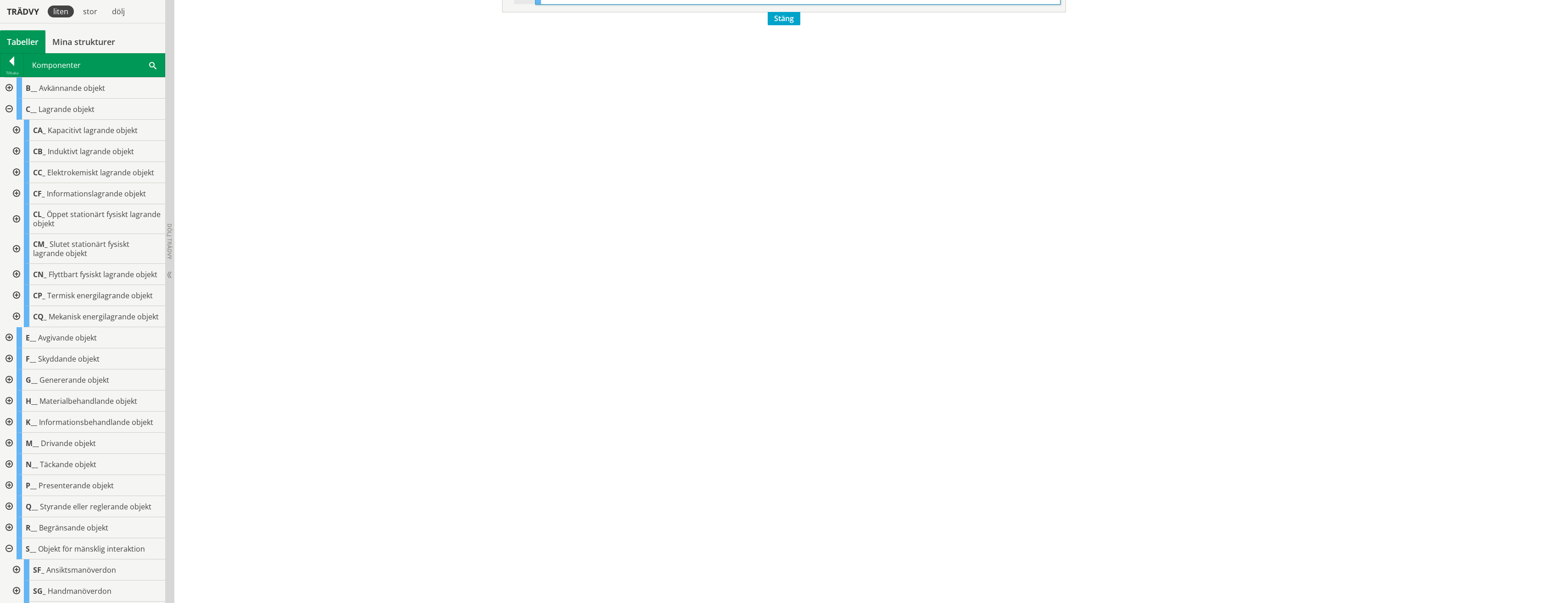
click at [18, 279] on div at bounding box center [15, 274] width 16 height 21
click at [23, 302] on div at bounding box center [23, 295] width 16 height 21
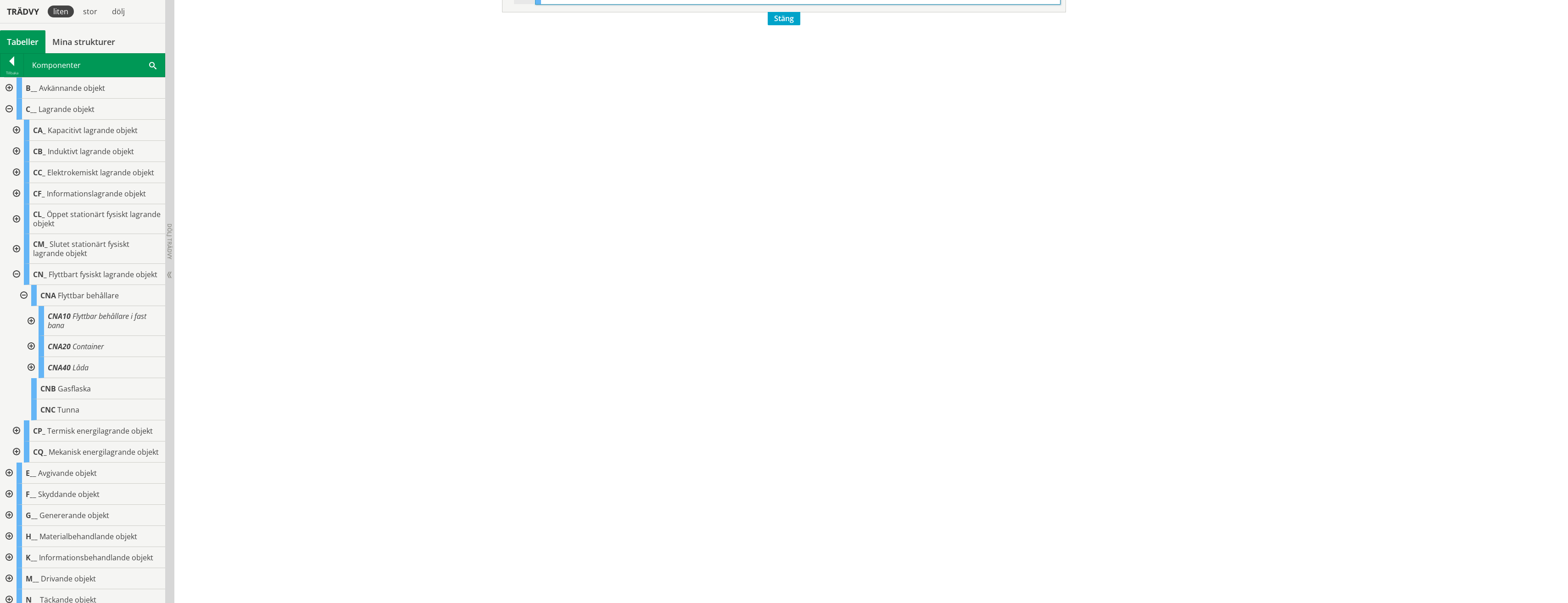
click at [33, 335] on div at bounding box center [30, 321] width 16 height 30
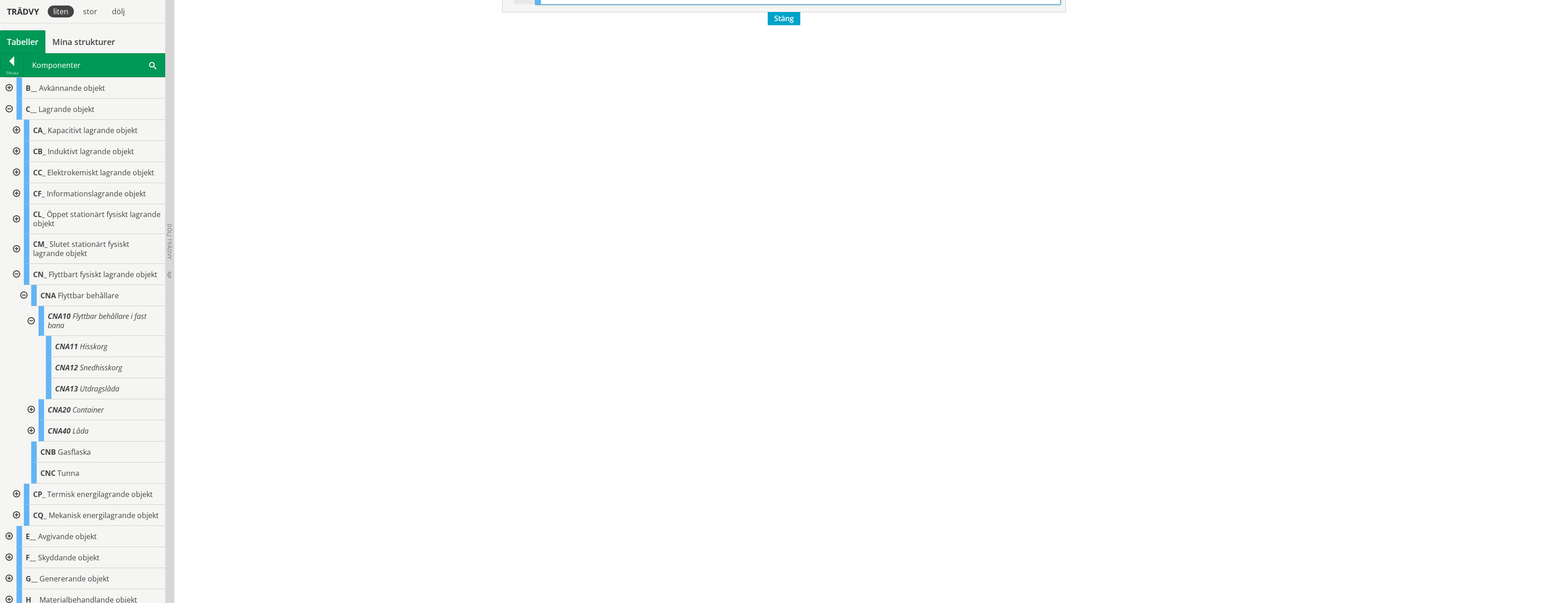
click at [33, 333] on div at bounding box center [30, 321] width 16 height 30
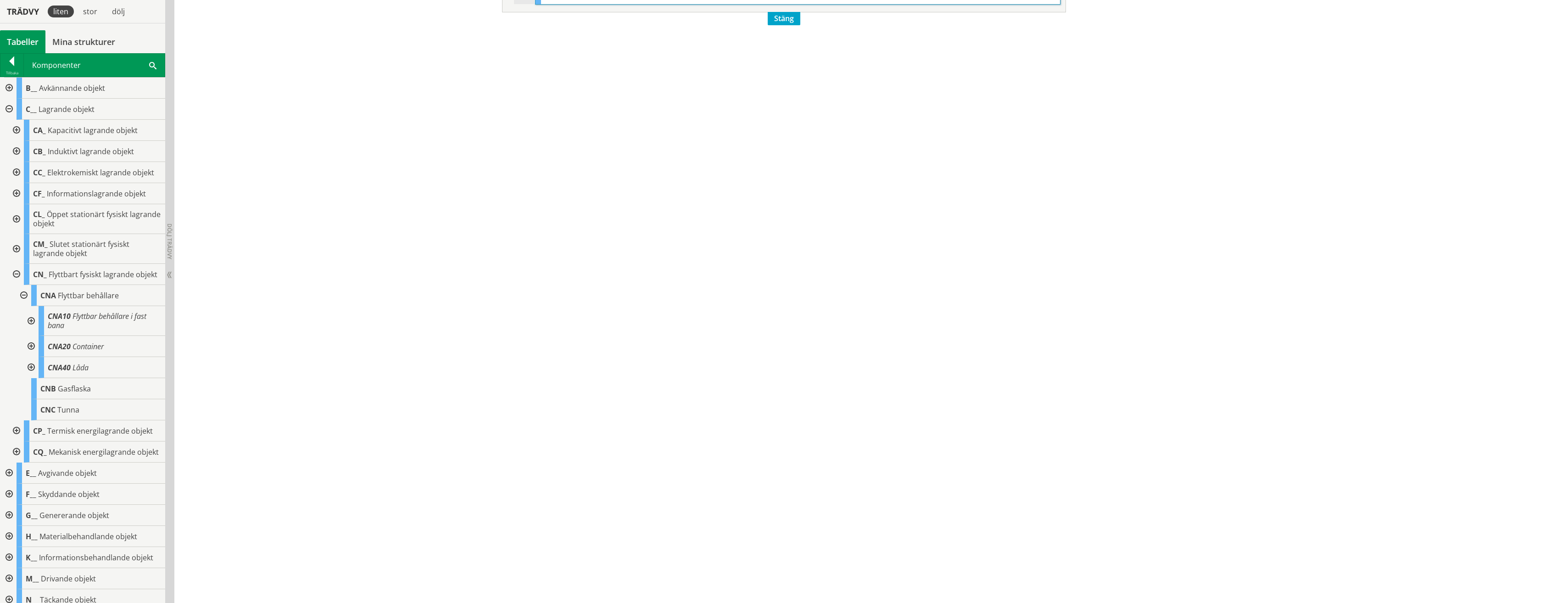
click at [29, 355] on div at bounding box center [30, 346] width 16 height 21
click at [29, 375] on div at bounding box center [30, 368] width 16 height 21
click at [23, 246] on div at bounding box center [15, 248] width 16 height 30
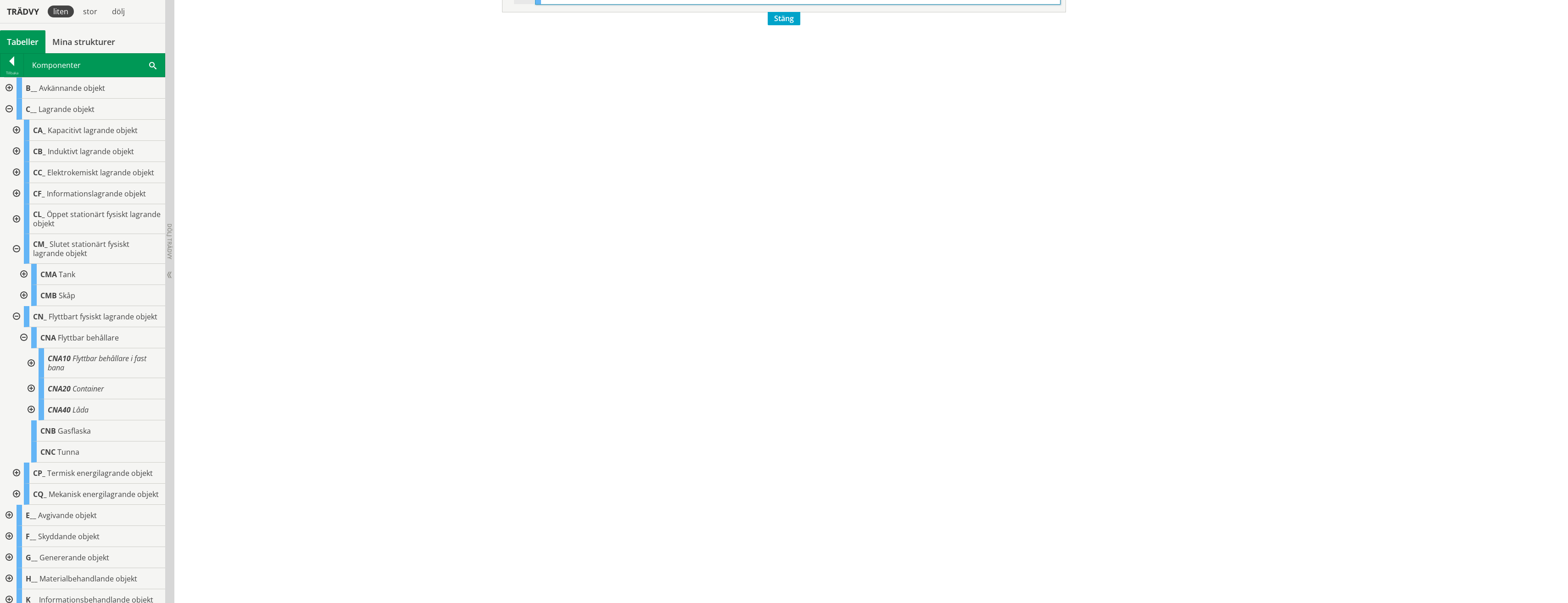
click at [25, 299] on div at bounding box center [23, 295] width 16 height 21
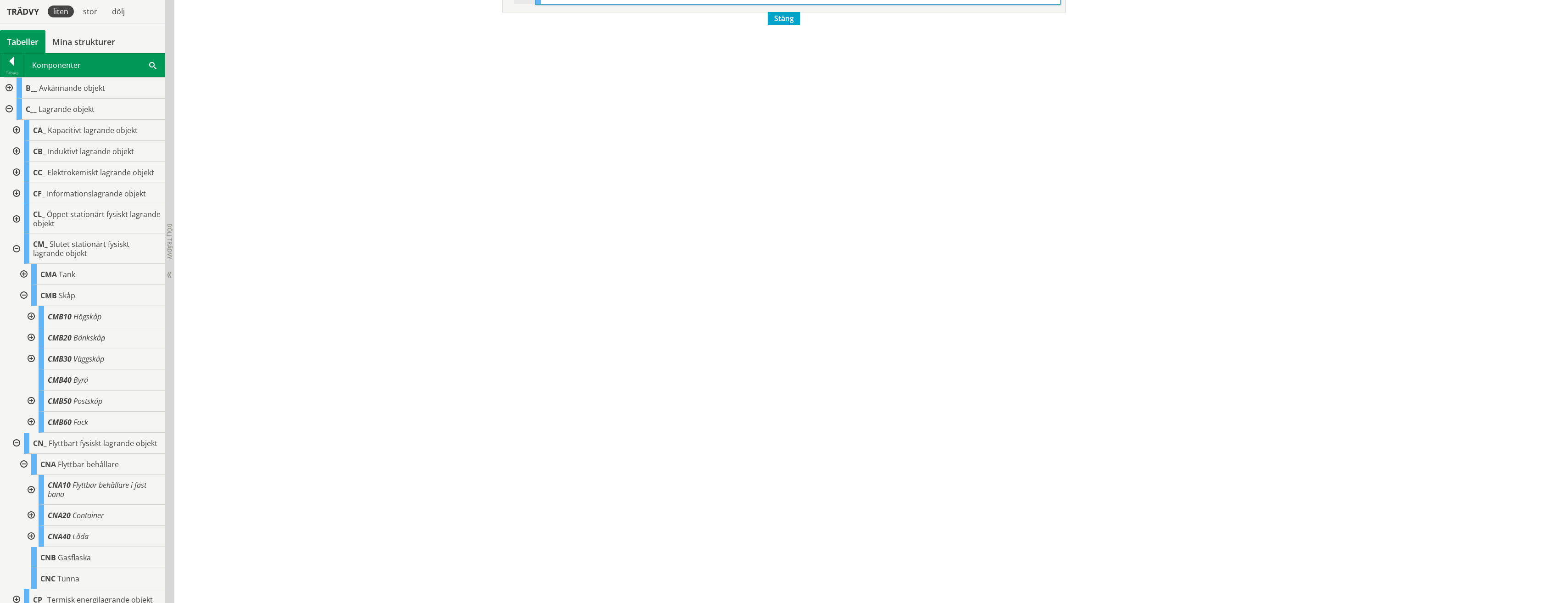
click at [29, 403] on div at bounding box center [30, 401] width 16 height 21
click at [31, 482] on div at bounding box center [30, 485] width 16 height 21
click at [30, 483] on div at bounding box center [30, 485] width 16 height 21
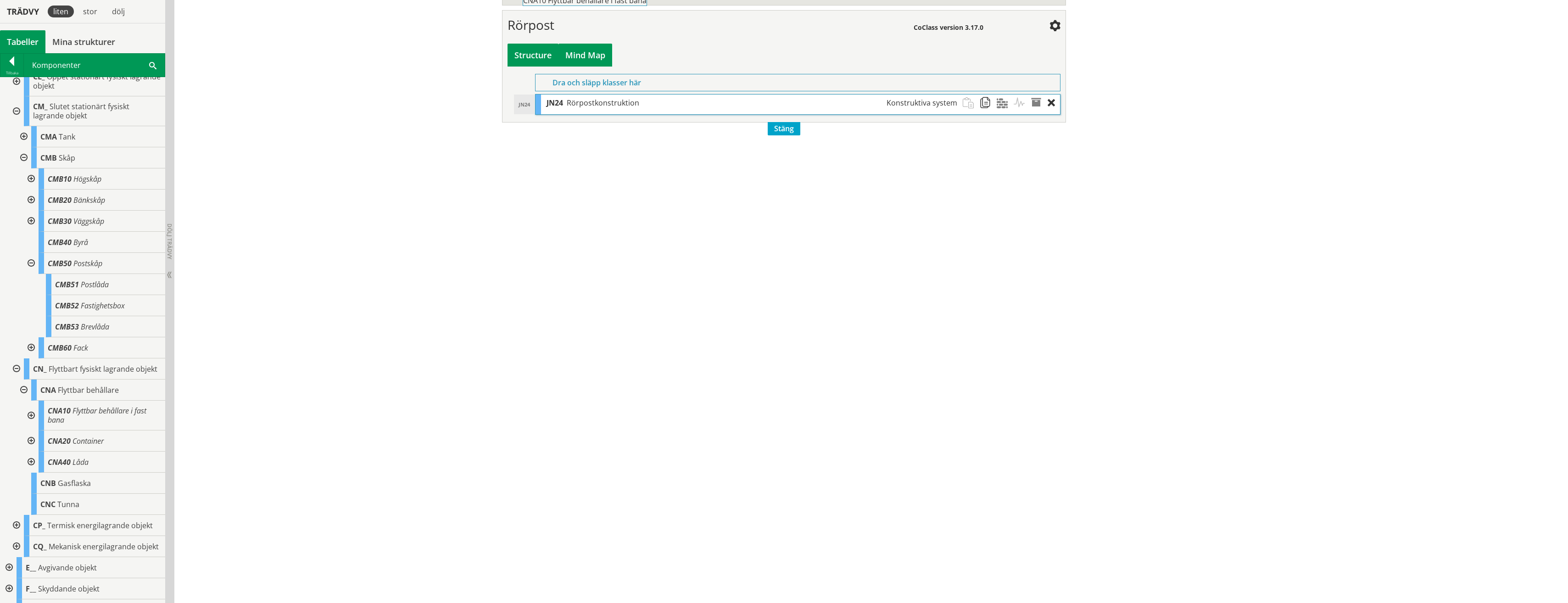
scroll to position [890, 0]
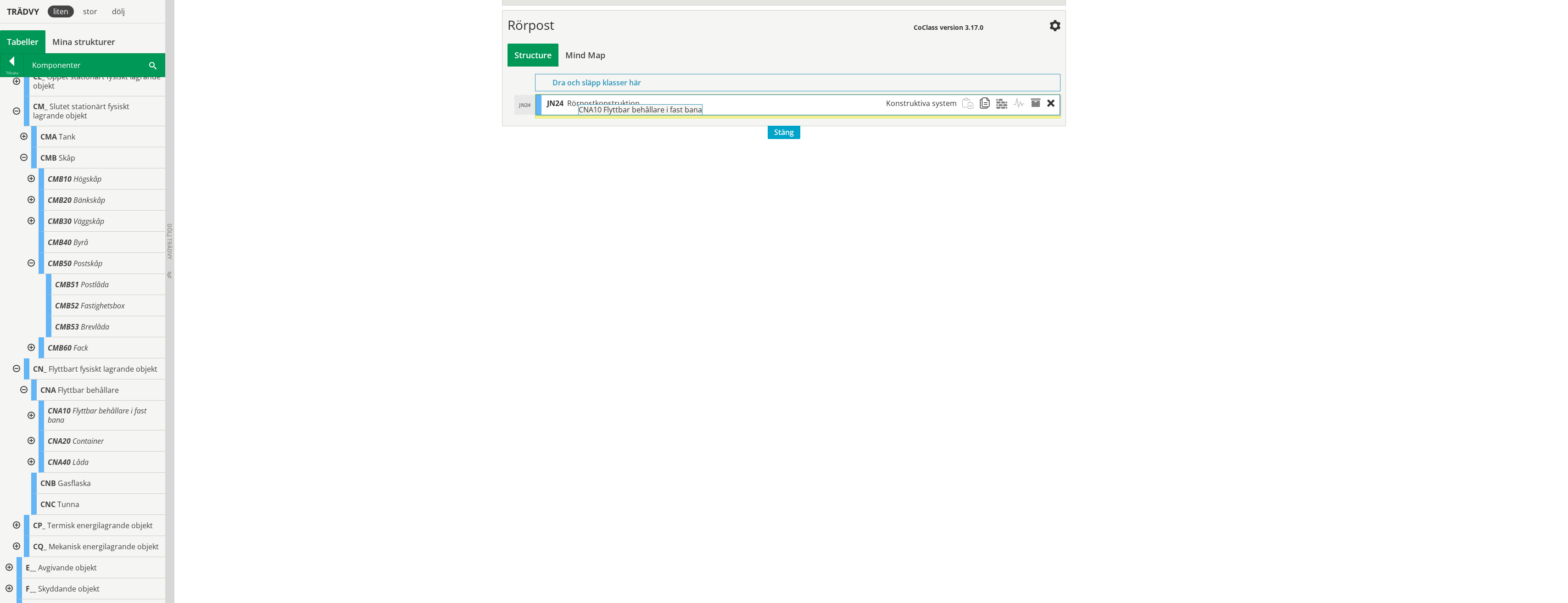
drag, startPoint x: 95, startPoint y: 428, endPoint x: 651, endPoint y: 122, distance: 634.6
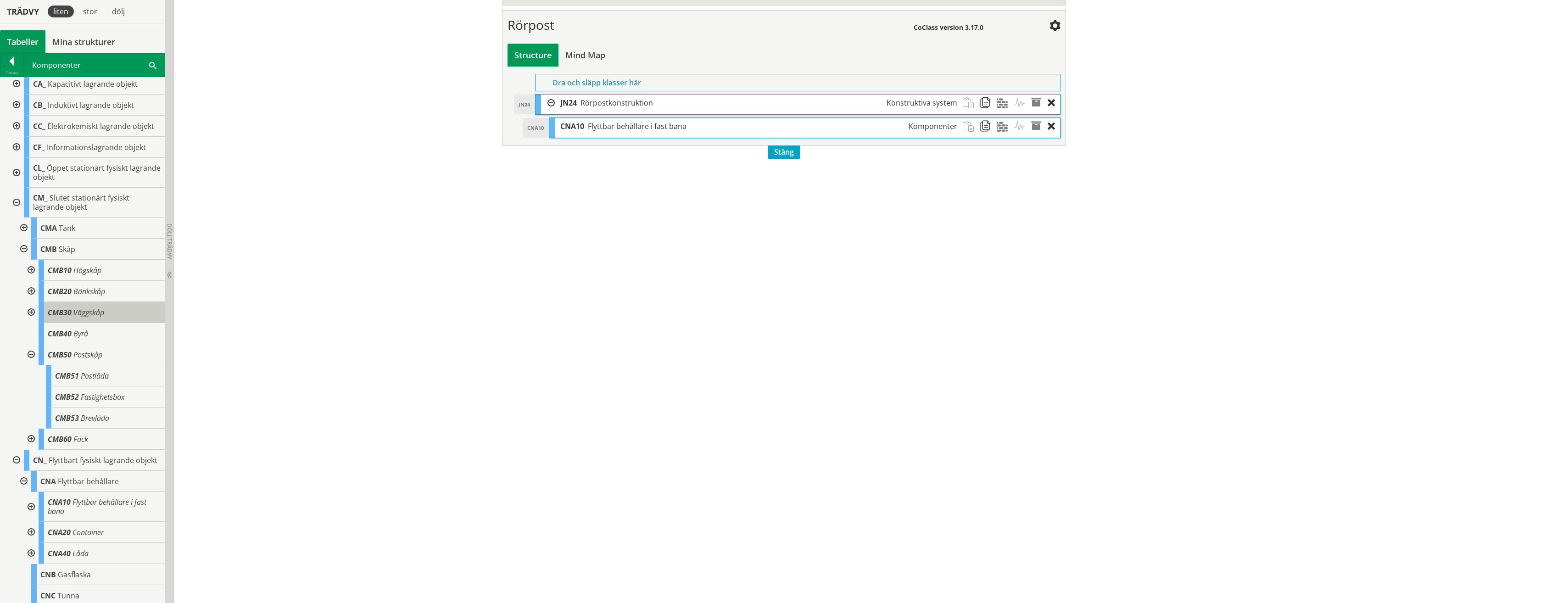
scroll to position [46, 0]
click at [14, 198] on div at bounding box center [15, 203] width 16 height 30
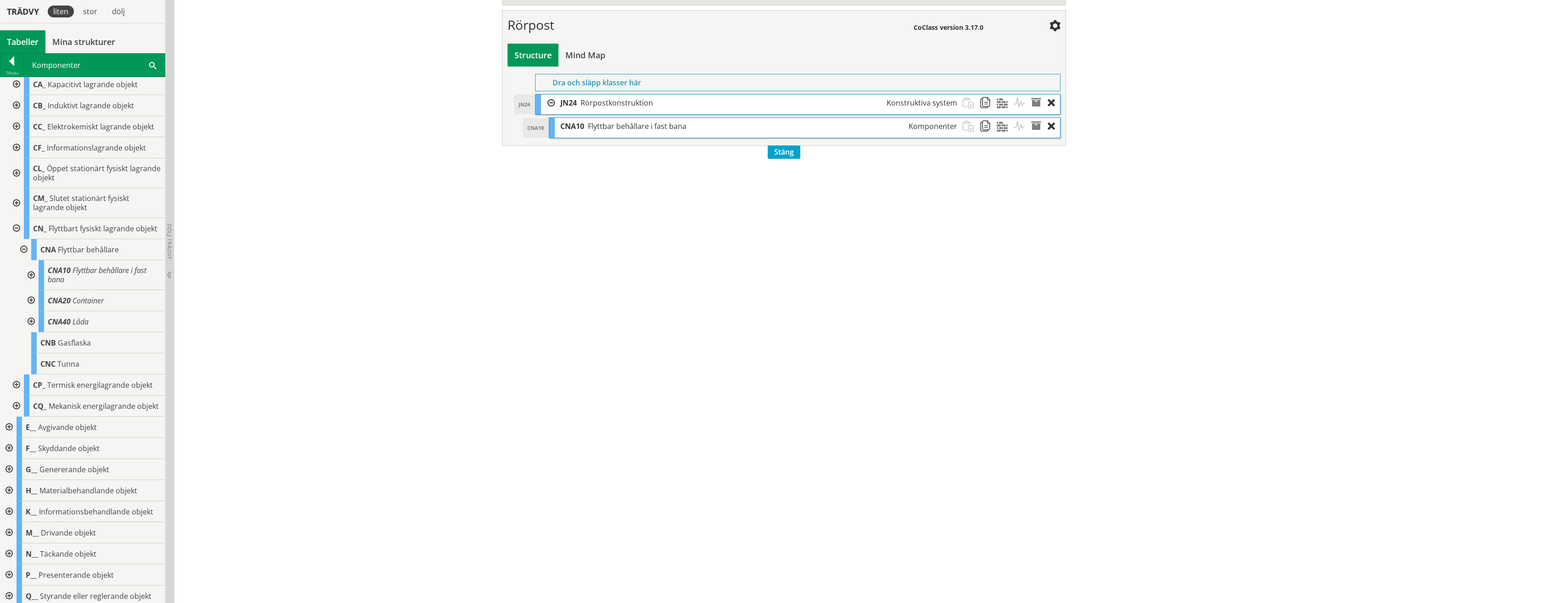
click at [14, 232] on div at bounding box center [15, 228] width 16 height 21
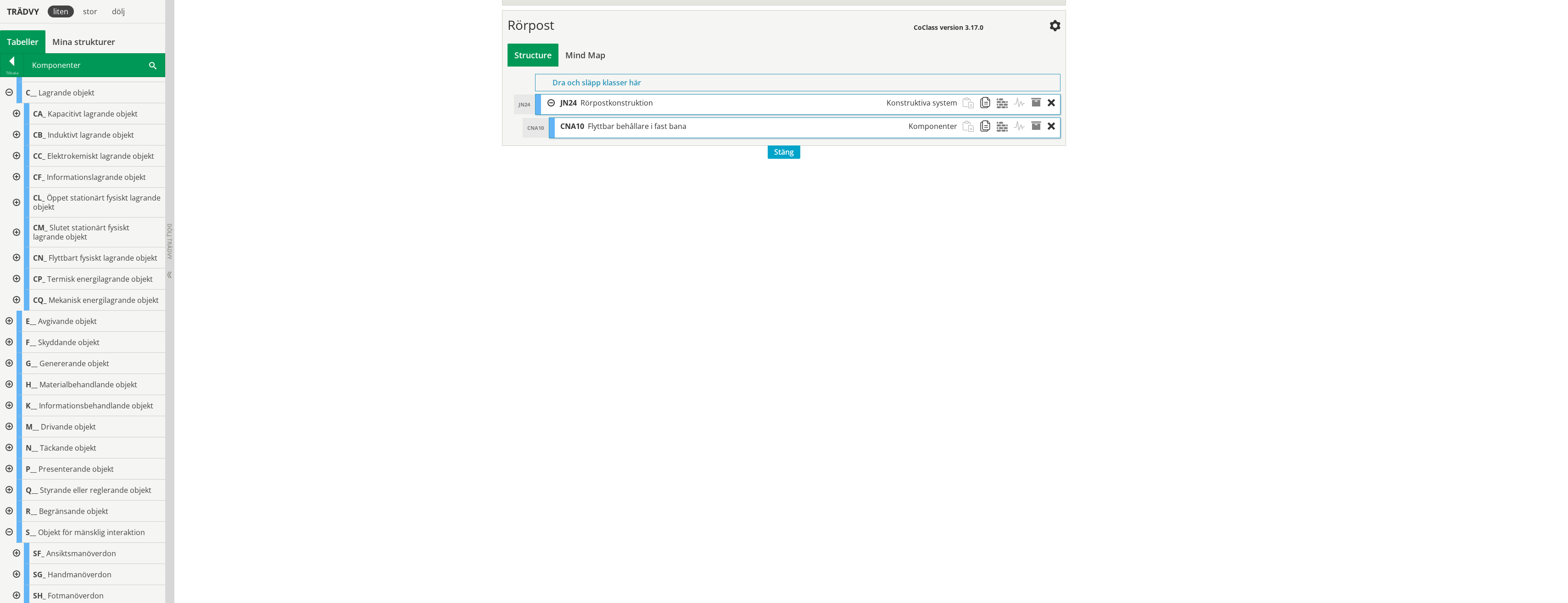
scroll to position [0, 0]
click at [150, 66] on span at bounding box center [153, 65] width 7 height 10
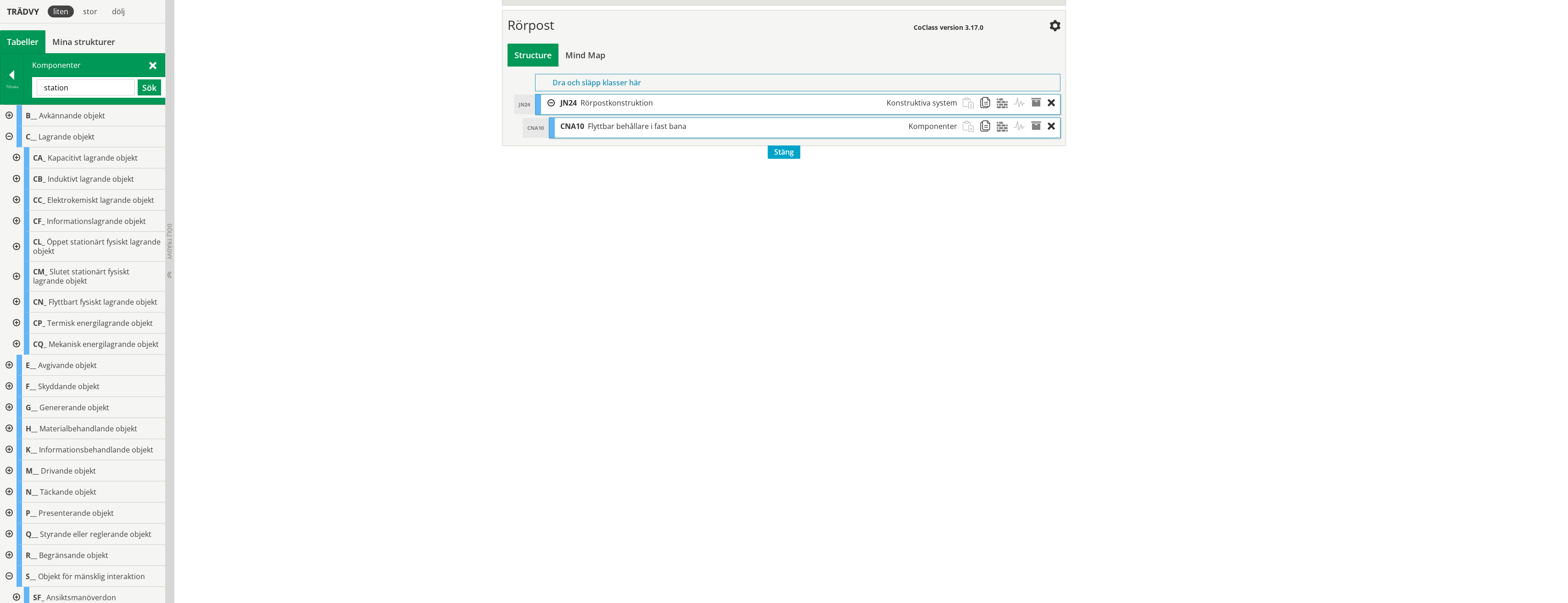
type input "station"
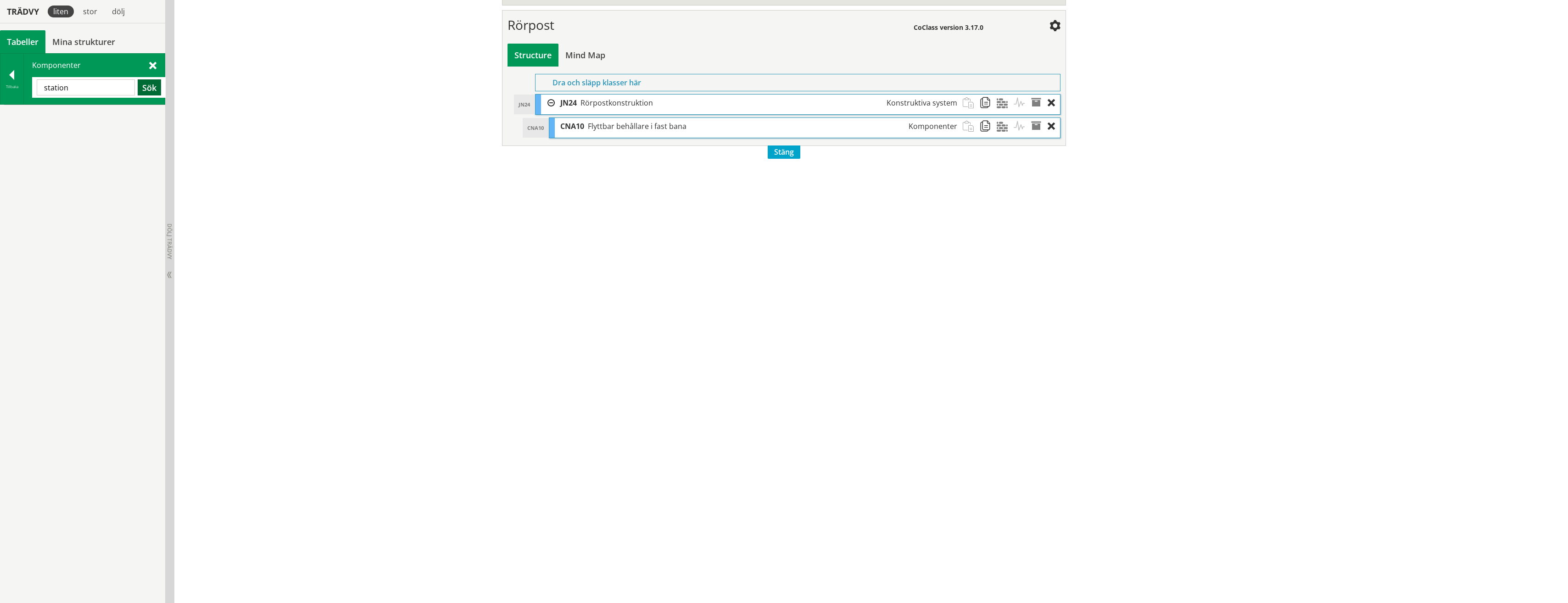
click at [142, 92] on button "Sök" at bounding box center [149, 87] width 23 height 16
click at [12, 78] on div at bounding box center [12, 76] width 23 height 13
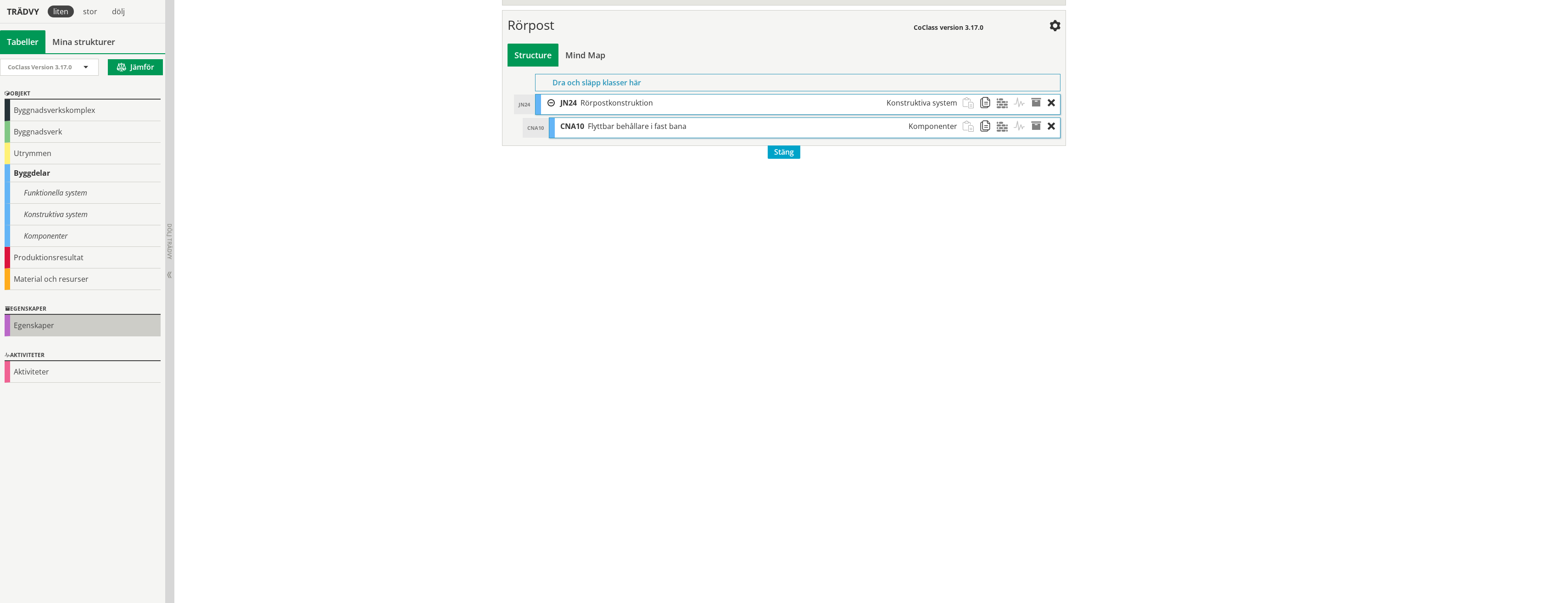
click at [69, 324] on div "Egenskaper" at bounding box center [83, 325] width 156 height 21
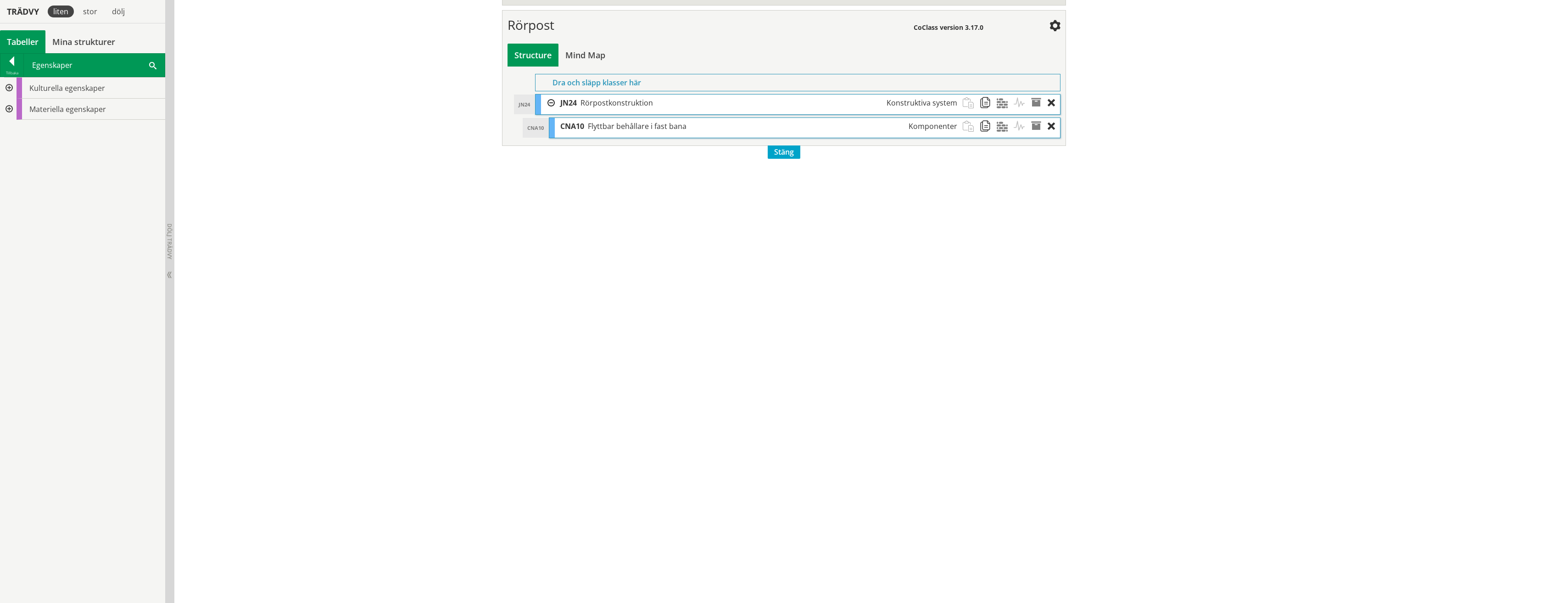
click at [6, 108] on div at bounding box center [8, 109] width 16 height 21
click at [13, 139] on div at bounding box center [15, 130] width 16 height 21
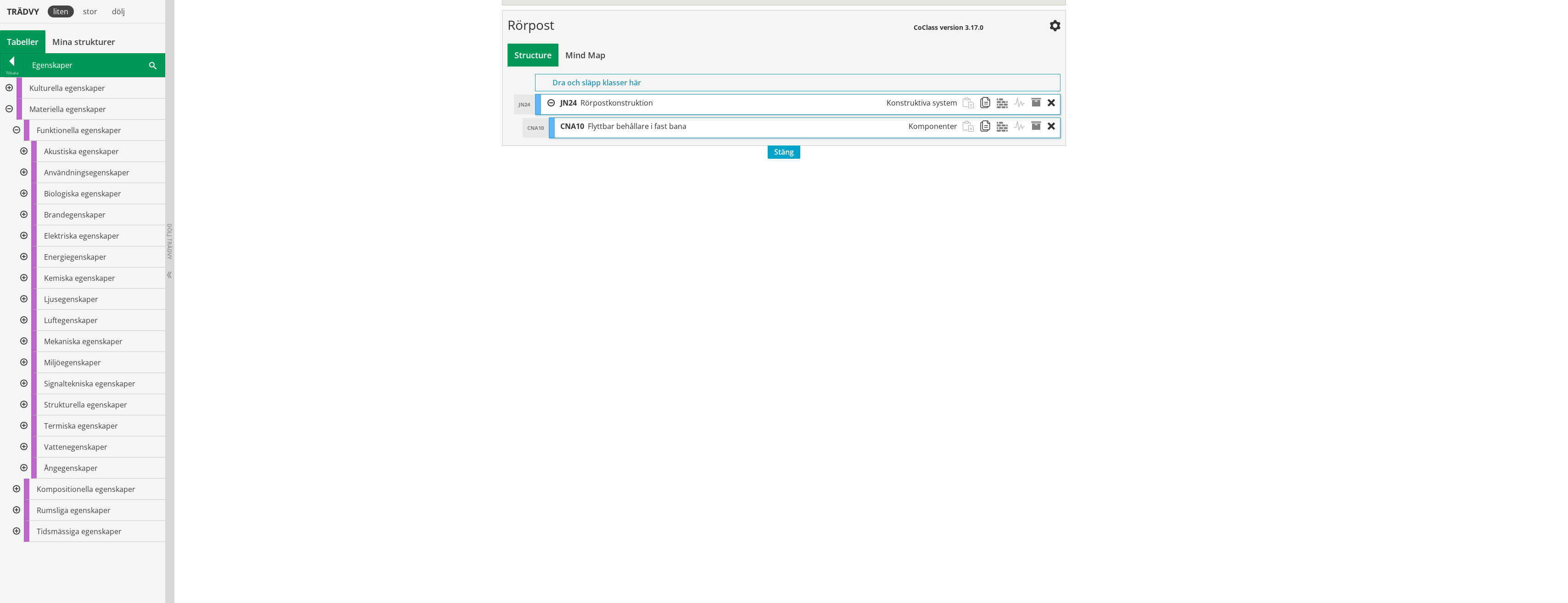
click at [14, 136] on div at bounding box center [15, 130] width 16 height 21
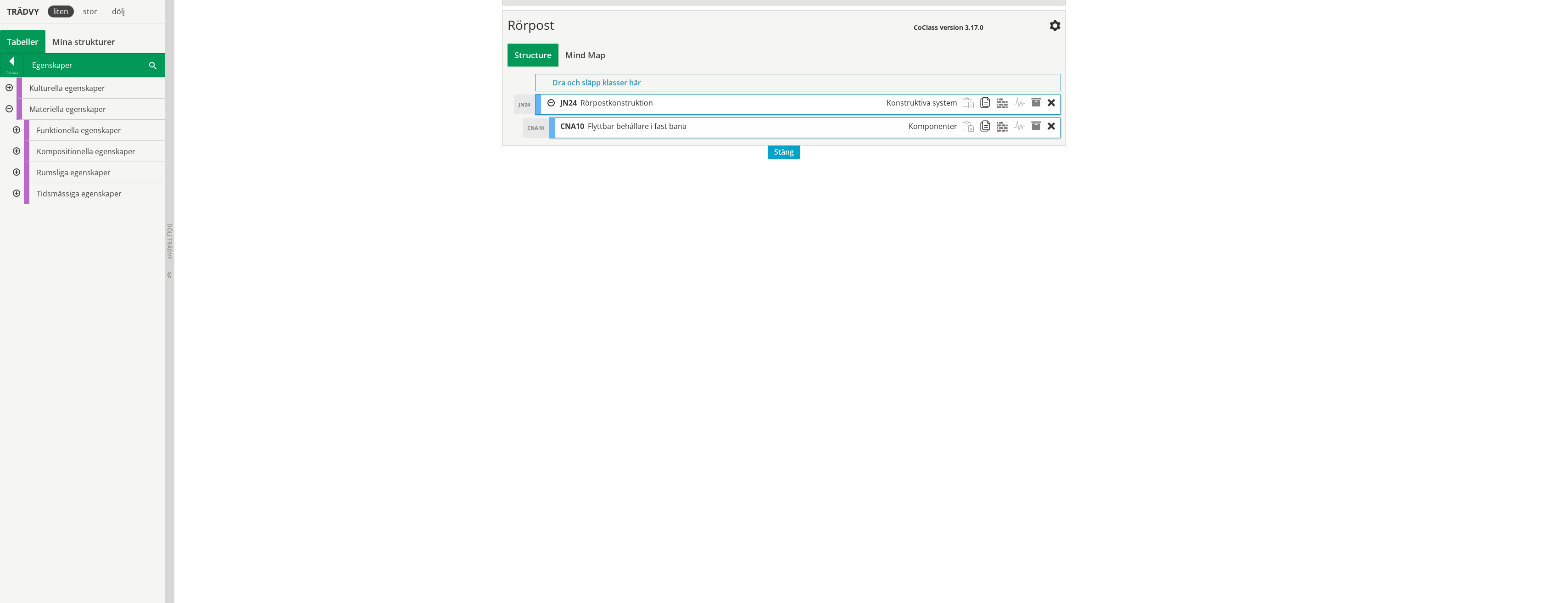
click at [9, 112] on div at bounding box center [8, 109] width 16 height 21
click at [10, 61] on div at bounding box center [12, 63] width 23 height 13
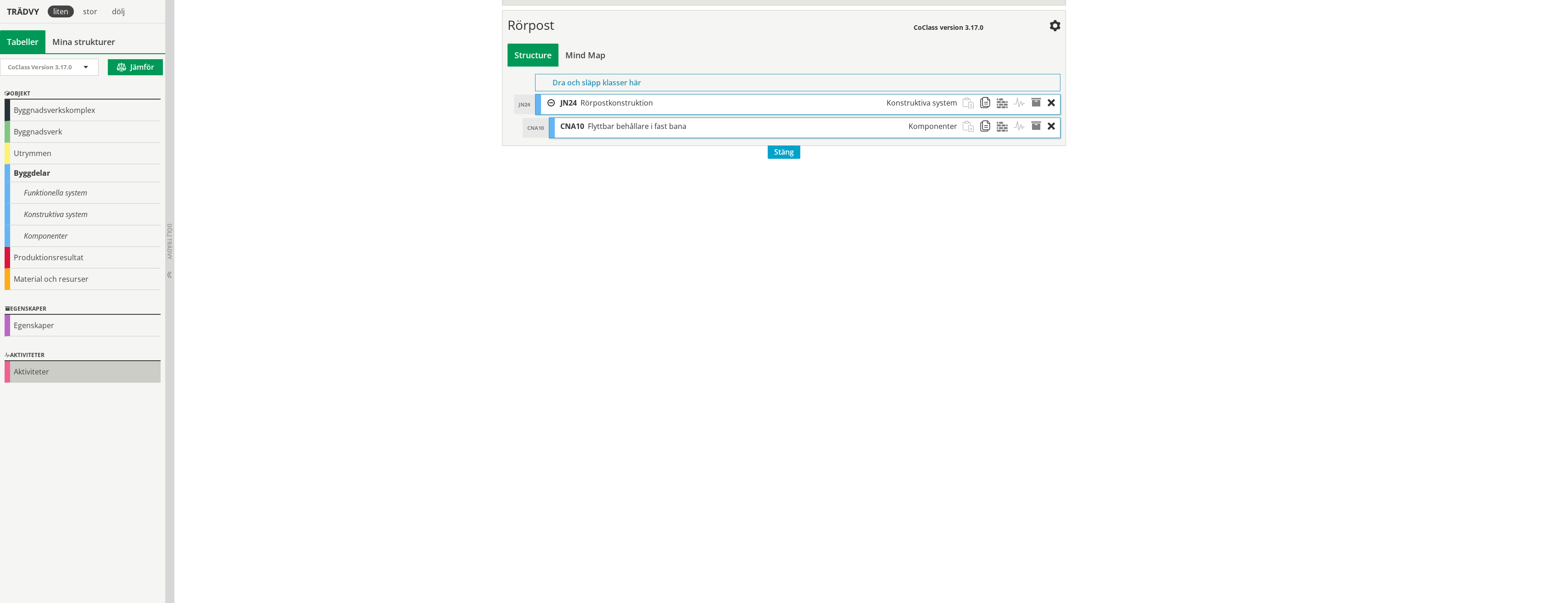
click at [18, 373] on div "Aktiviteter" at bounding box center [83, 371] width 156 height 21
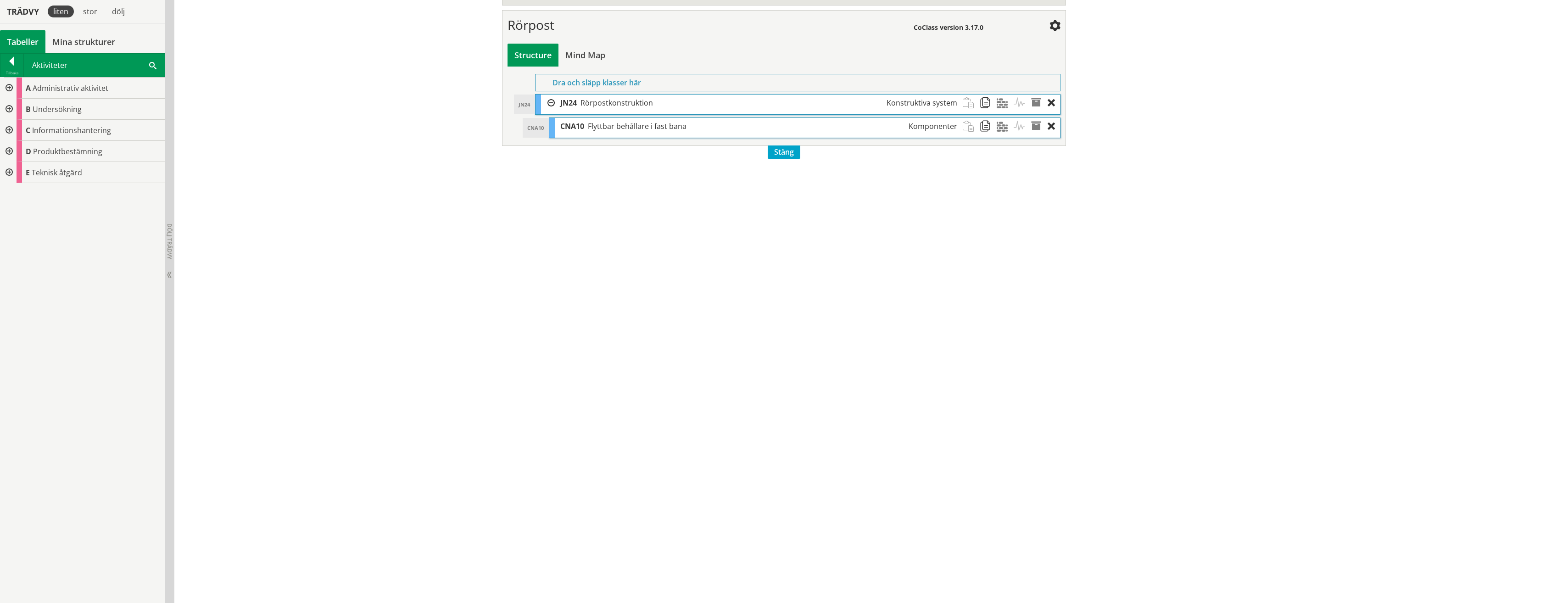
click at [4, 172] on div at bounding box center [8, 172] width 16 height 21
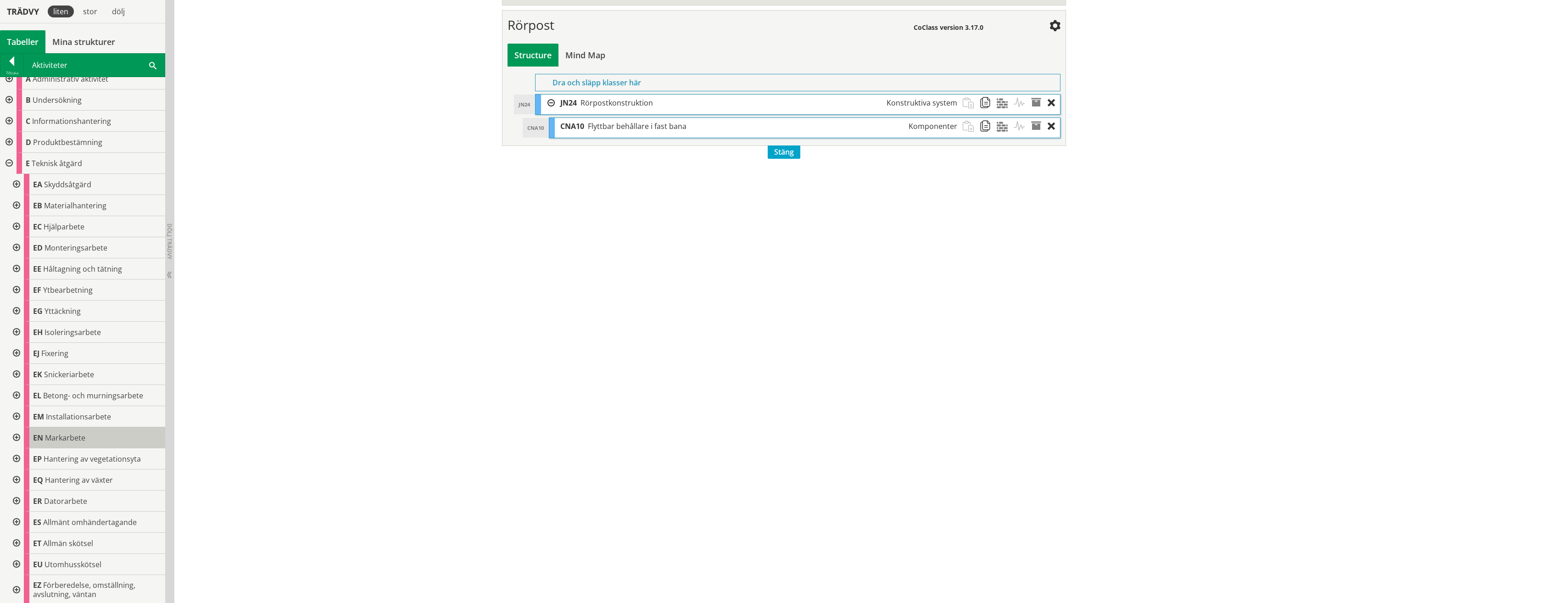
scroll to position [11, 0]
click at [18, 521] on div at bounding box center [15, 520] width 16 height 21
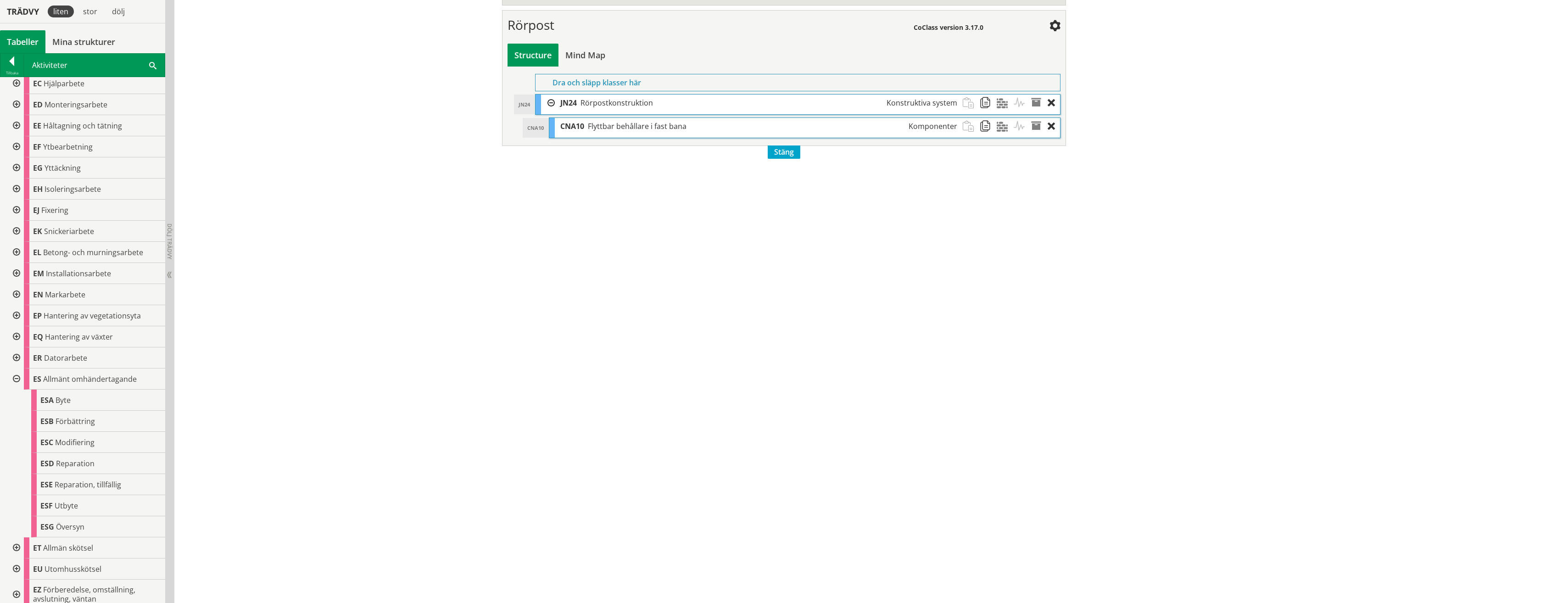
scroll to position [159, 0]
click at [18, 545] on div at bounding box center [15, 541] width 16 height 21
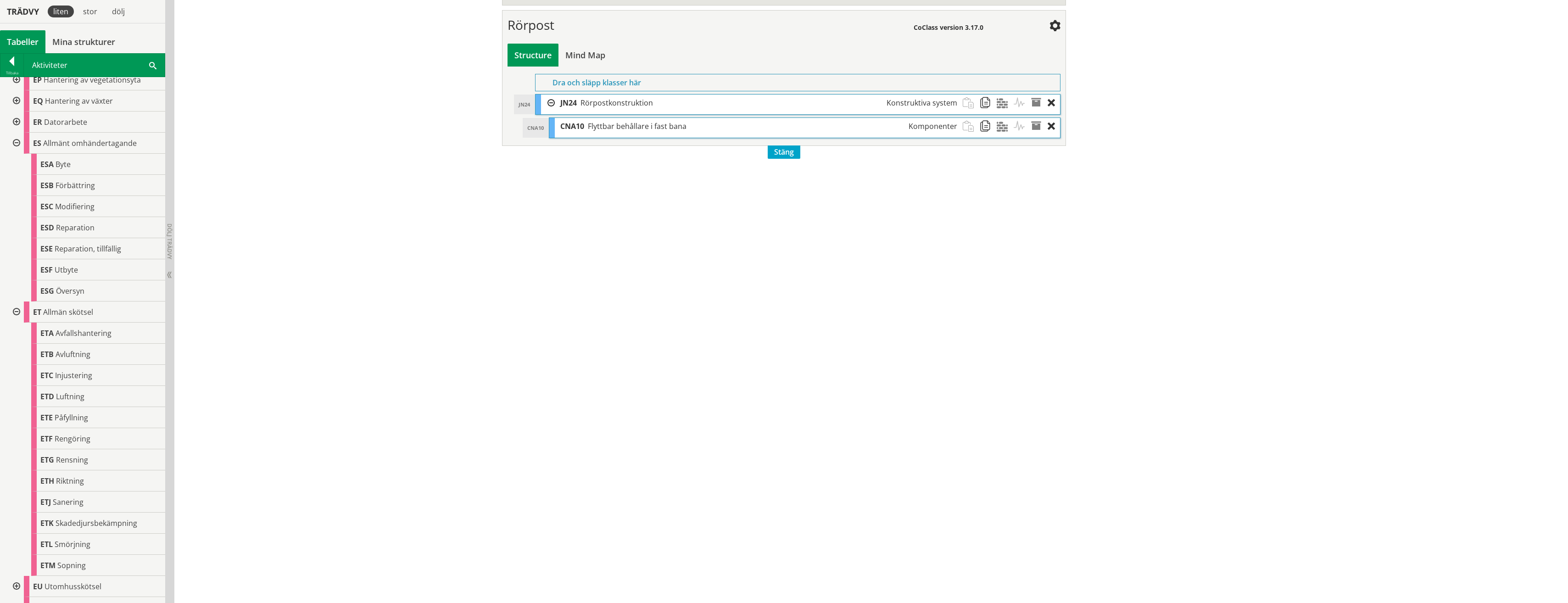
scroll to position [412, 0]
click at [13, 591] on div at bounding box center [15, 588] width 16 height 30
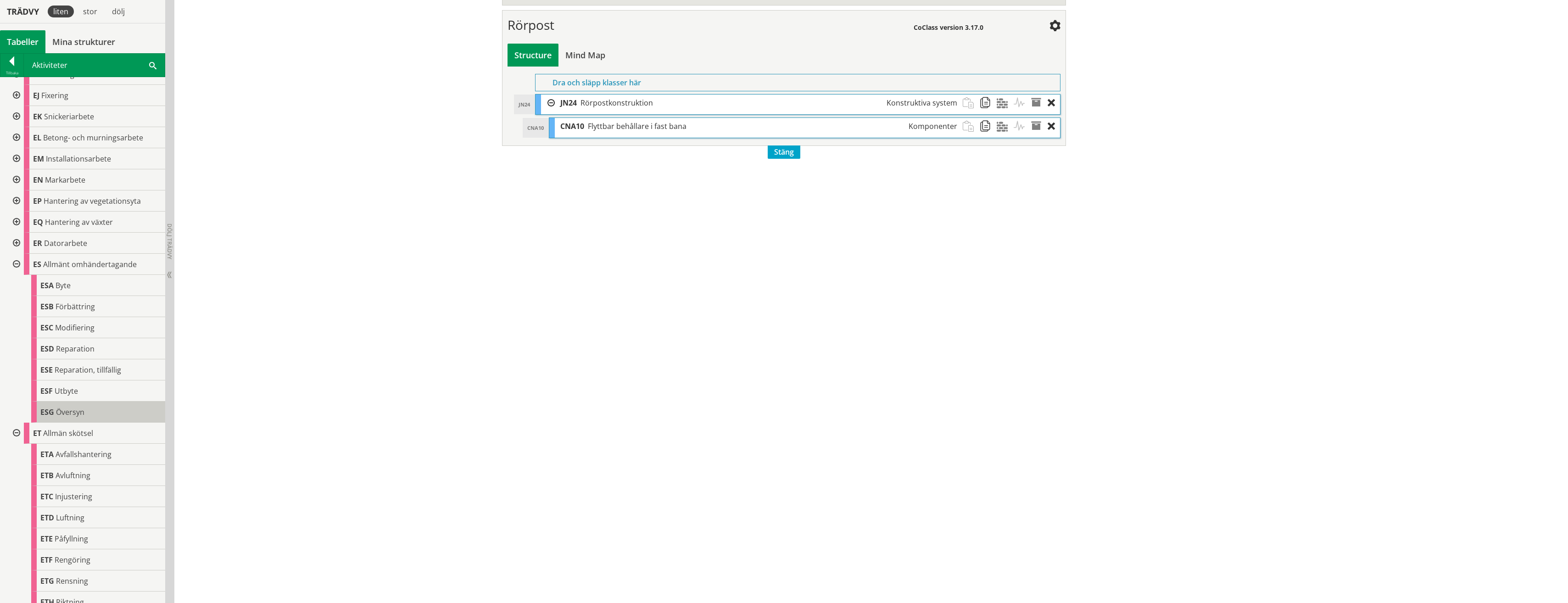
click at [66, 410] on span "Översyn" at bounding box center [70, 412] width 29 height 10
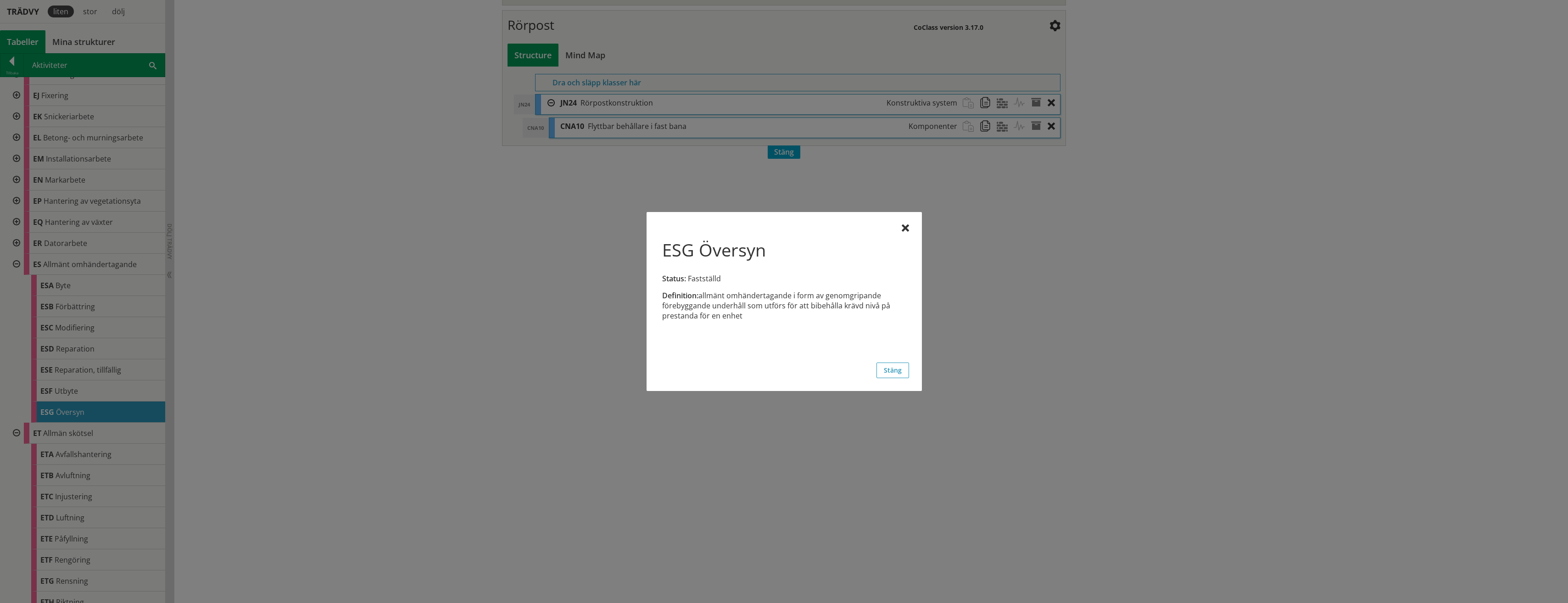
click at [66, 410] on div at bounding box center [784, 301] width 1568 height 603
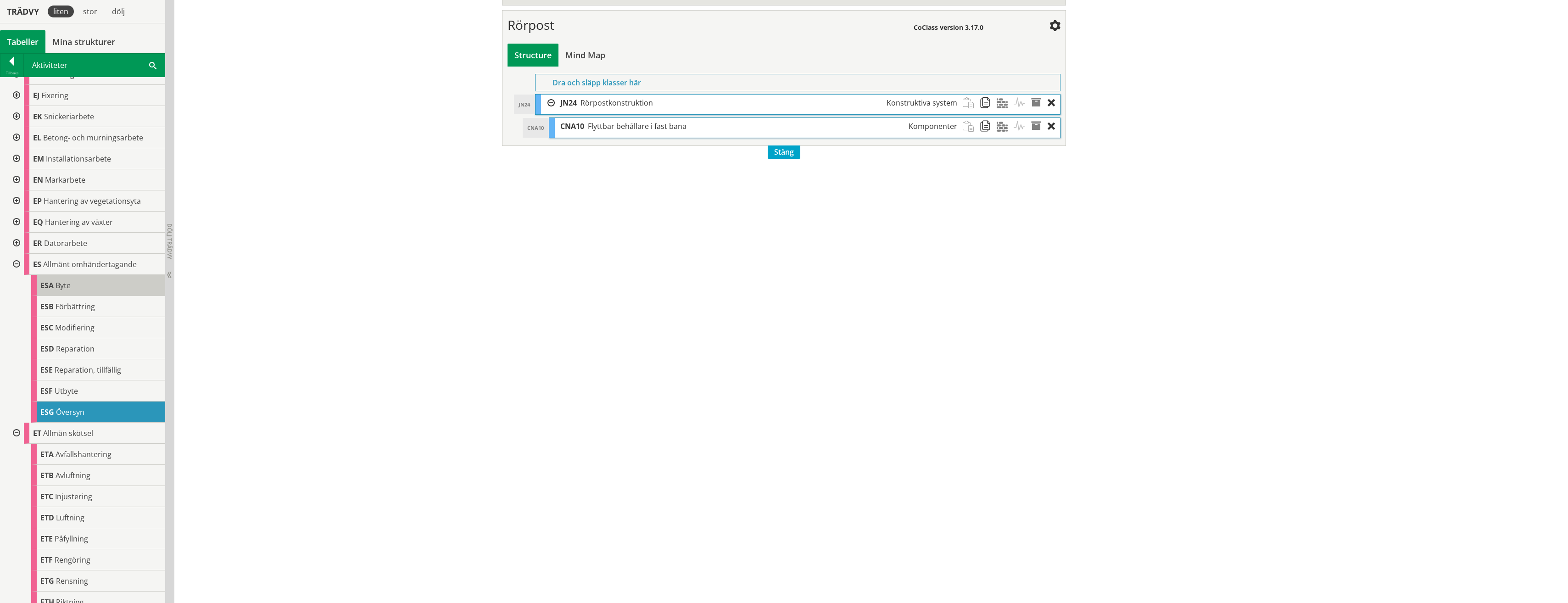
click at [74, 290] on div "ESA Byte" at bounding box center [98, 285] width 134 height 21
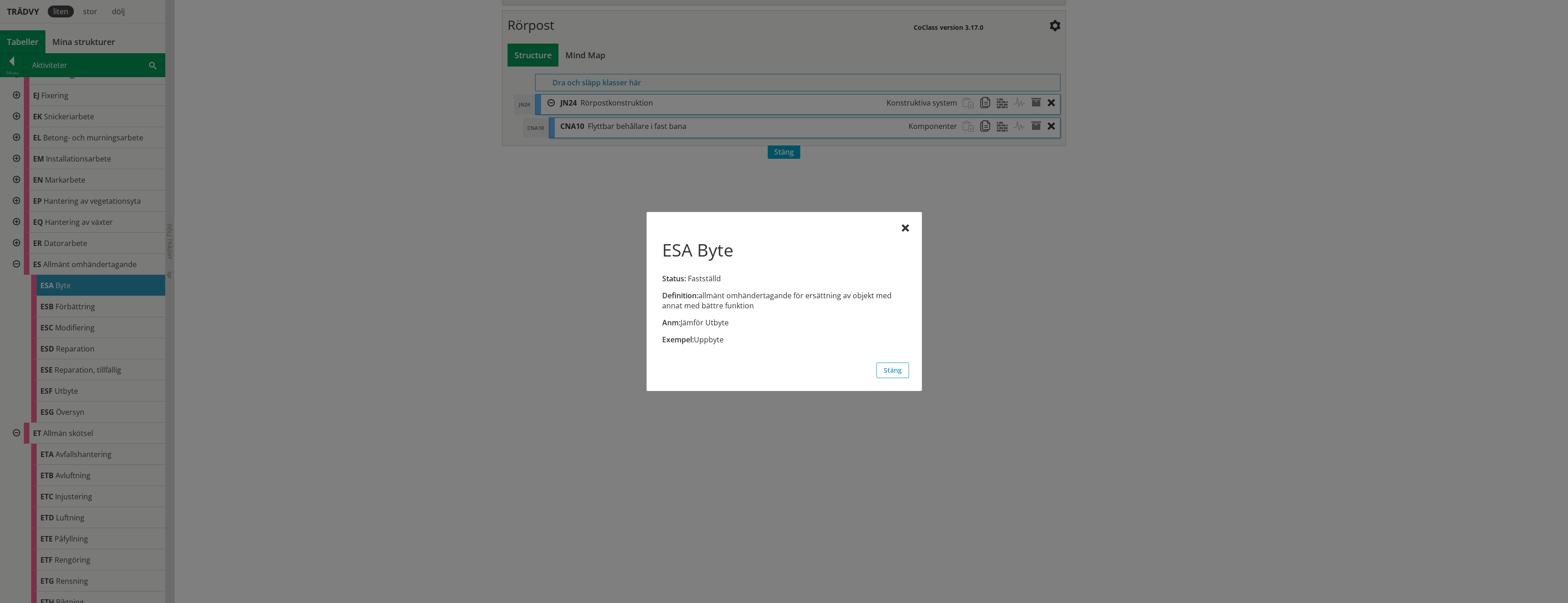
click at [67, 392] on div at bounding box center [784, 301] width 1568 height 603
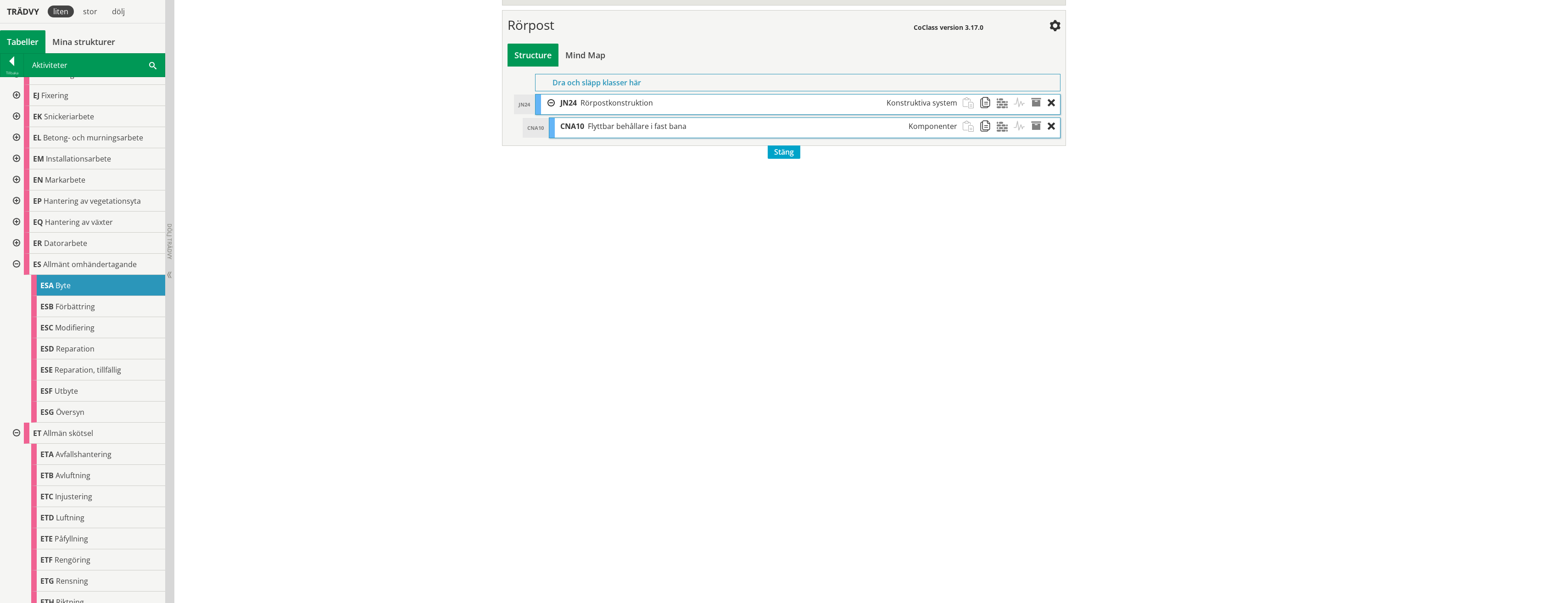
click at [67, 392] on span "Utbyte" at bounding box center [66, 391] width 23 height 10
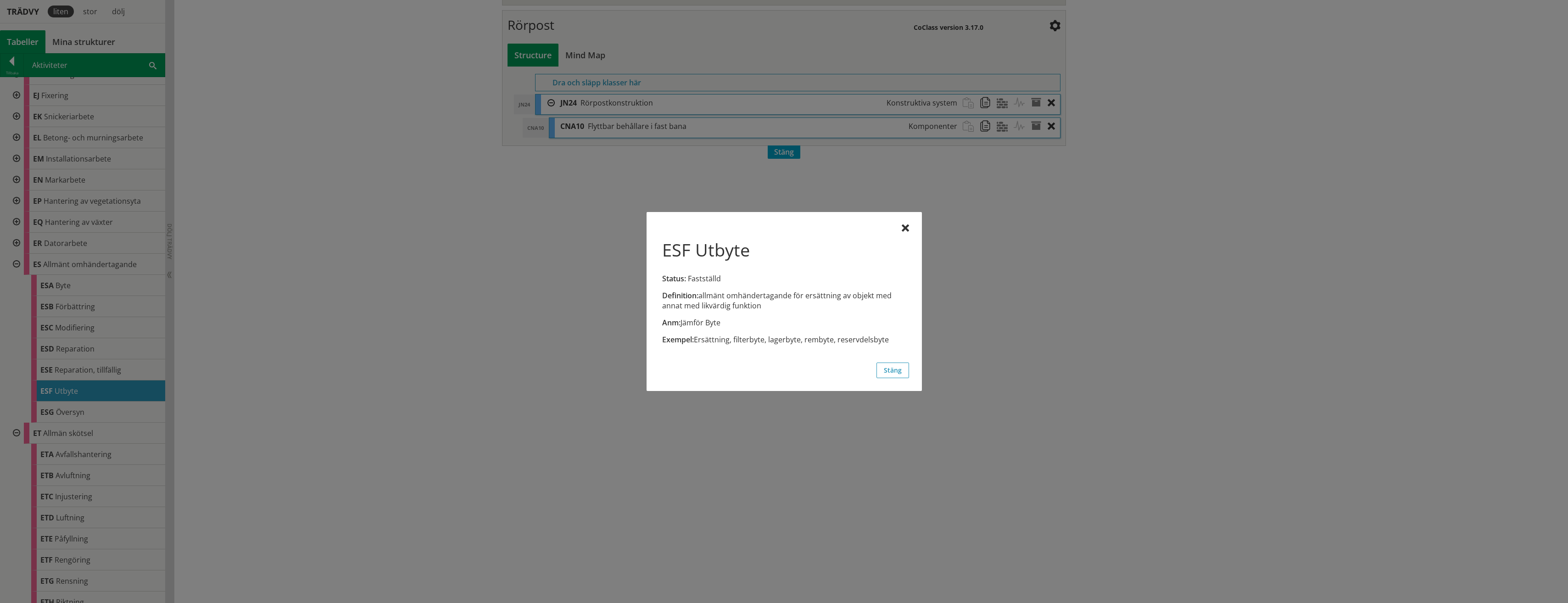
click at [67, 392] on div at bounding box center [784, 301] width 1568 height 603
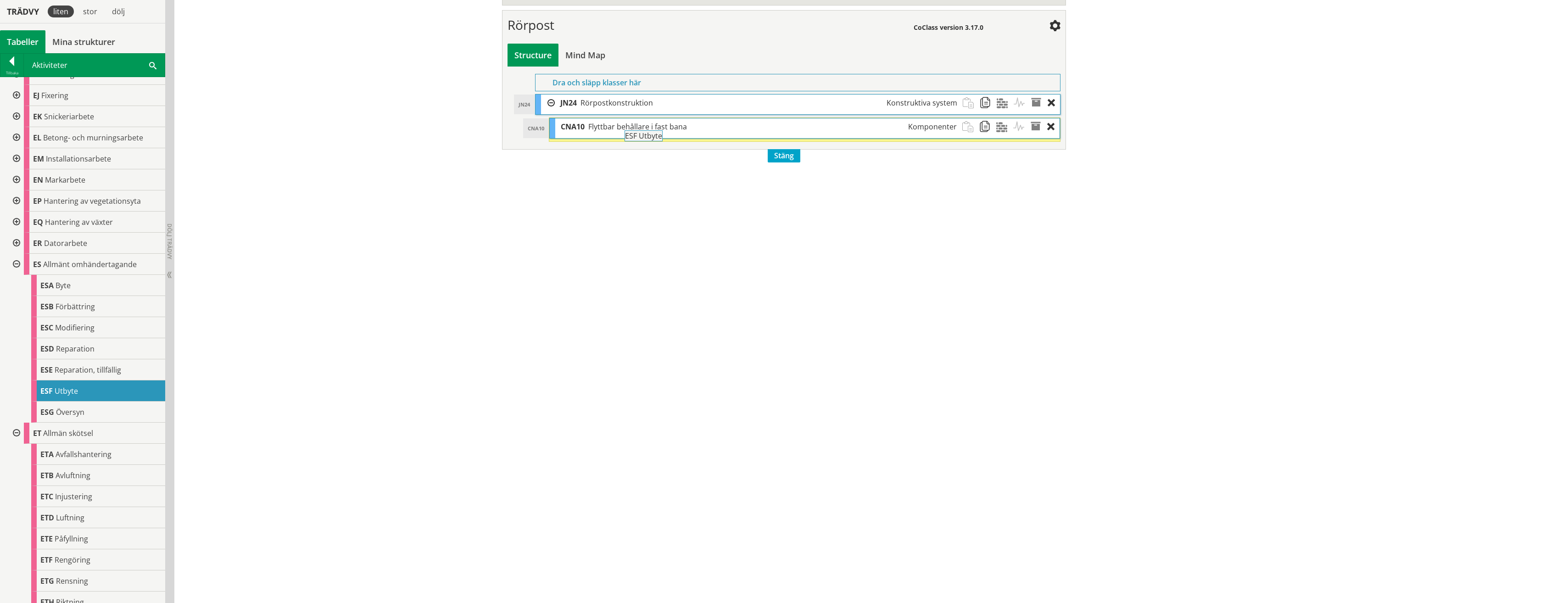
drag, startPoint x: 67, startPoint y: 392, endPoint x: 677, endPoint y: 142, distance: 659.2
drag, startPoint x: 58, startPoint y: 410, endPoint x: 626, endPoint y: 136, distance: 630.6
drag, startPoint x: 77, startPoint y: 394, endPoint x: 687, endPoint y: 137, distance: 661.9
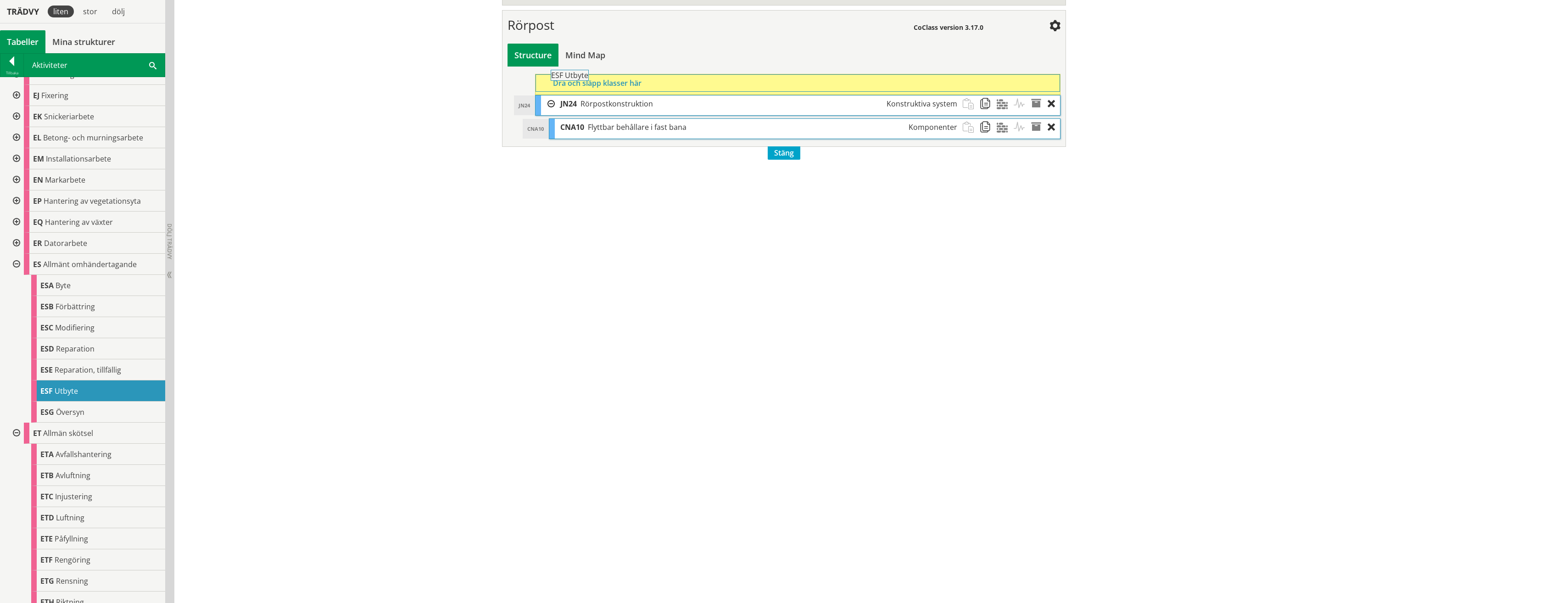
drag, startPoint x: 75, startPoint y: 394, endPoint x: 611, endPoint y: 83, distance: 619.7
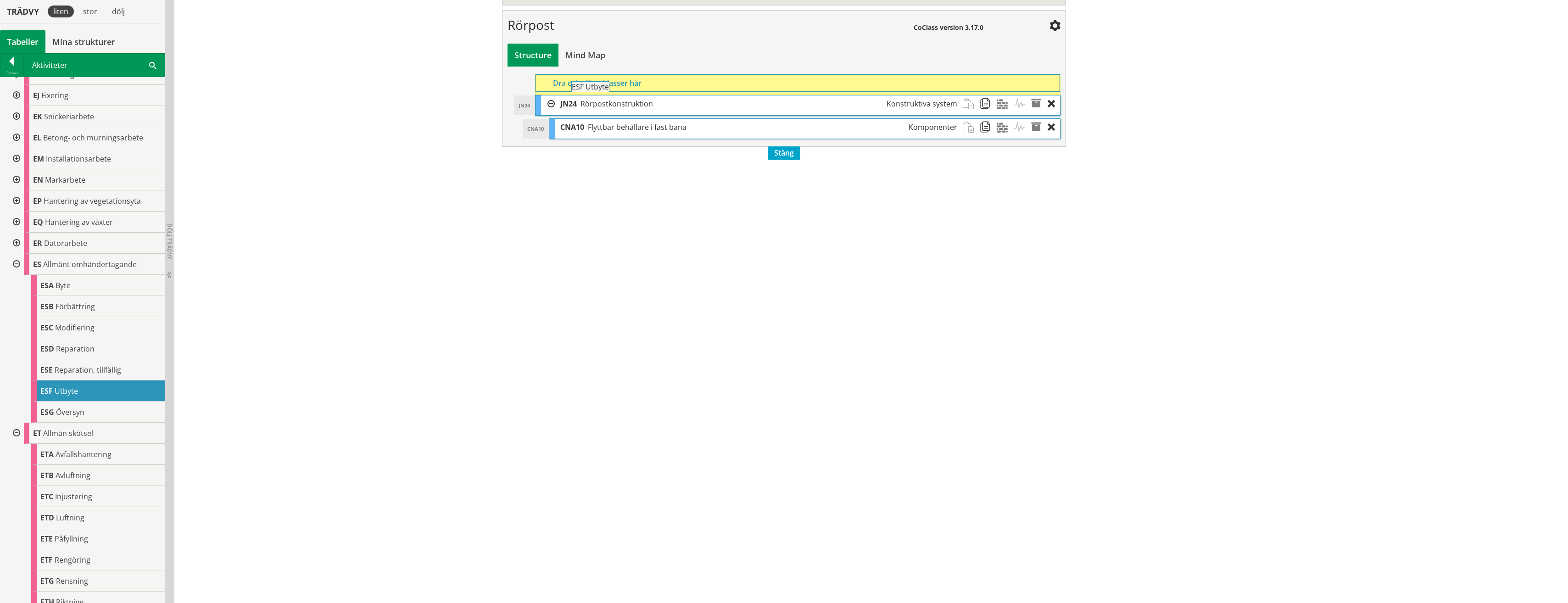
drag, startPoint x: 74, startPoint y: 389, endPoint x: 630, endPoint y: 91, distance: 630.8
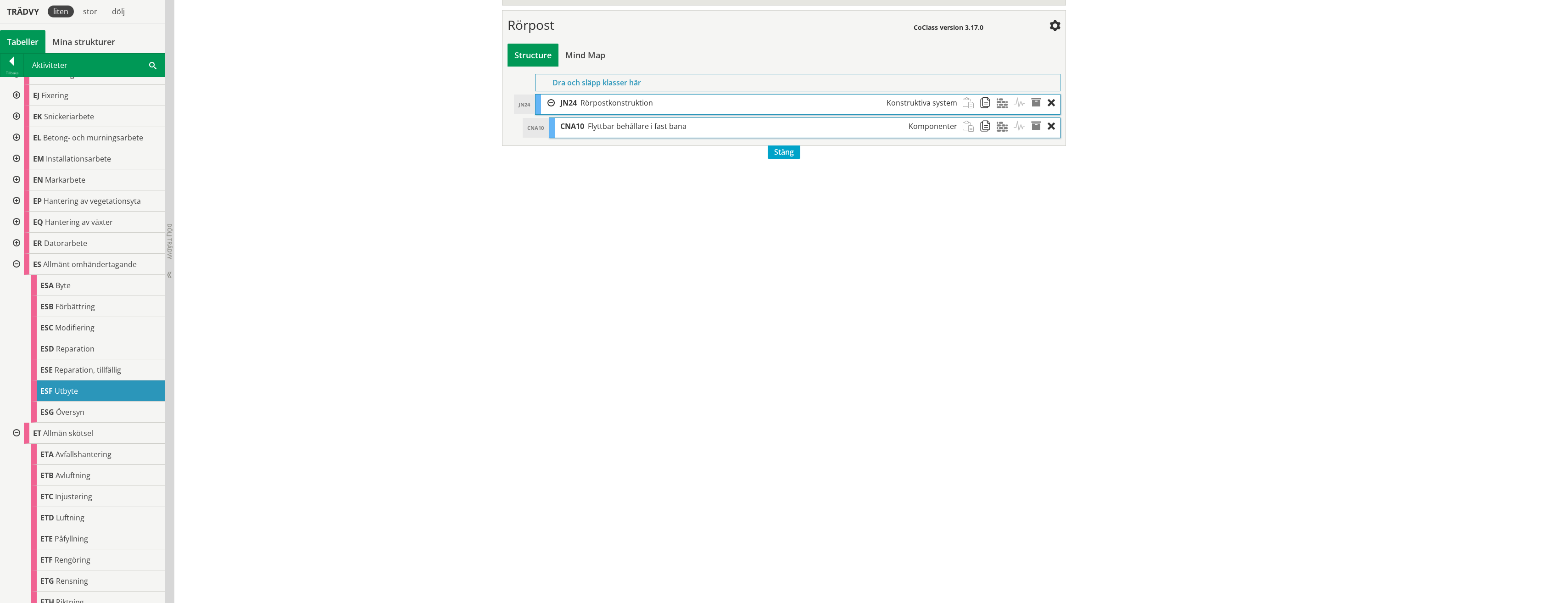
click at [630, 91] on div "Dra och släpp klasser här" at bounding box center [797, 82] width 525 height 18
drag, startPoint x: 100, startPoint y: 387, endPoint x: 664, endPoint y: 133, distance: 618.6
click at [1019, 126] on span at bounding box center [1022, 127] width 17 height 17
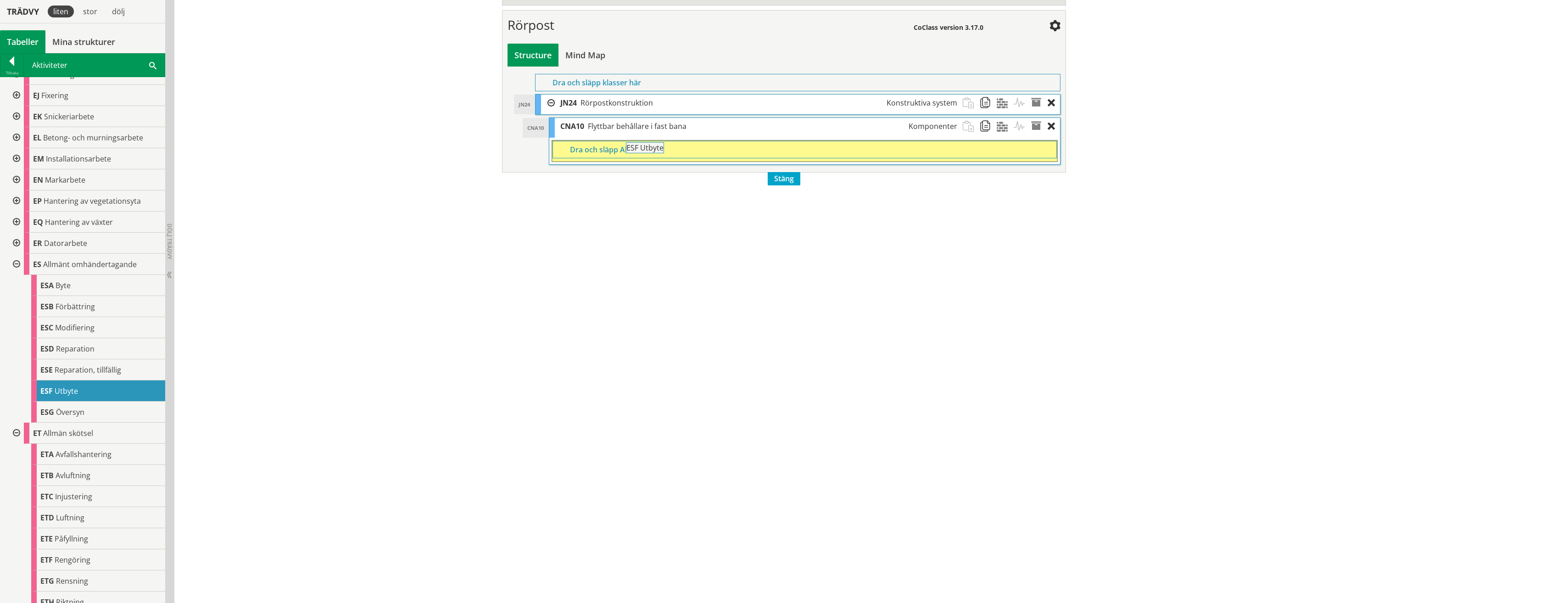
drag, startPoint x: 51, startPoint y: 393, endPoint x: 662, endPoint y: 155, distance: 655.7
drag, startPoint x: 72, startPoint y: 417, endPoint x: 684, endPoint y: 156, distance: 665.3
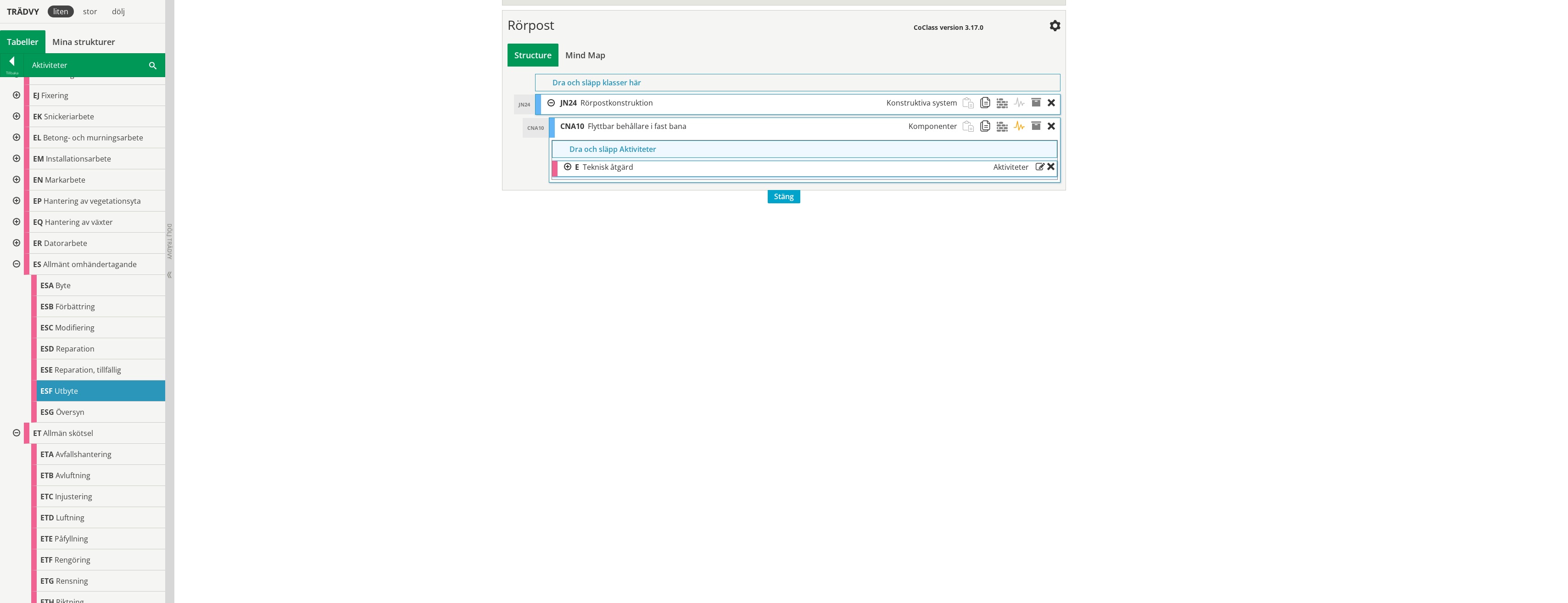
click at [565, 168] on div at bounding box center [564, 167] width 14 height 12
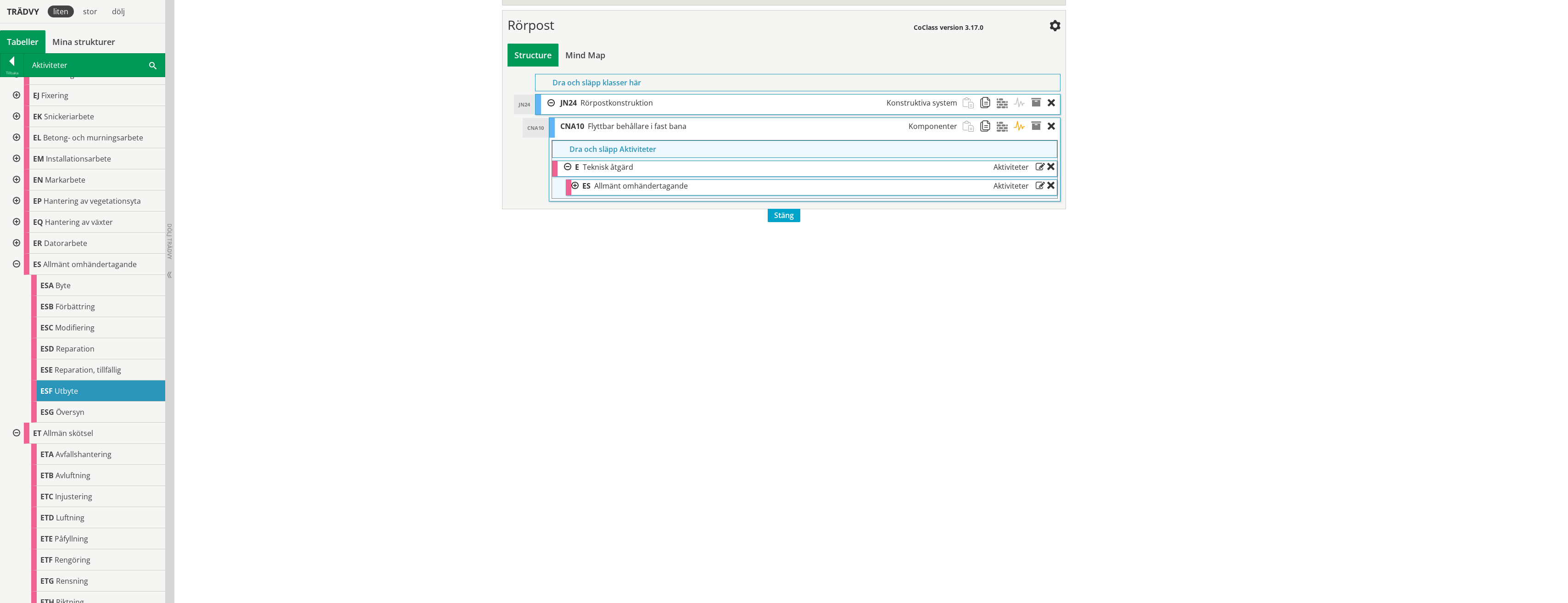
click at [579, 185] on div "ES Allmänt omhändertagande Aktiviteter" at bounding box center [807, 186] width 457 height 12
click at [579, 187] on div "ES Allmänt omhändertagande Aktiviteter" at bounding box center [807, 186] width 457 height 12
click at [572, 187] on div at bounding box center [575, 186] width 7 height 12
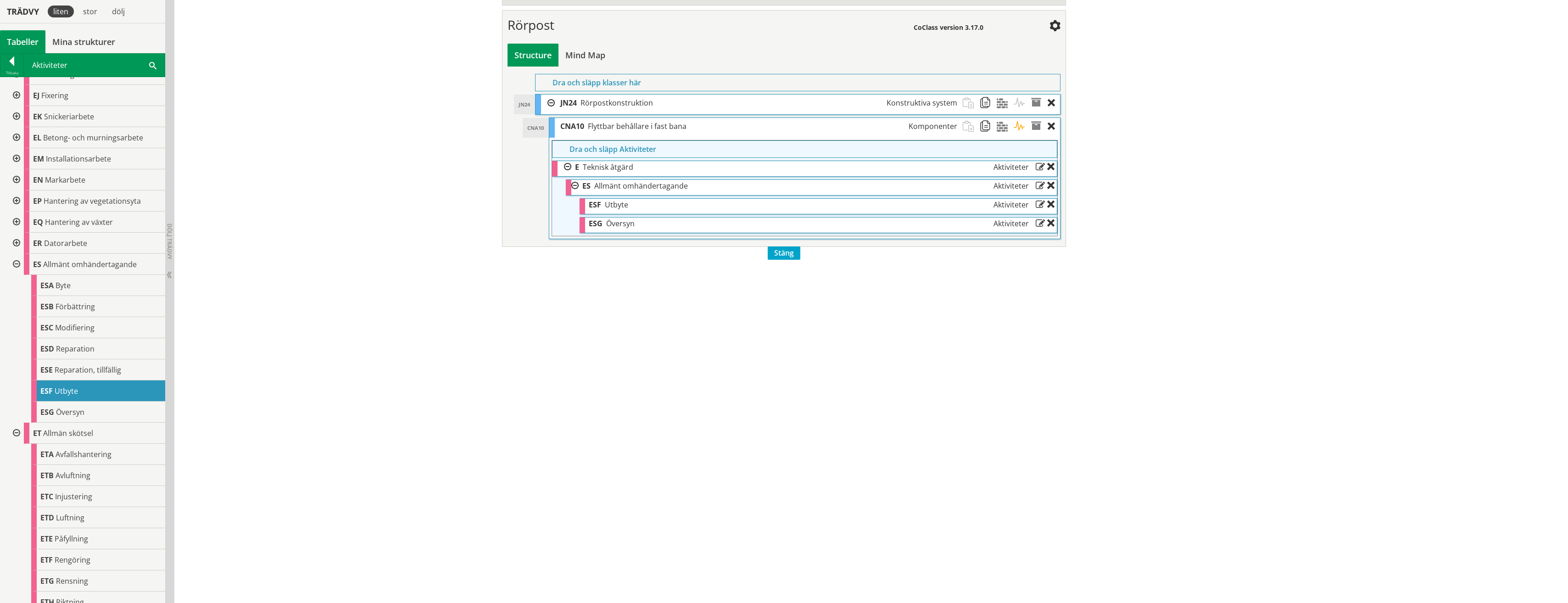
click at [15, 268] on div at bounding box center [15, 264] width 16 height 21
click at [12, 288] on div at bounding box center [15, 285] width 16 height 21
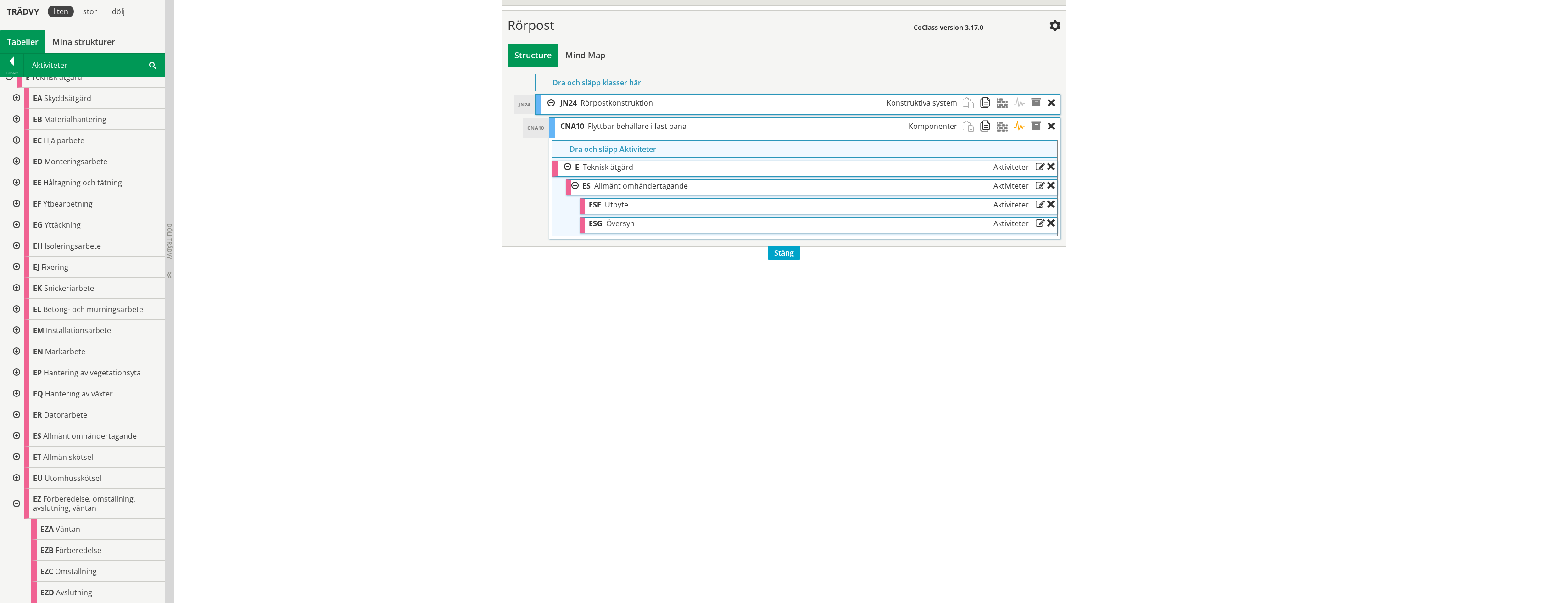
click at [14, 504] on div at bounding box center [15, 503] width 16 height 30
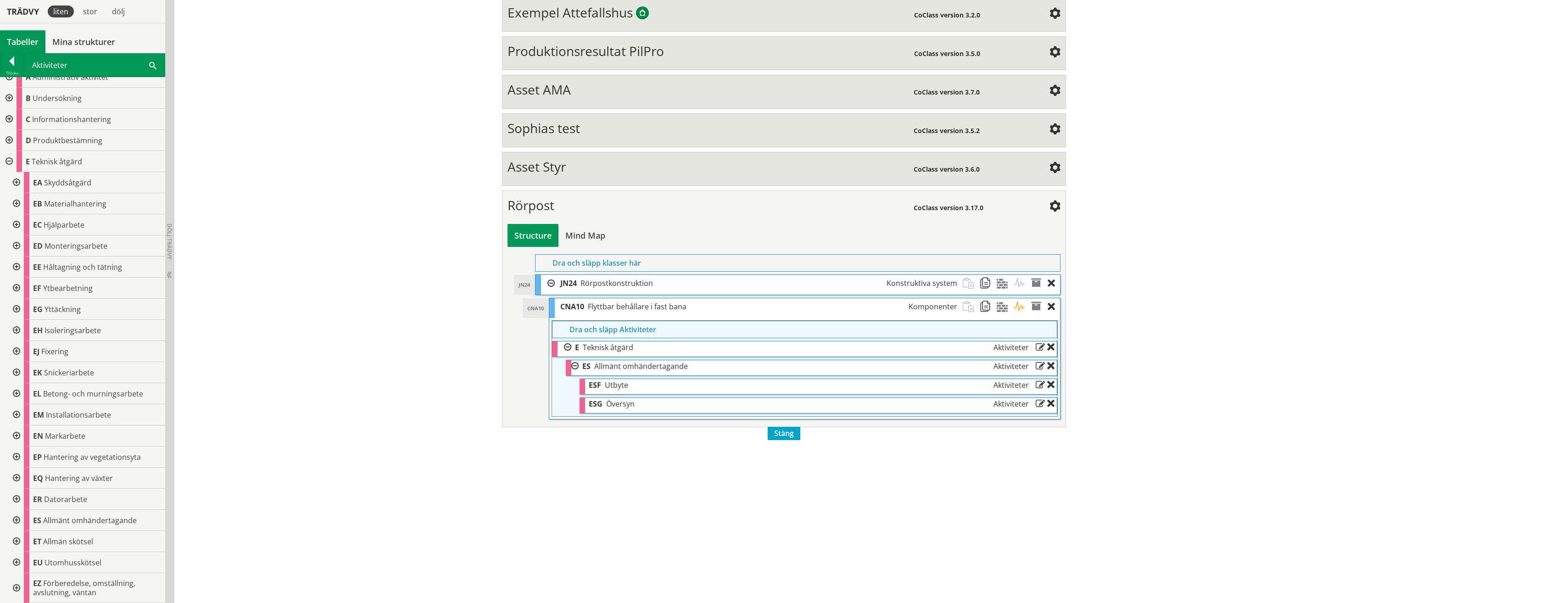
scroll to position [706, 0]
click at [9, 164] on div at bounding box center [8, 161] width 16 height 21
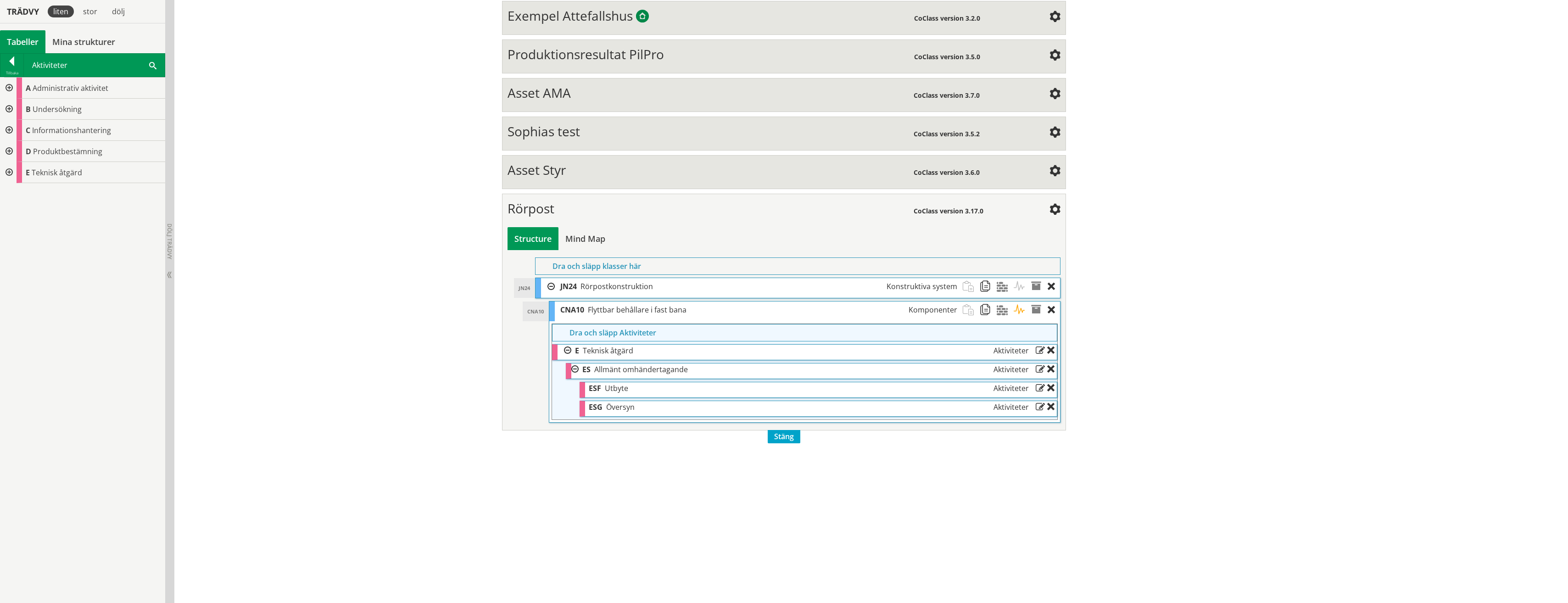
click at [7, 91] on div at bounding box center [8, 88] width 16 height 21
click at [17, 110] on div at bounding box center [15, 109] width 16 height 21
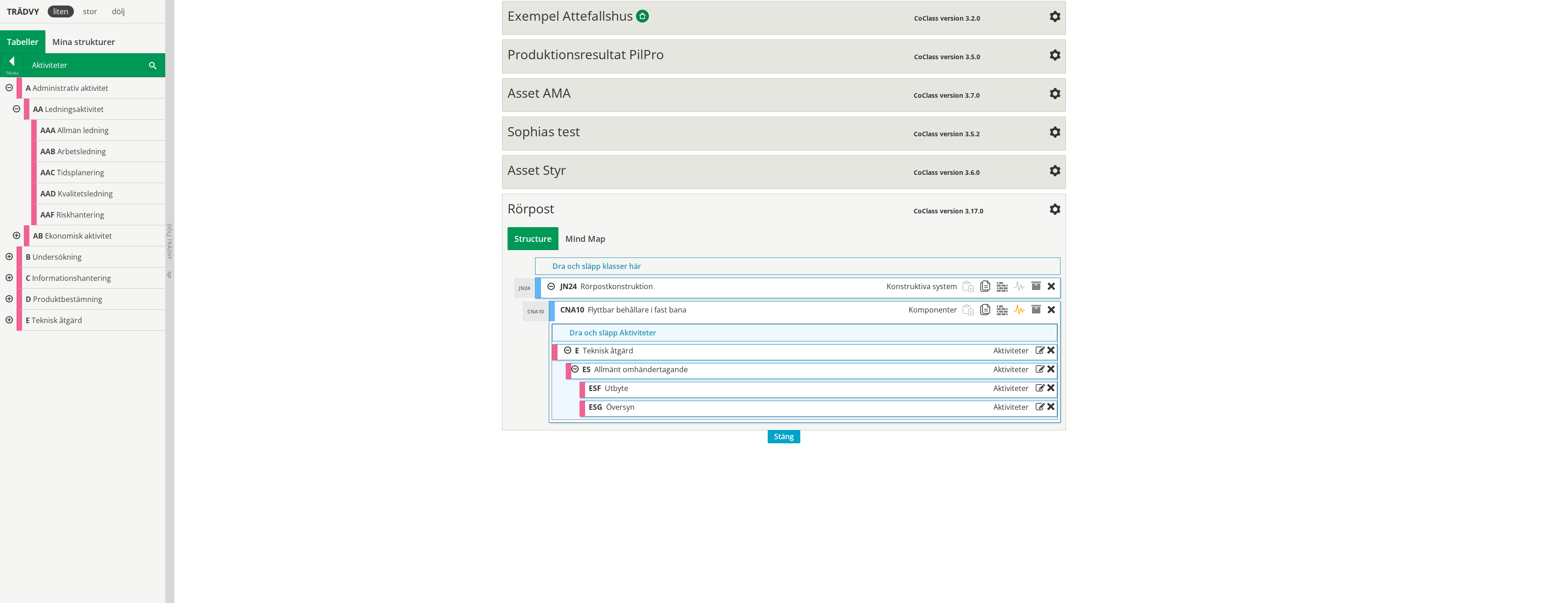
click at [9, 257] on div at bounding box center [8, 257] width 16 height 21
click at [16, 284] on div at bounding box center [15, 278] width 16 height 21
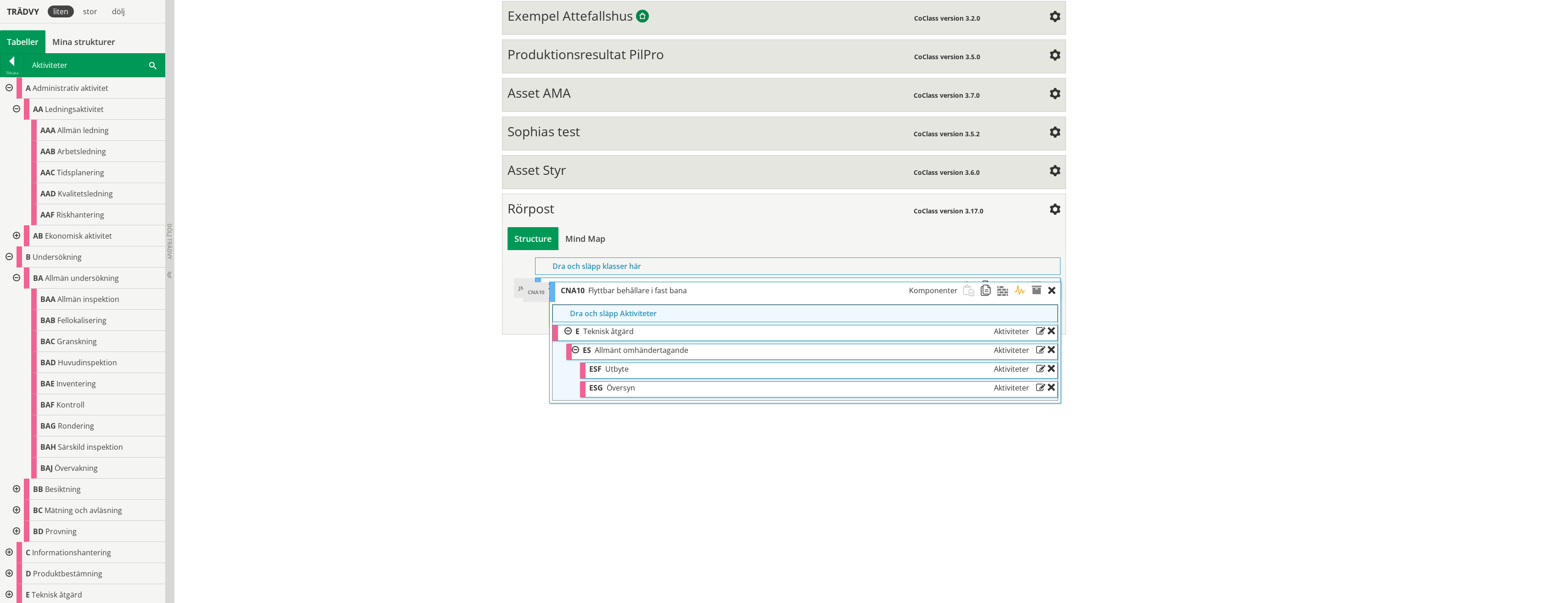
drag, startPoint x: 618, startPoint y: 411, endPoint x: 618, endPoint y: 397, distance: 14.0
click at [618, 392] on span "Översyn" at bounding box center [621, 388] width 29 height 10
